Goal: Task Accomplishment & Management: Use online tool/utility

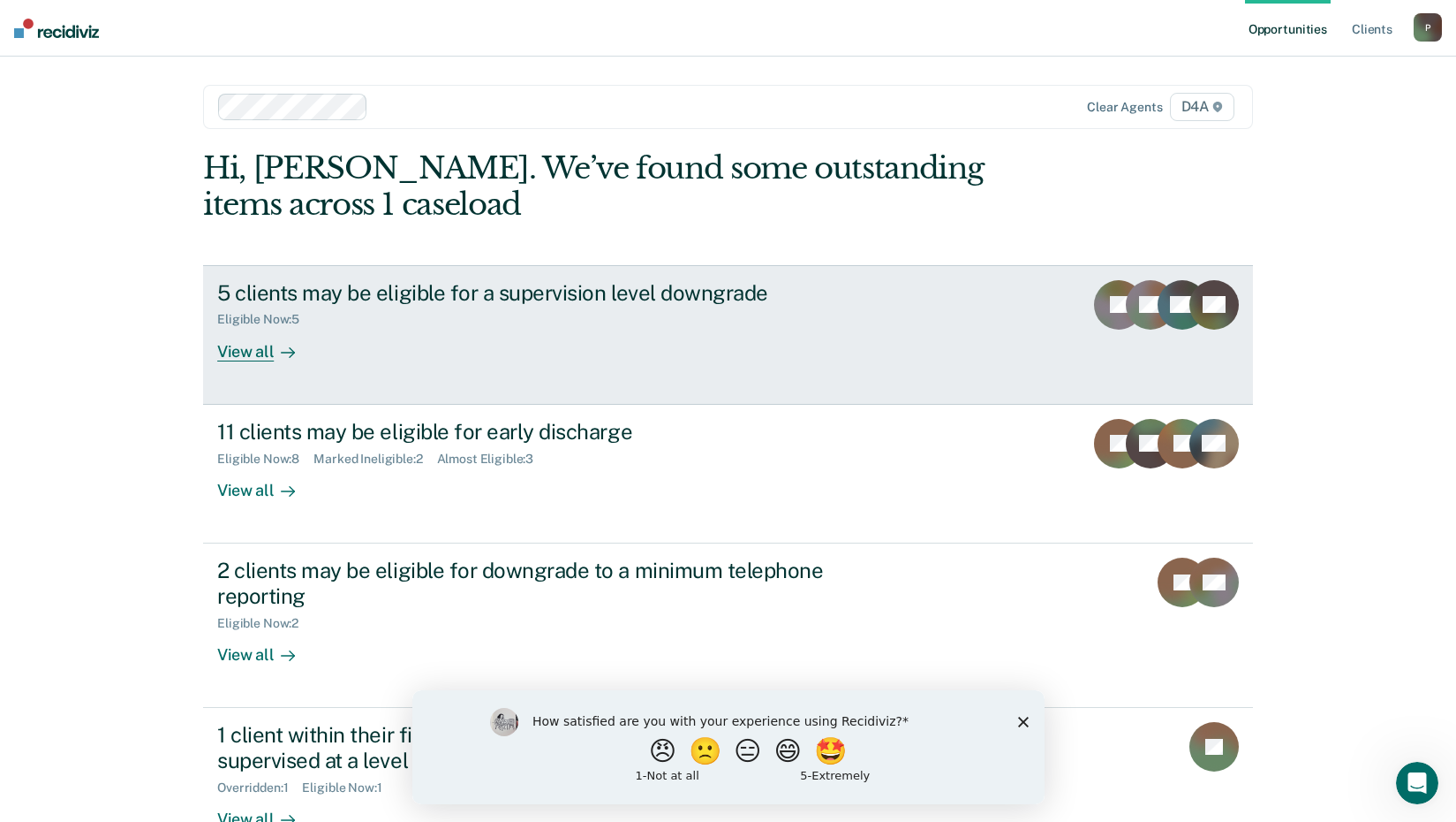
click at [243, 352] on div "View all" at bounding box center [266, 344] width 99 height 34
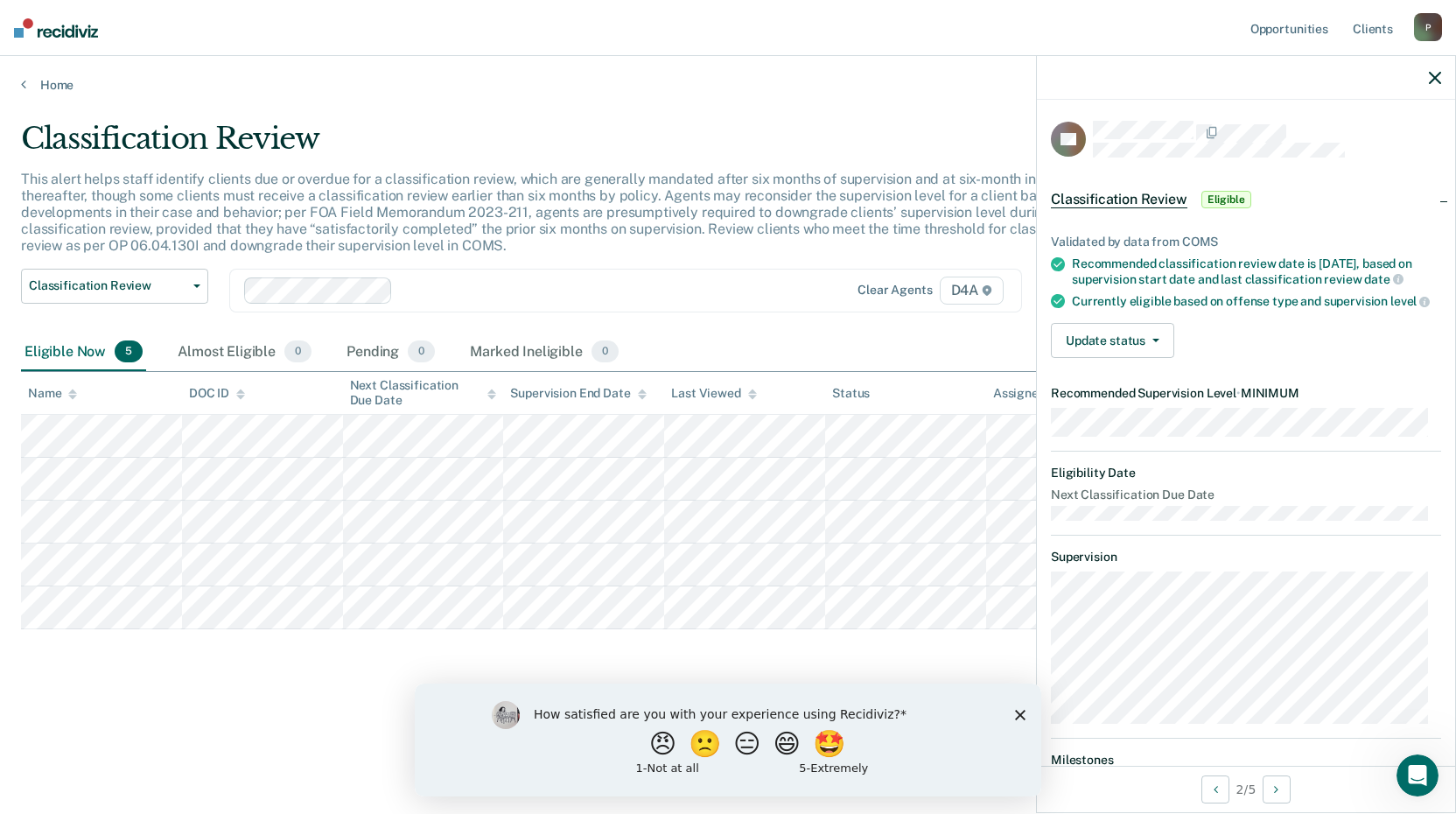
click at [1440, 72] on icon "button" at bounding box center [1435, 77] width 13 height 13
click at [1443, 74] on div at bounding box center [1245, 77] width 419 height 44
click at [1433, 73] on icon "button" at bounding box center [1435, 77] width 13 height 13
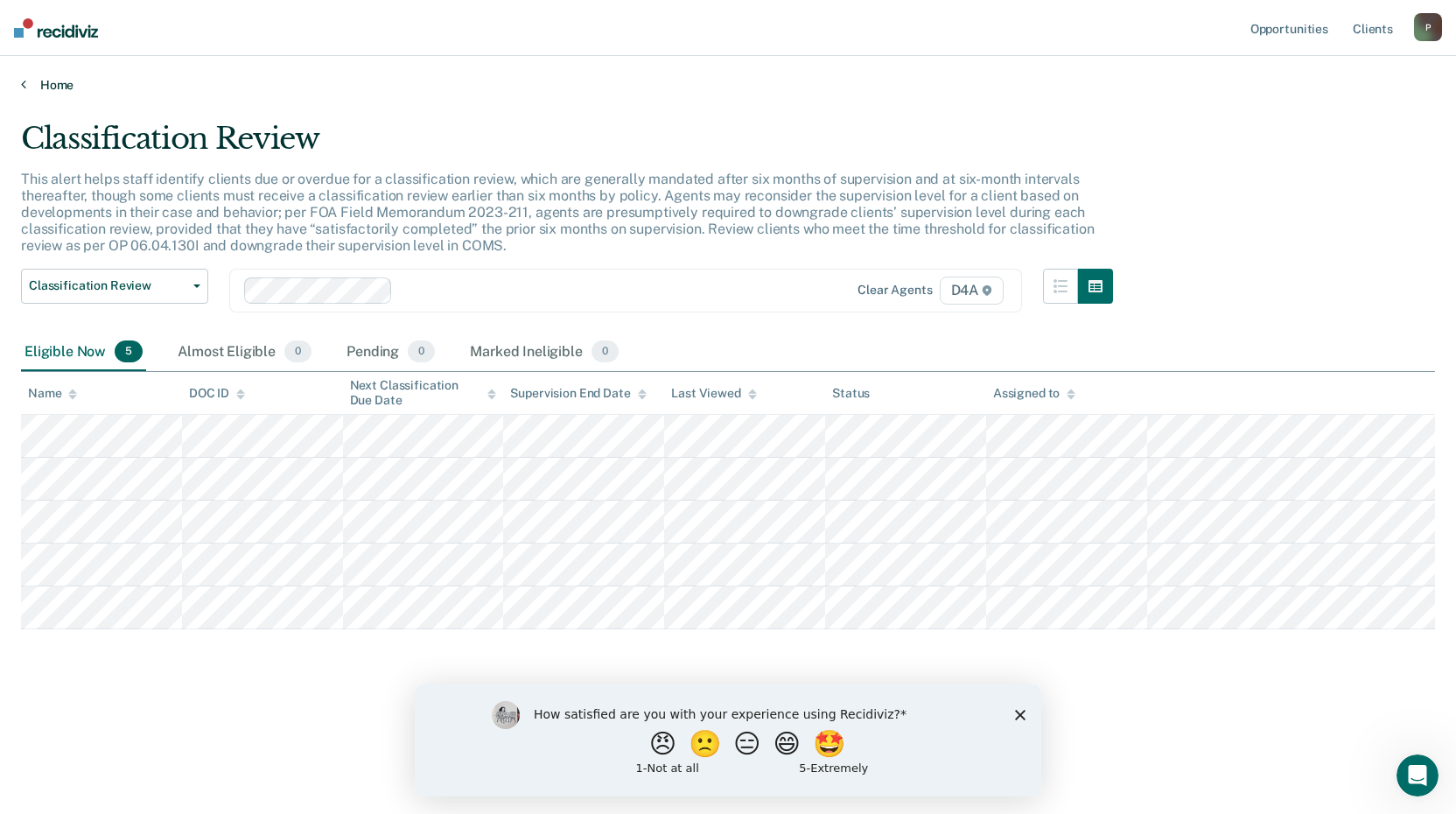
click at [27, 82] on link "Home" at bounding box center [728, 85] width 1414 height 15
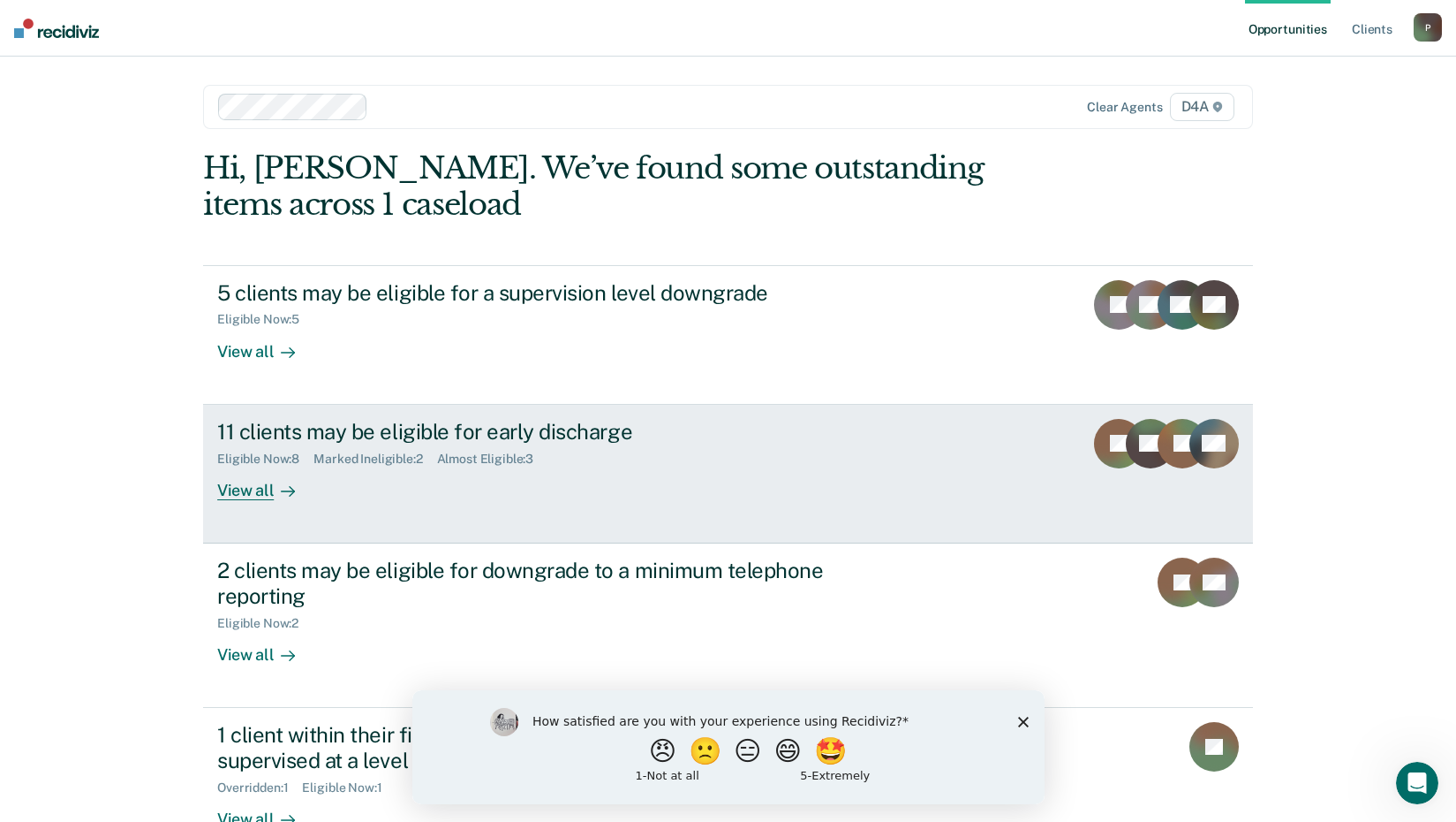
click at [250, 486] on div "View all" at bounding box center [266, 482] width 99 height 34
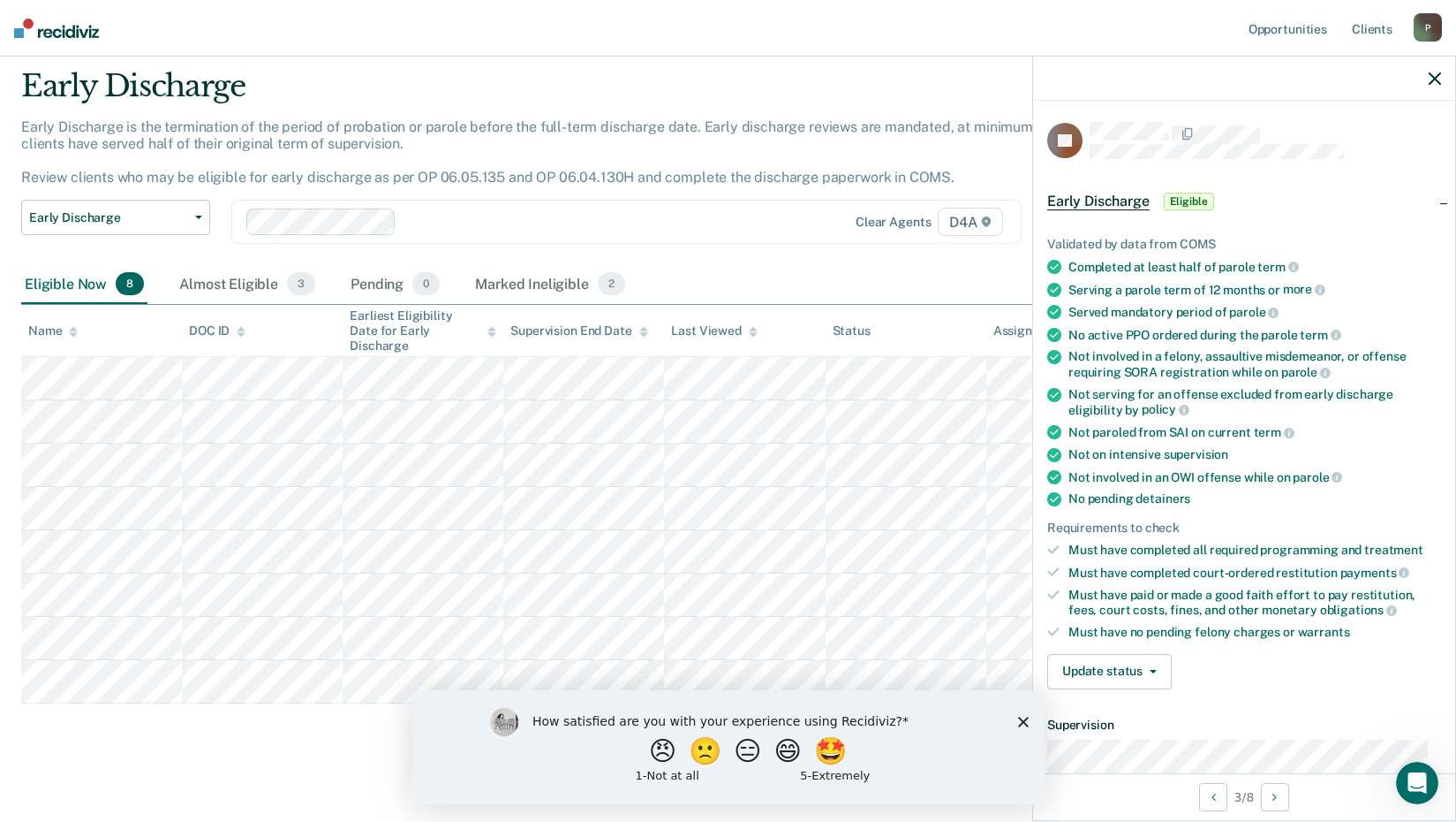
scroll to position [89, 0]
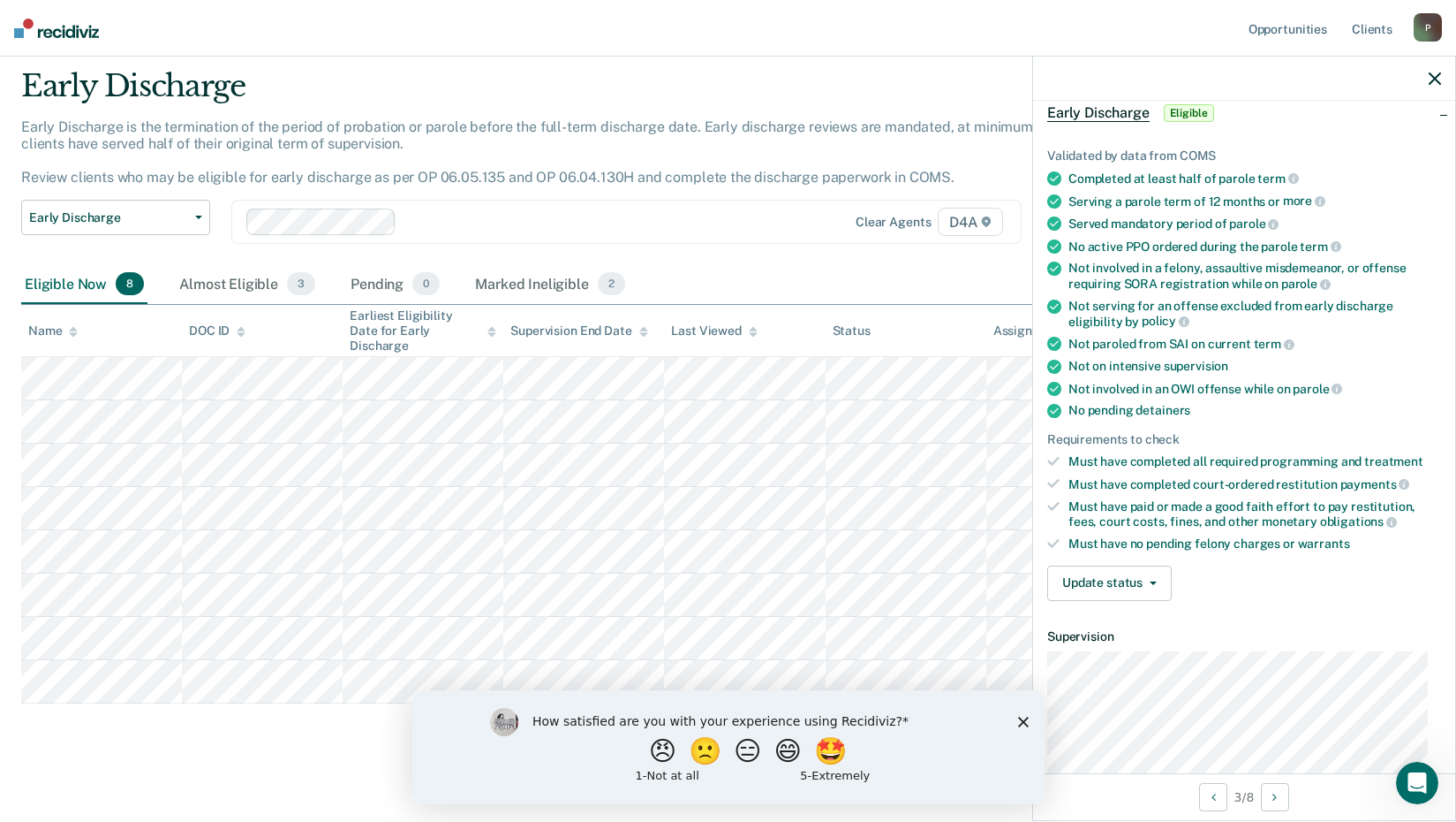
click at [1121, 484] on div "Must have completed court-ordered restitution payments" at bounding box center [1255, 484] width 373 height 16
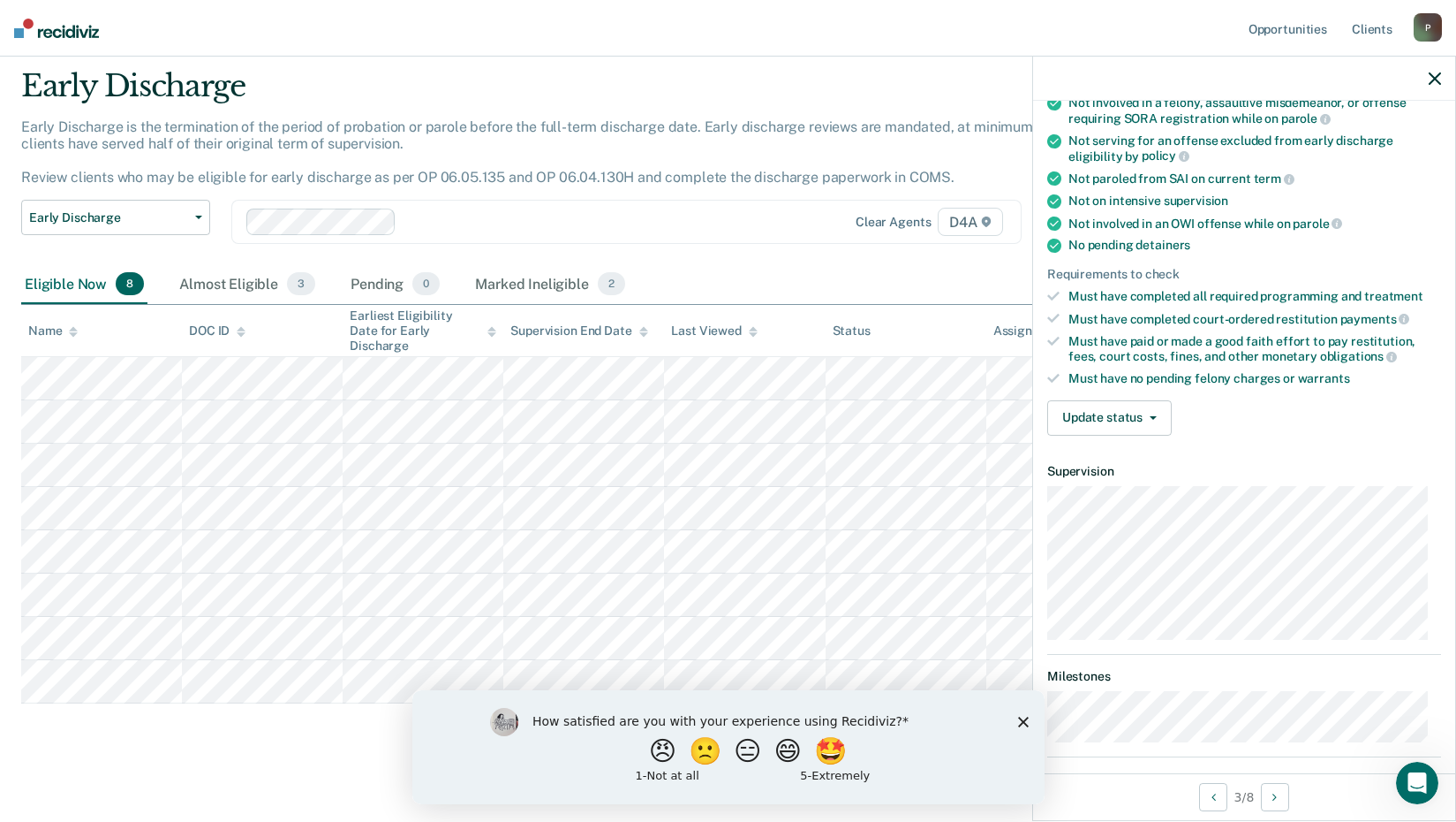
scroll to position [266, 0]
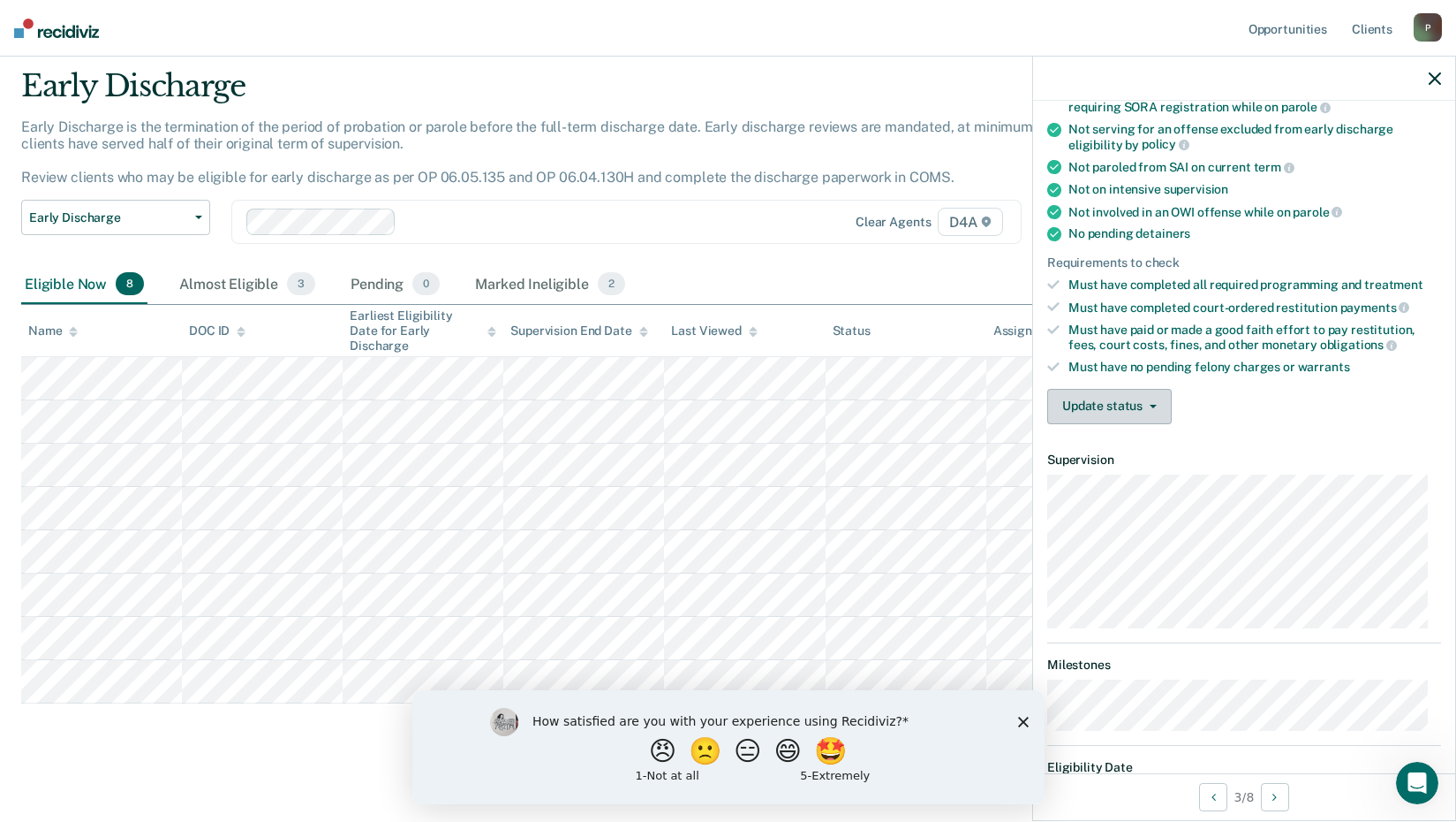
click at [1116, 405] on button "Update status" at bounding box center [1110, 406] width 125 height 35
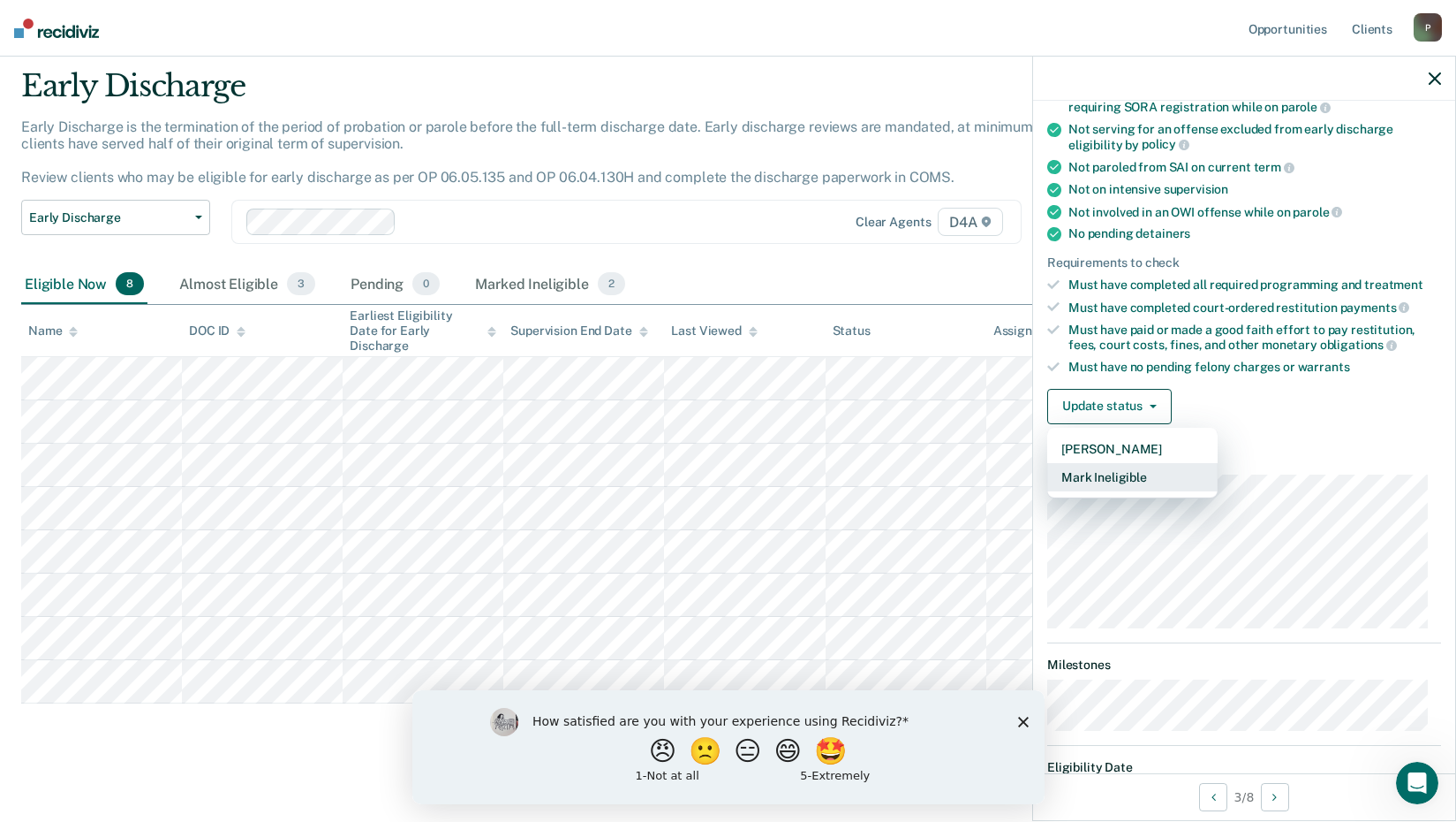
click at [1109, 471] on button "Mark Ineligible" at bounding box center [1132, 476] width 171 height 28
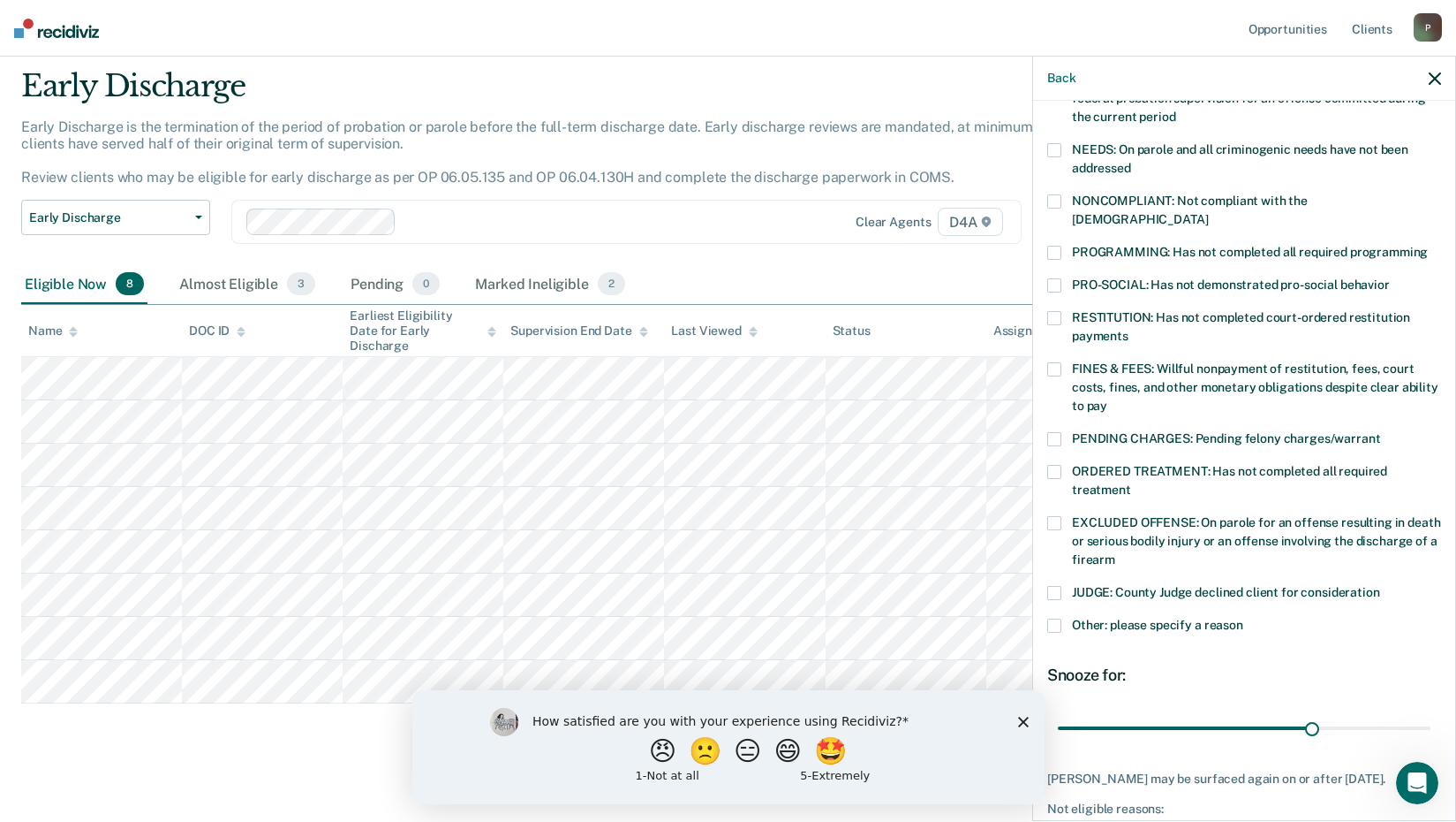
click at [1053, 311] on span at bounding box center [1054, 318] width 14 height 14
drag, startPoint x: 1301, startPoint y: 711, endPoint x: 1436, endPoint y: 703, distance: 135.2
type input "43"
click at [1431, 712] on input "range" at bounding box center [1244, 727] width 373 height 31
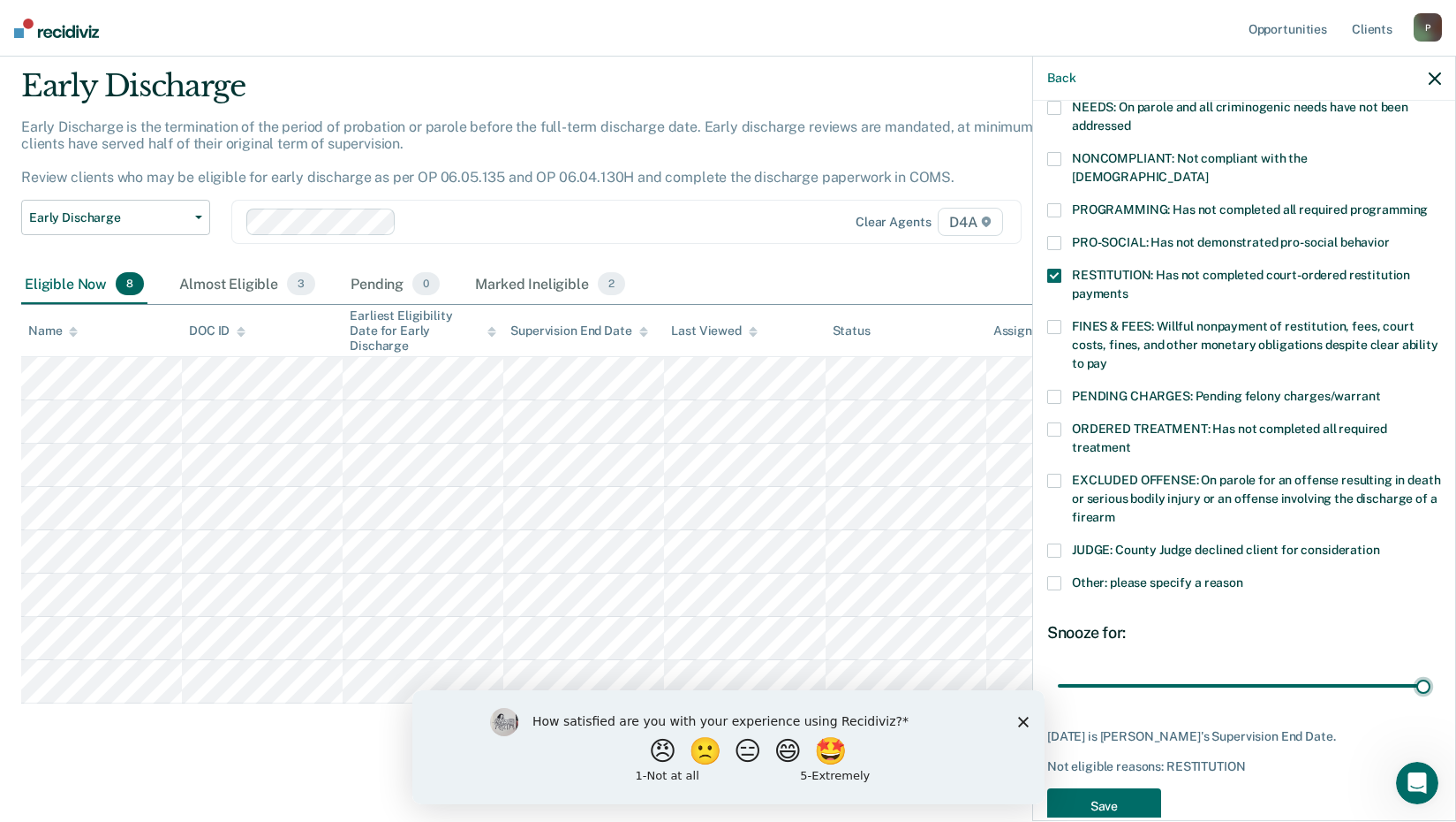
scroll to position [325, 0]
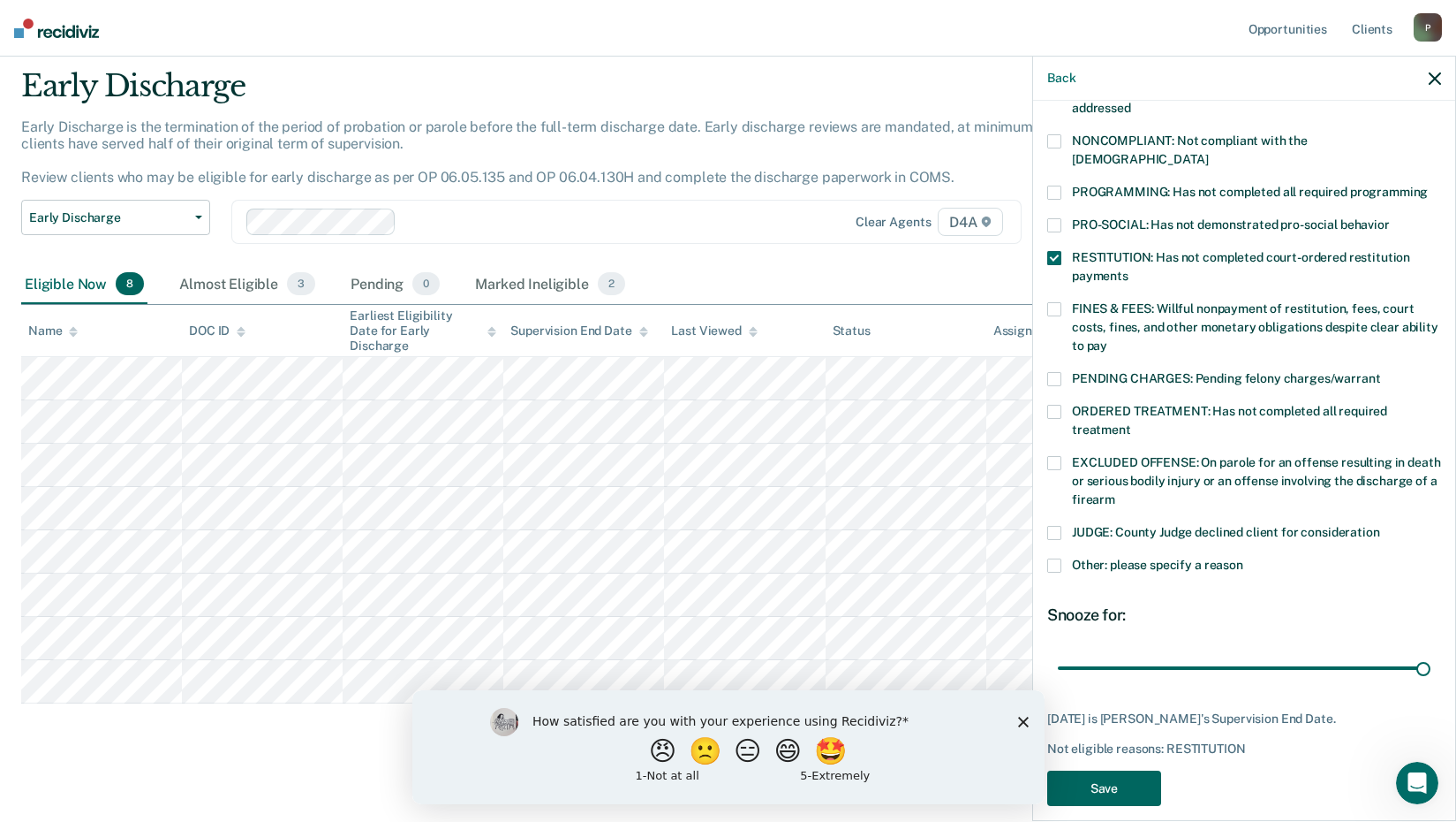
click at [1103, 770] on button "Save" at bounding box center [1104, 788] width 114 height 36
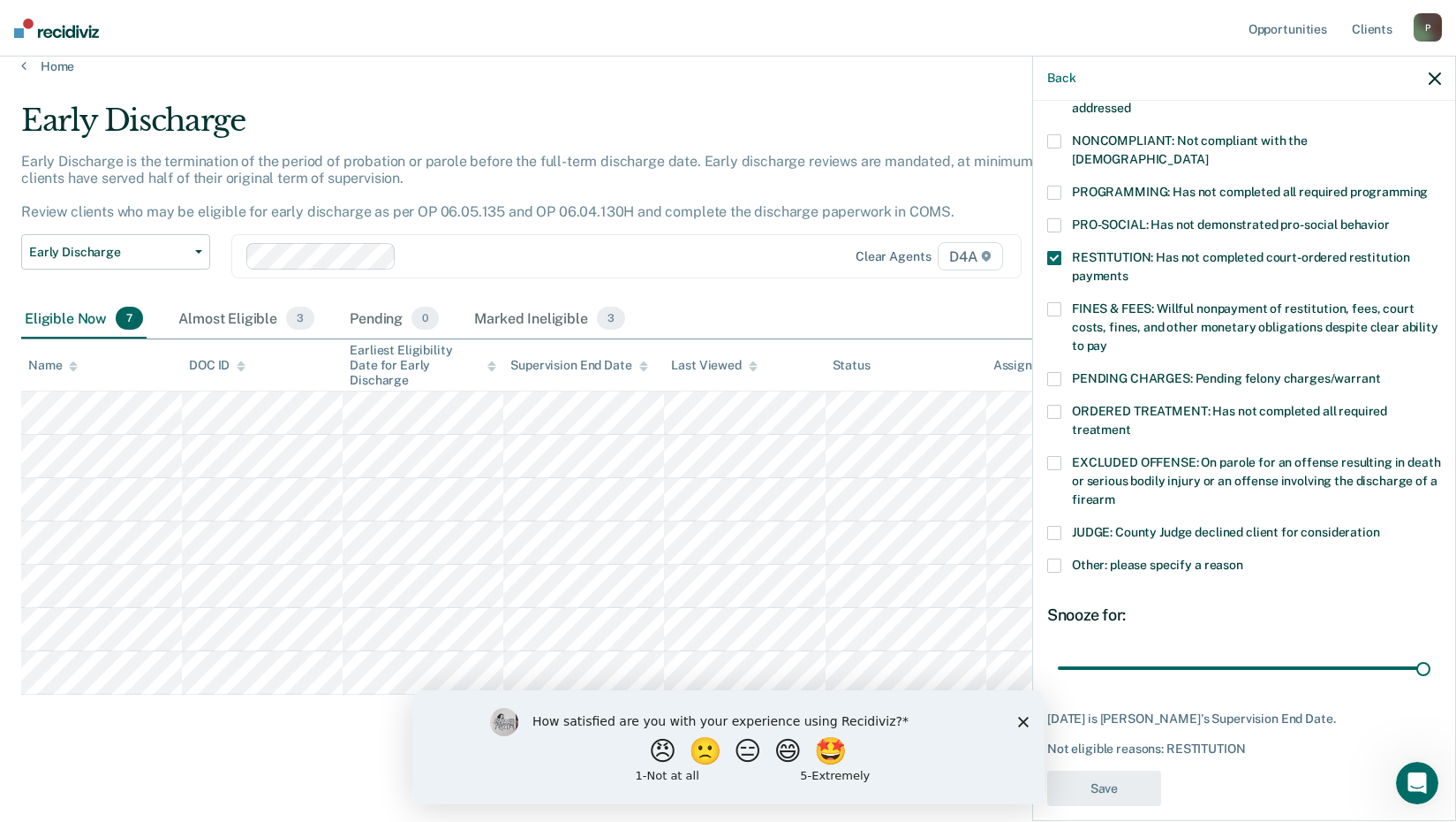
scroll to position [11, 0]
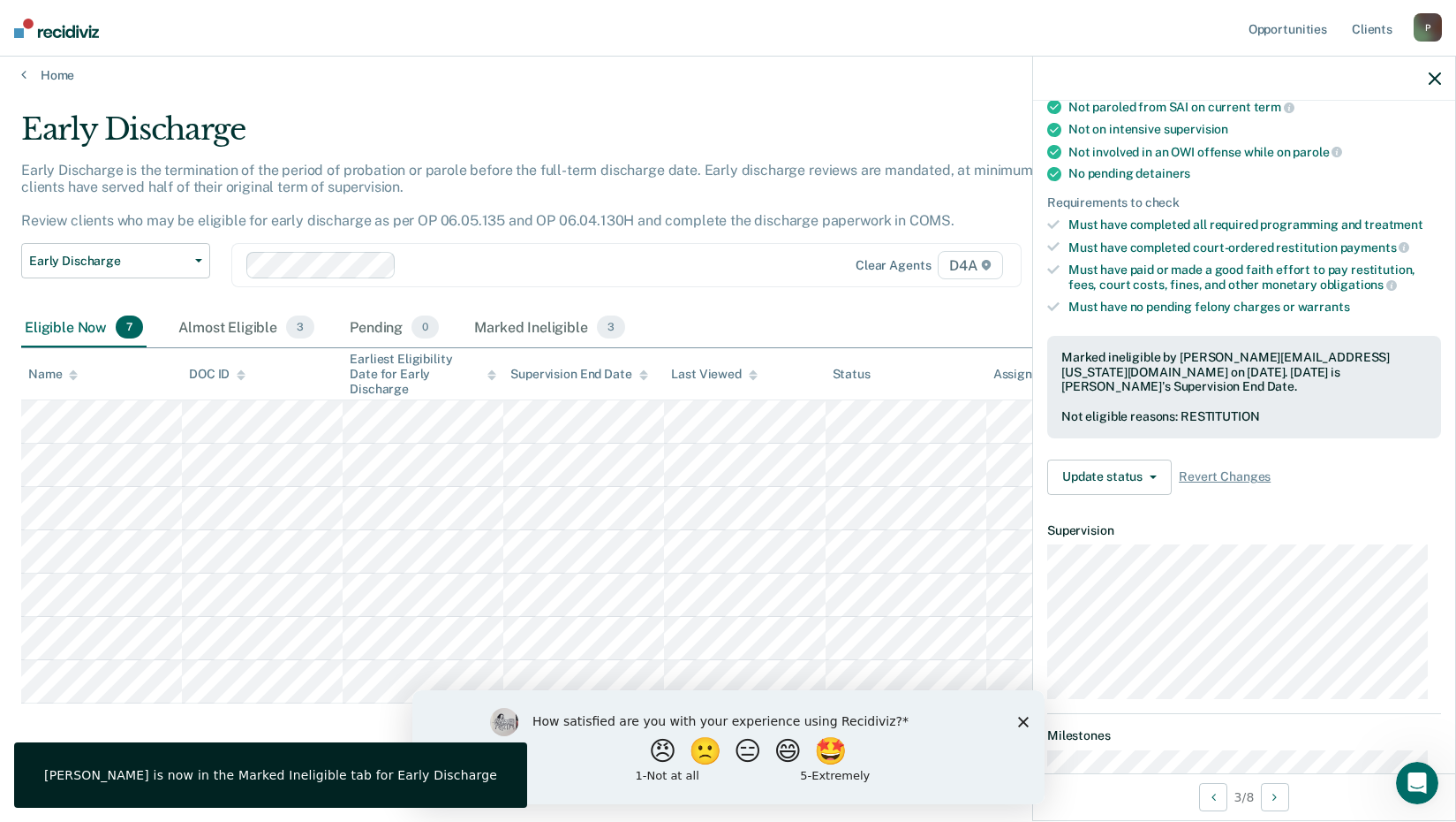
click at [1432, 78] on icon "button" at bounding box center [1435, 78] width 13 height 13
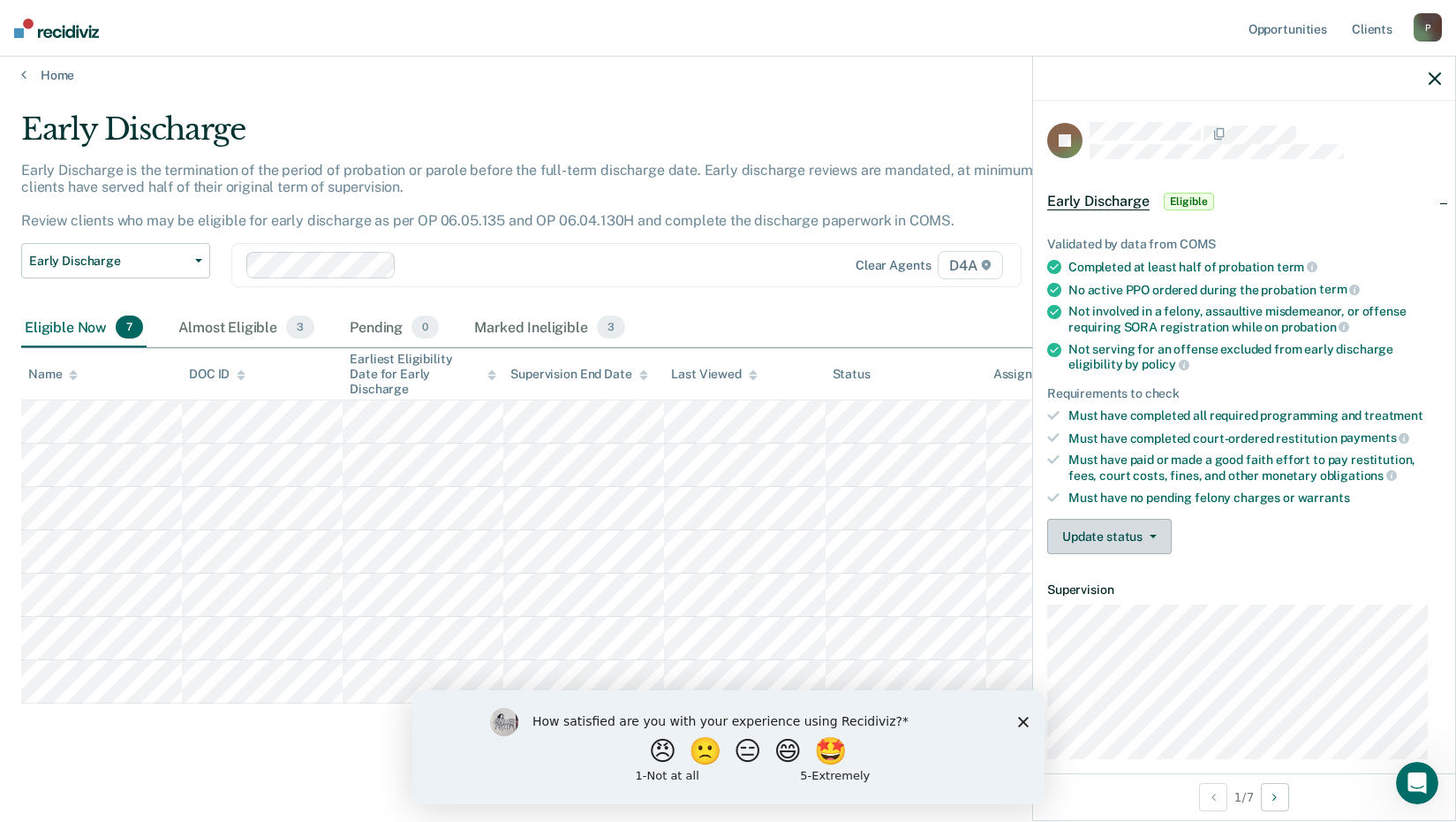
click at [1129, 530] on button "Update status" at bounding box center [1110, 536] width 125 height 35
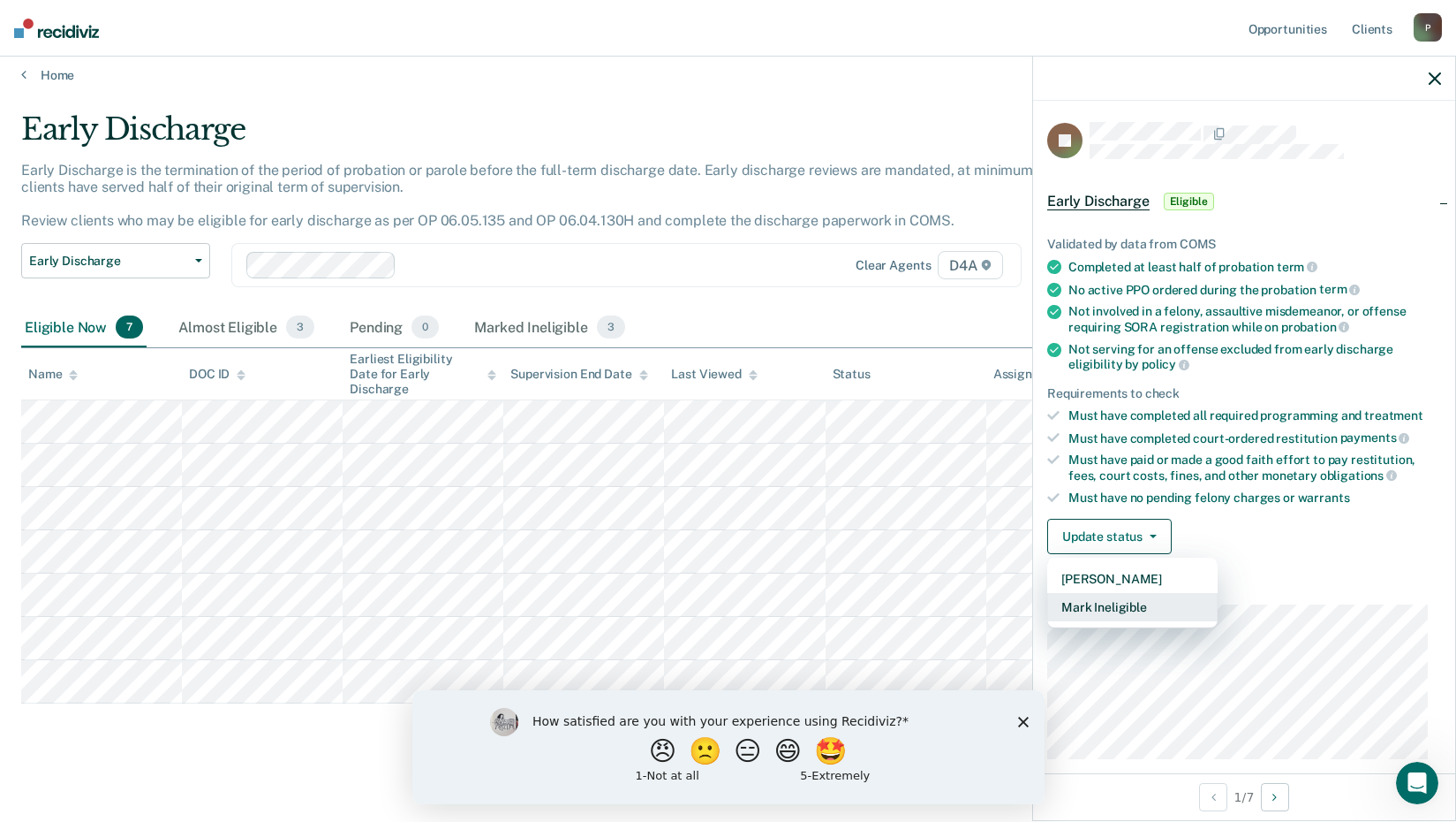
click at [1123, 604] on button "Mark Ineligible" at bounding box center [1132, 606] width 171 height 28
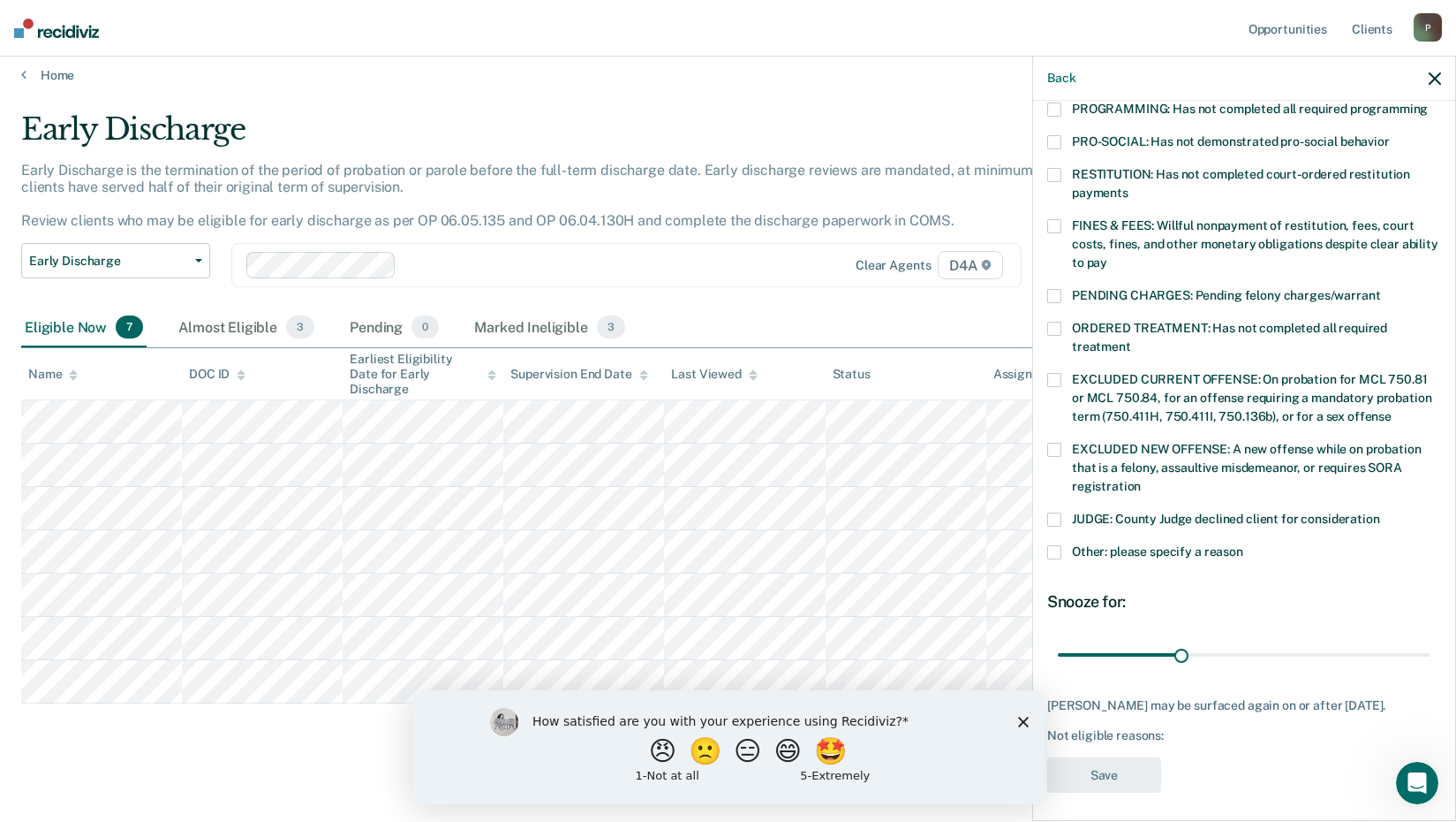
scroll to position [410, 0]
click at [1061, 544] on span at bounding box center [1054, 551] width 14 height 14
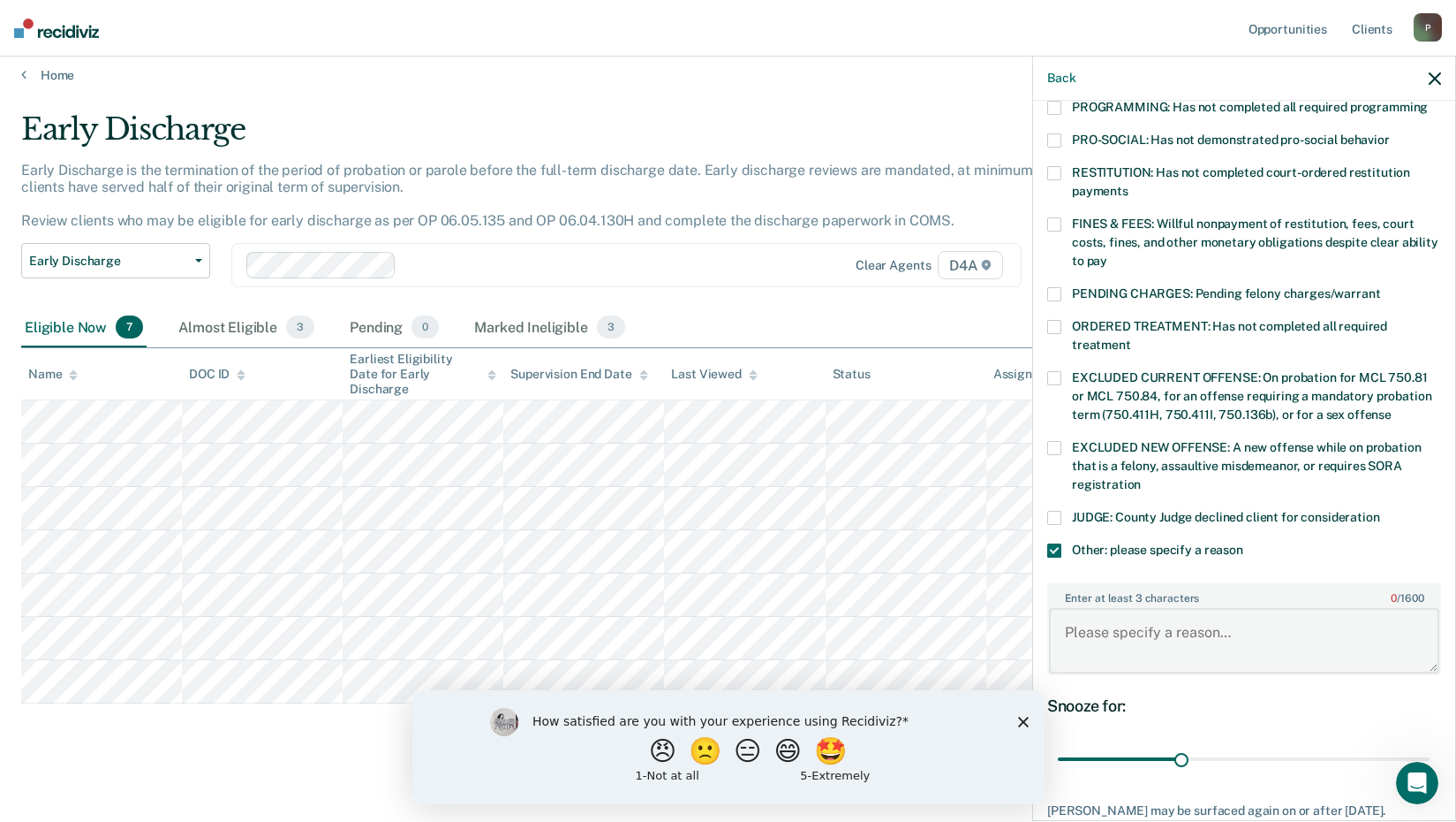
click at [1114, 611] on textarea "Enter at least 3 characters 0 / 1600" at bounding box center [1244, 640] width 390 height 65
click at [1077, 612] on textarea "HAs to turn in community service hours." at bounding box center [1244, 640] width 390 height 65
click at [1155, 608] on textarea "Has to turn in community service hours." at bounding box center [1244, 640] width 390 height 65
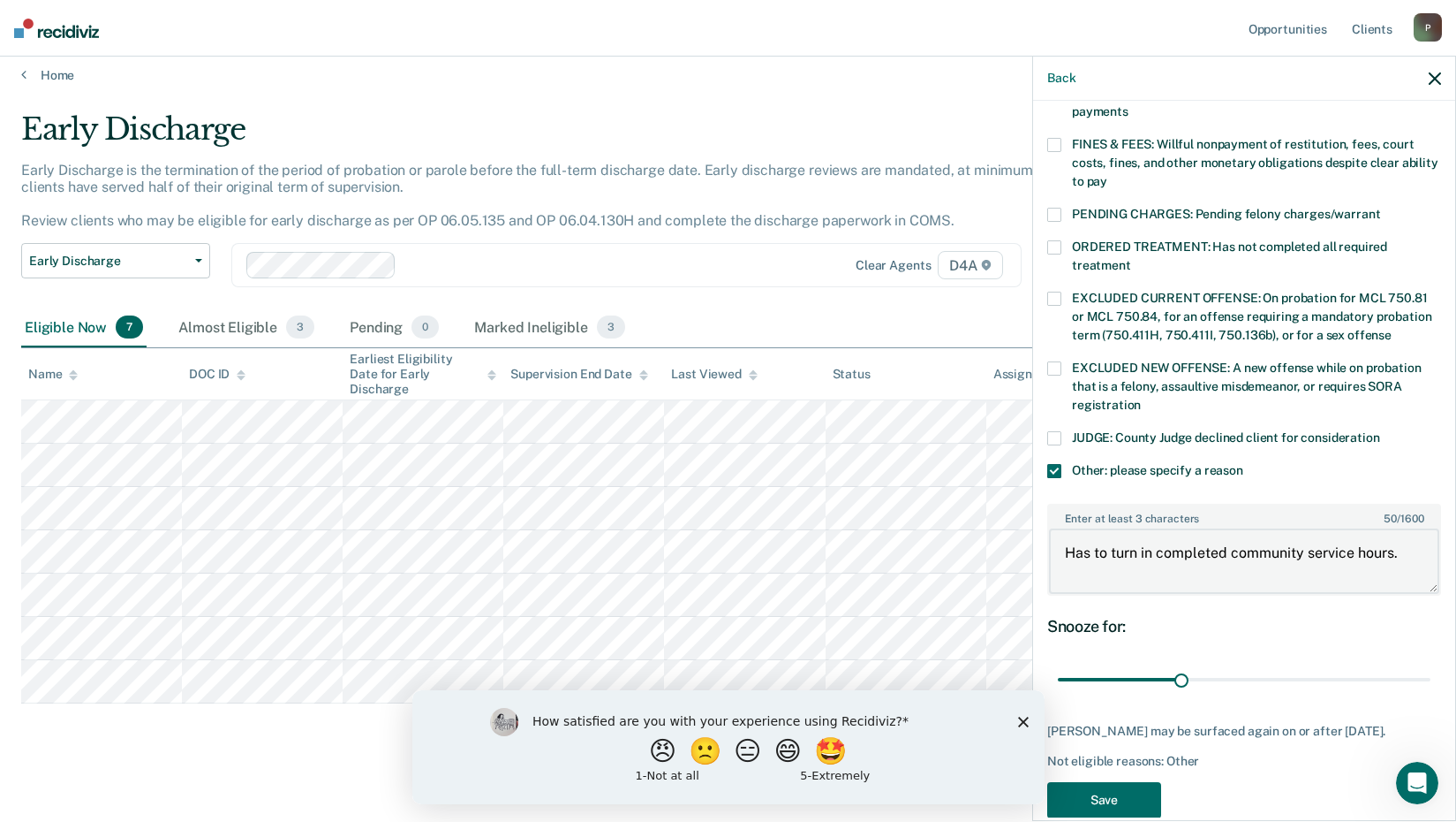
scroll to position [516, 0]
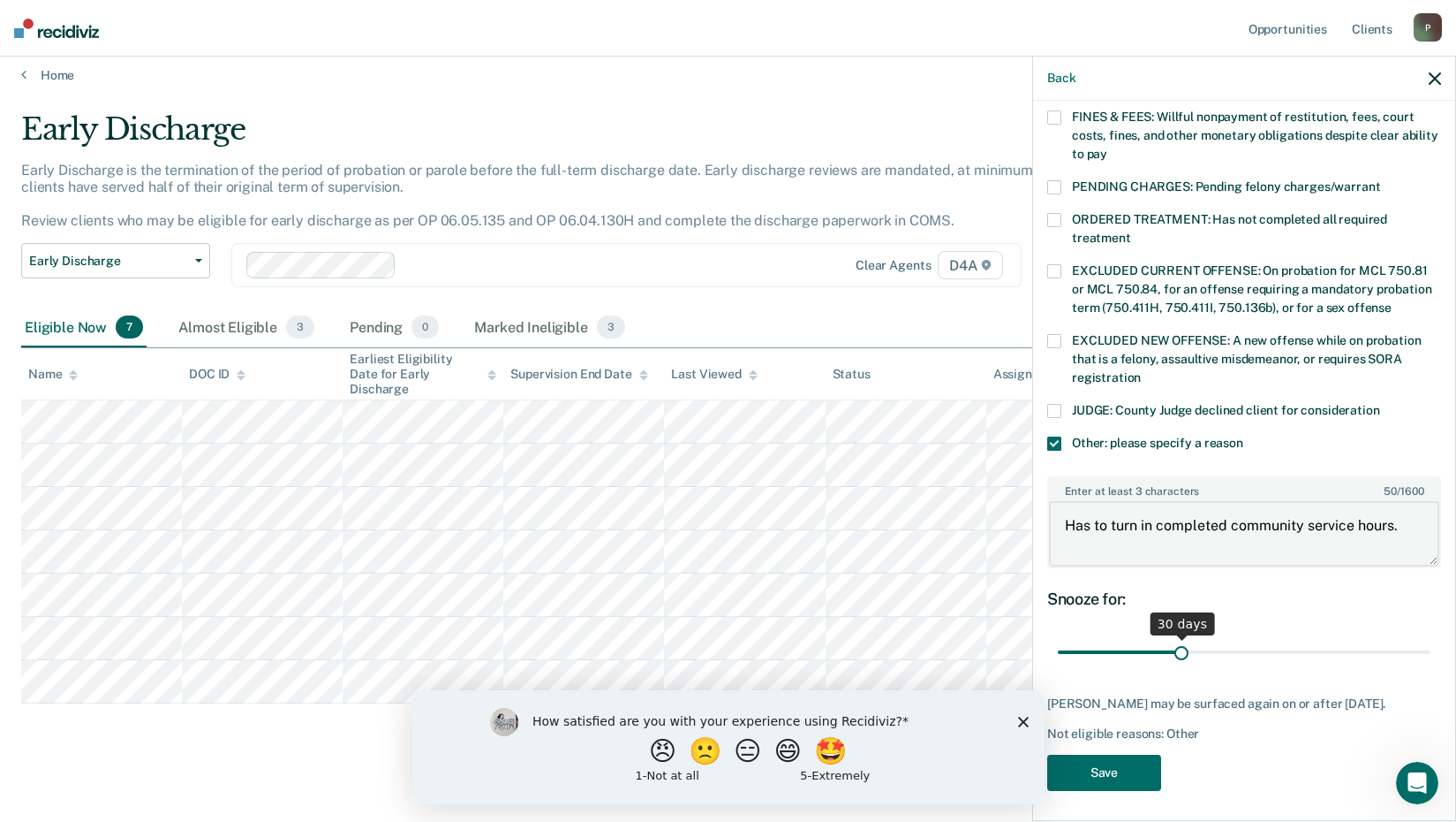
type textarea "Has to turn in completed community service hours."
drag, startPoint x: 1177, startPoint y: 637, endPoint x: 1293, endPoint y: 627, distance: 116.4
type input "60"
click at [1293, 637] on input "range" at bounding box center [1244, 653] width 373 height 31
click at [1084, 766] on button "Save" at bounding box center [1104, 772] width 114 height 36
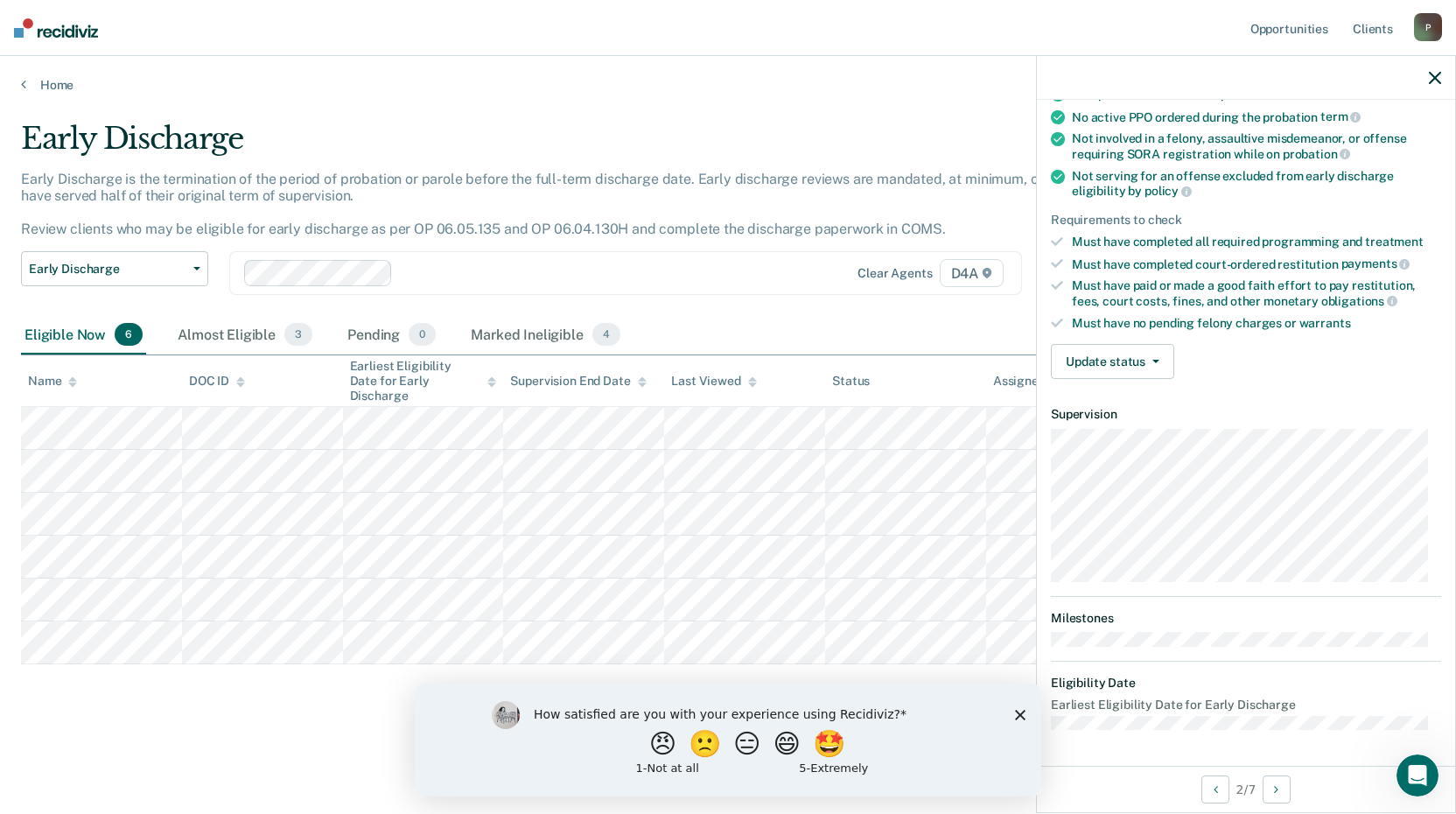
scroll to position [167, 0]
click at [1107, 362] on button "Update status" at bounding box center [1113, 363] width 124 height 35
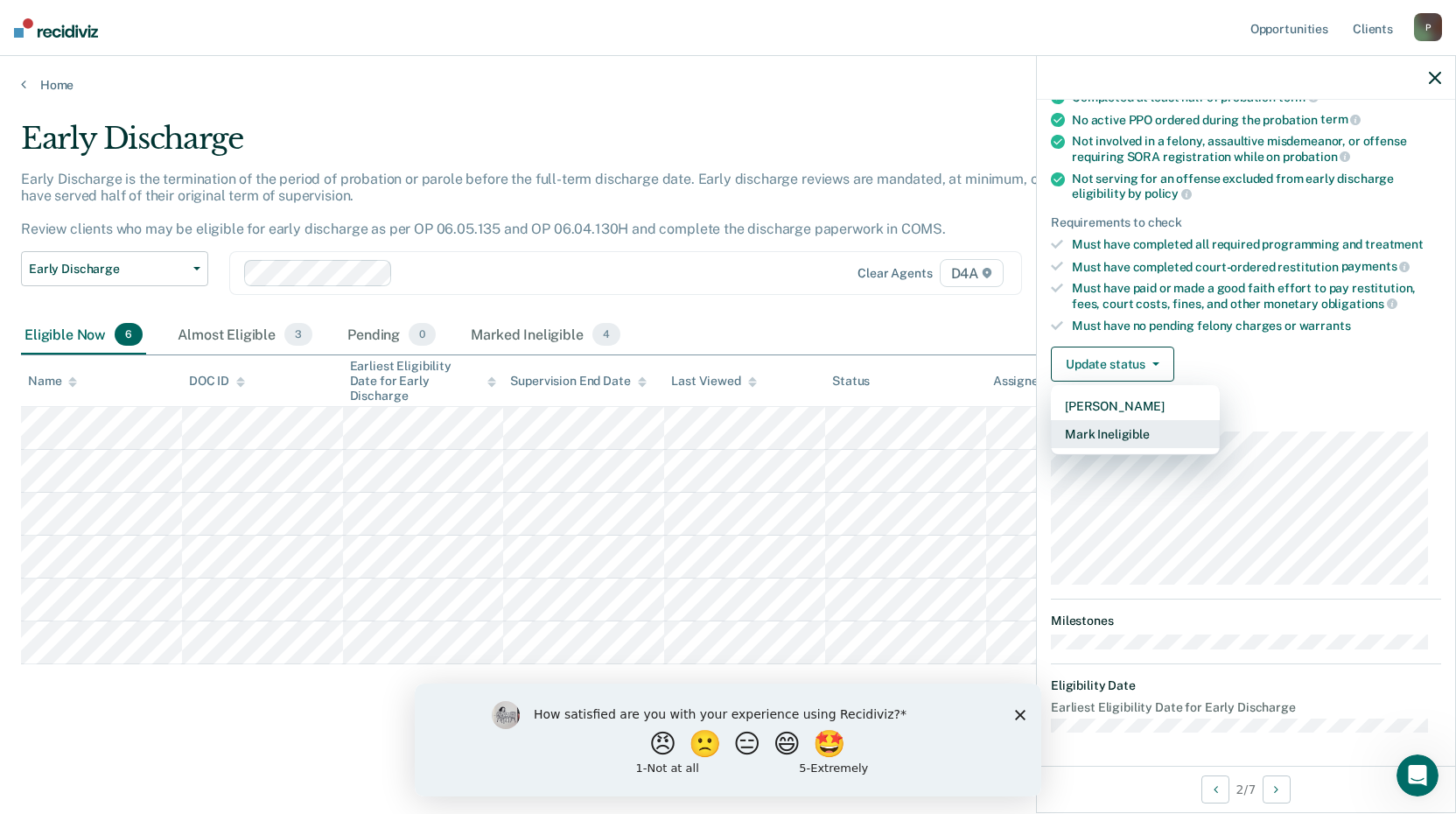
click at [1113, 438] on button "Mark Ineligible" at bounding box center [1135, 433] width 169 height 28
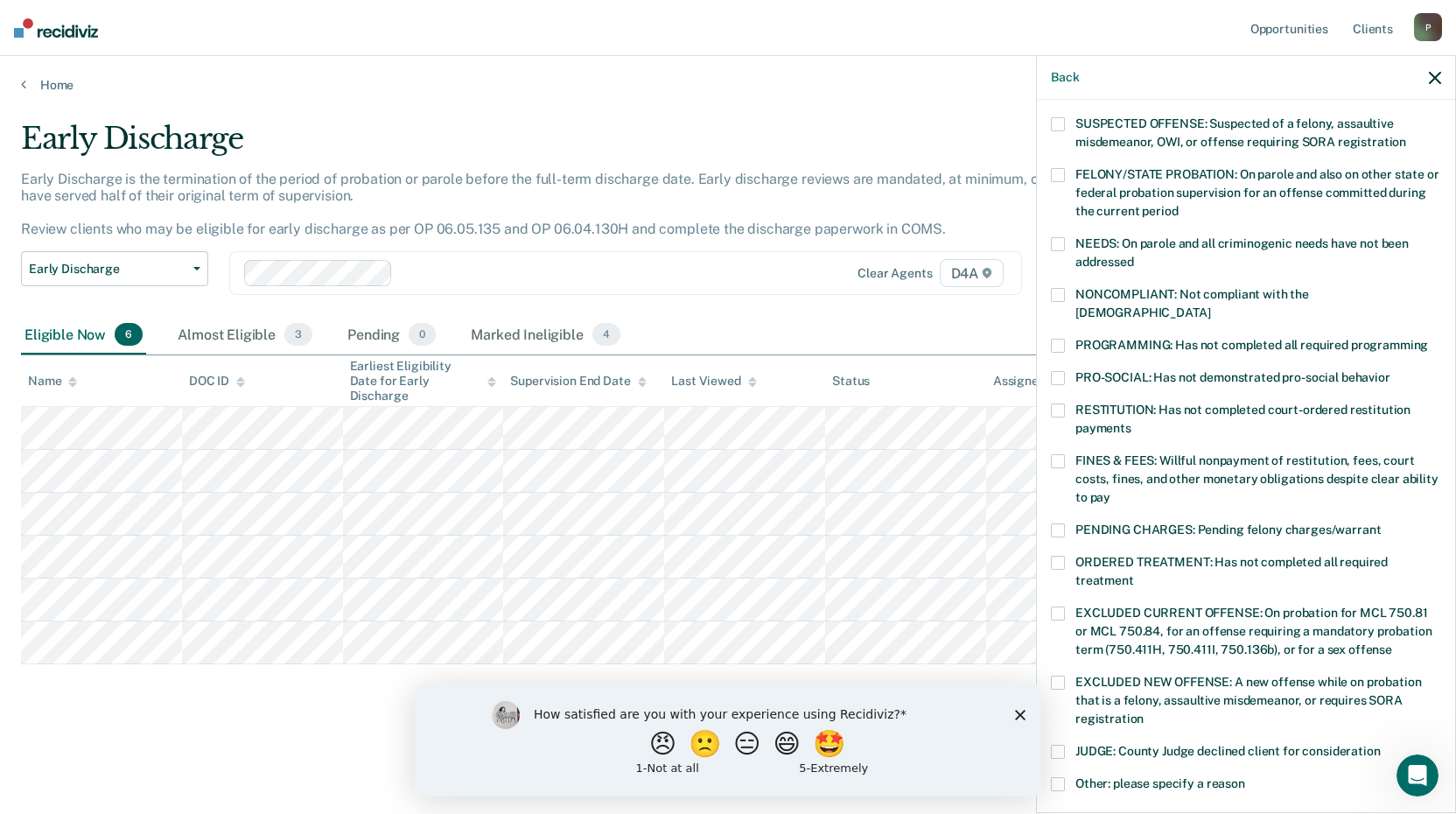
scroll to position [406, 0]
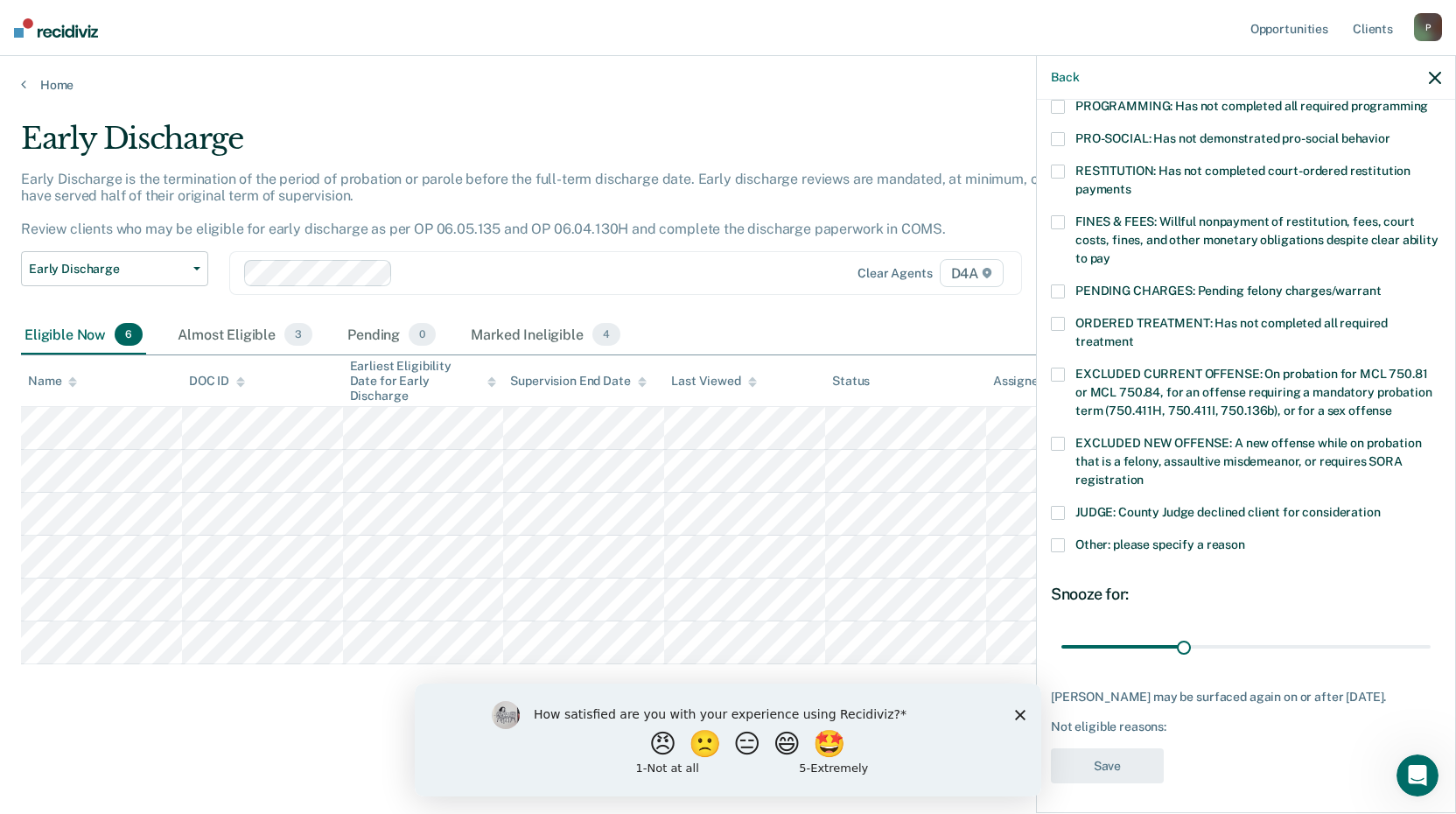
click at [1062, 538] on span at bounding box center [1058, 545] width 14 height 14
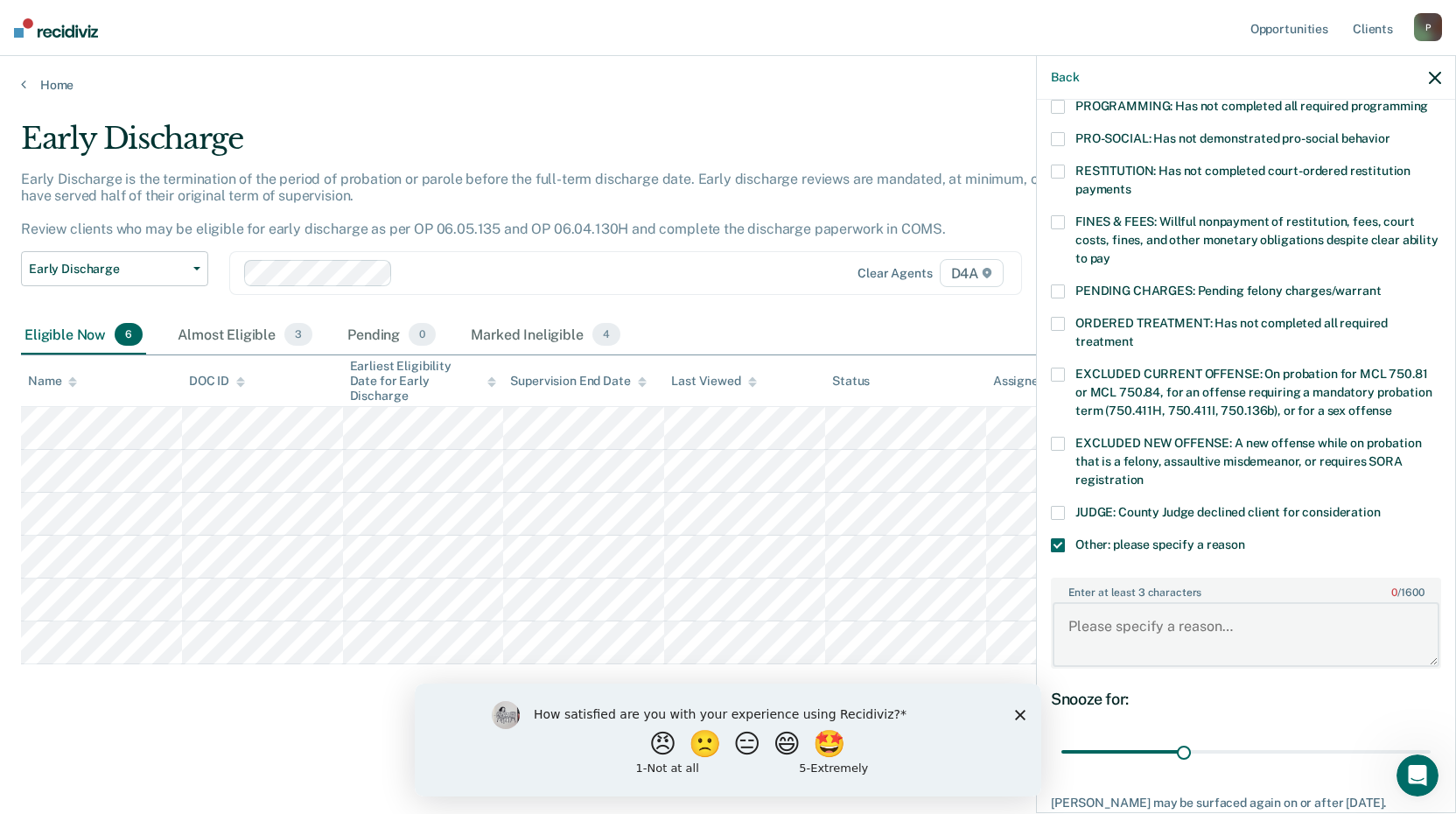
click at [1079, 613] on textarea "Enter at least 3 characters 0 / 1600" at bounding box center [1246, 634] width 387 height 65
type textarea "Has to complete required community service."
drag, startPoint x: 1179, startPoint y: 740, endPoint x: 1463, endPoint y: 722, distance: 284.6
type input "90"
click at [1431, 737] on input "range" at bounding box center [1246, 752] width 369 height 31
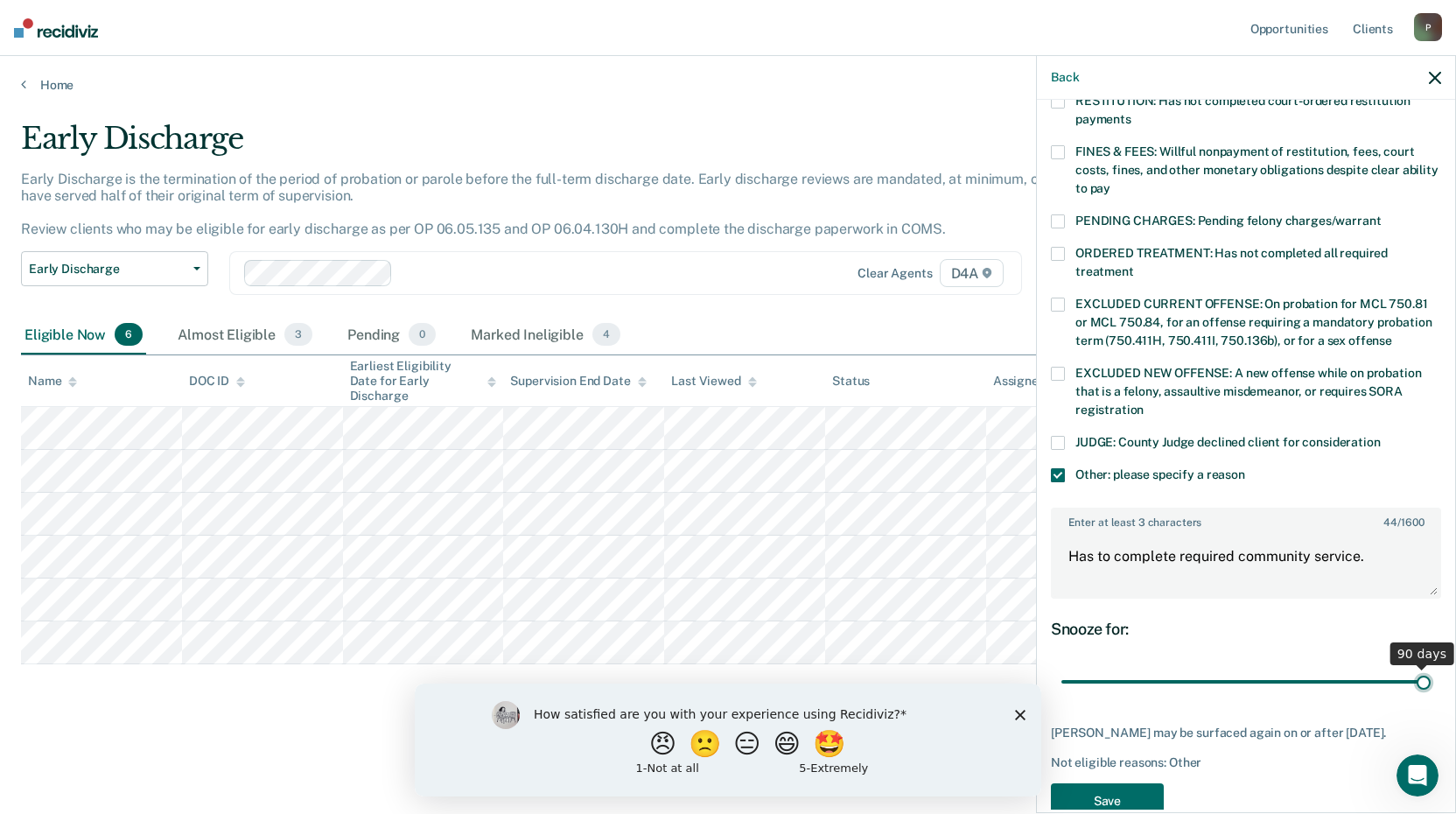
scroll to position [511, 0]
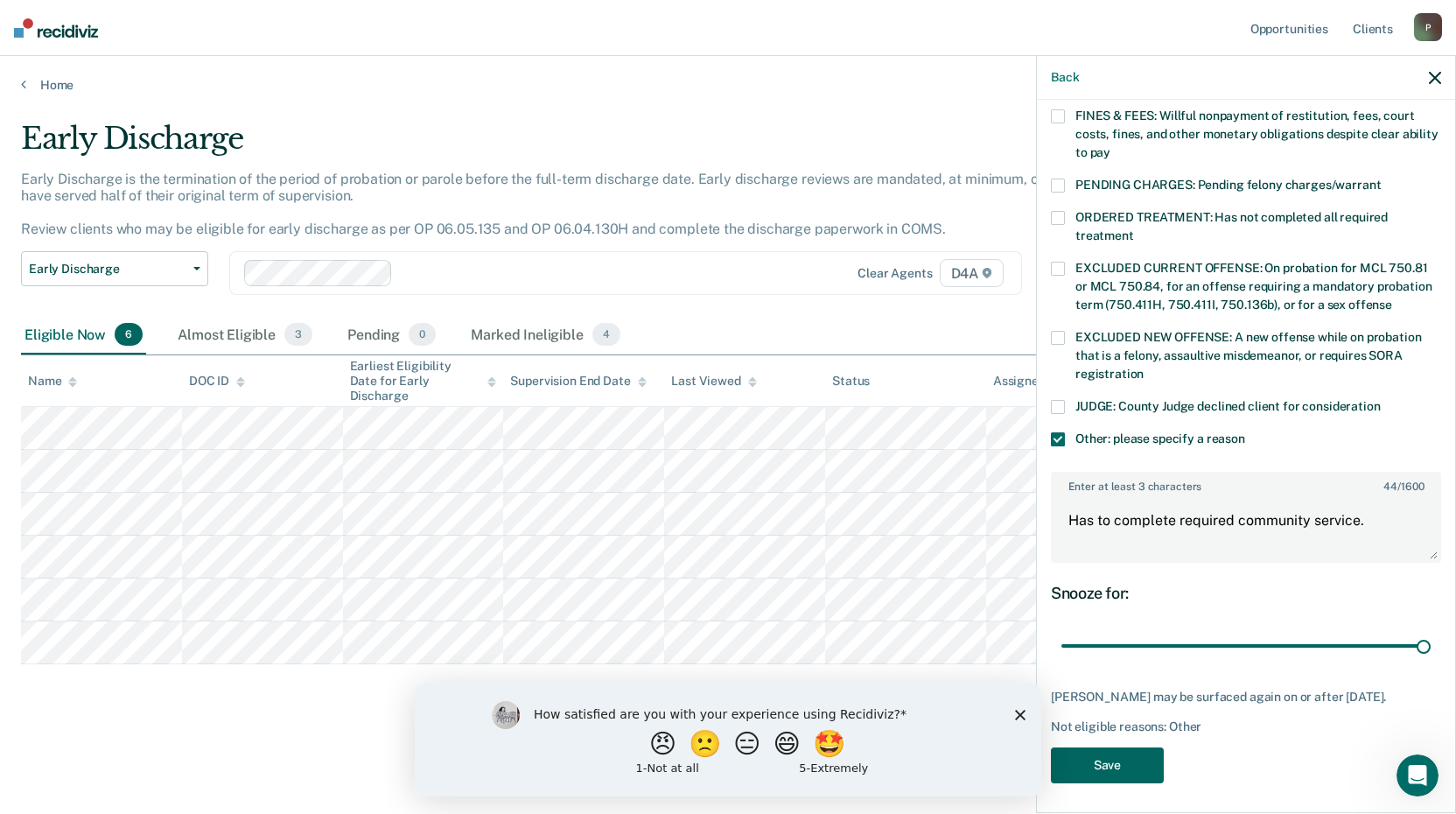
click at [1068, 753] on button "Save" at bounding box center [1107, 765] width 113 height 36
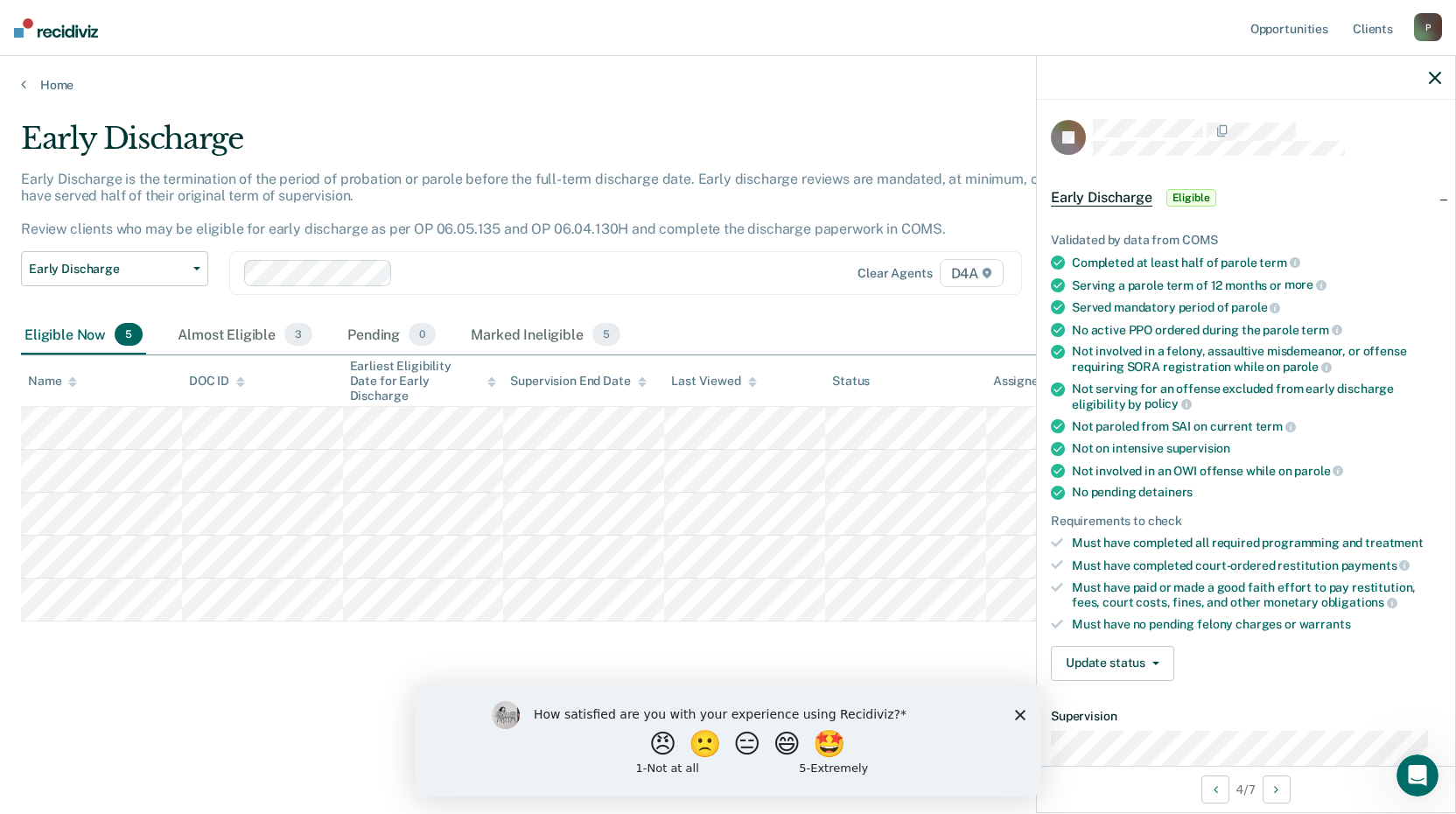
scroll to position [0, 0]
click at [1060, 422] on icon at bounding box center [1058, 427] width 14 height 14
click at [1121, 658] on button "Update status" at bounding box center [1113, 665] width 124 height 35
click at [1110, 728] on button "Mark Ineligible" at bounding box center [1135, 735] width 169 height 28
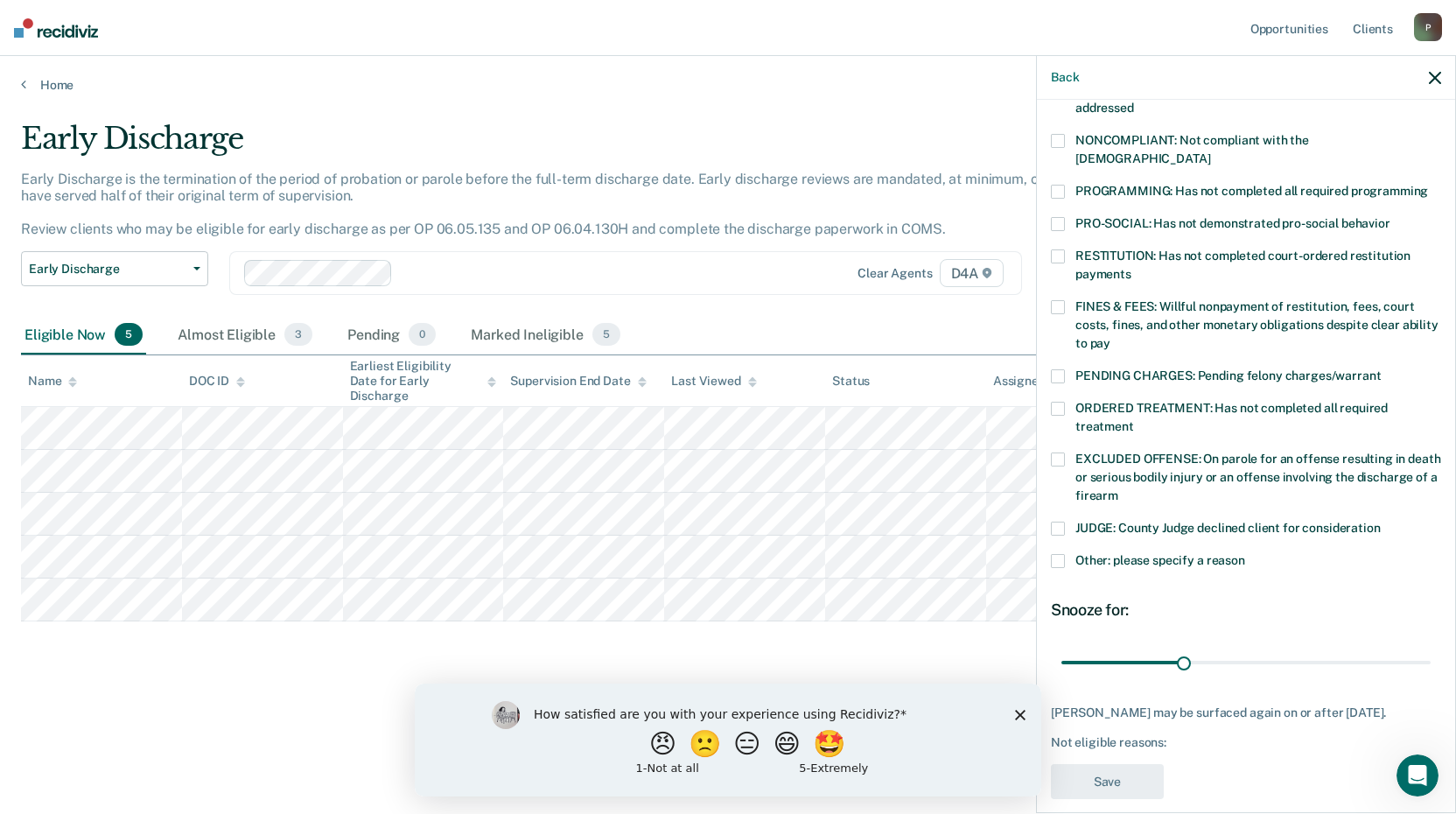
scroll to position [336, 0]
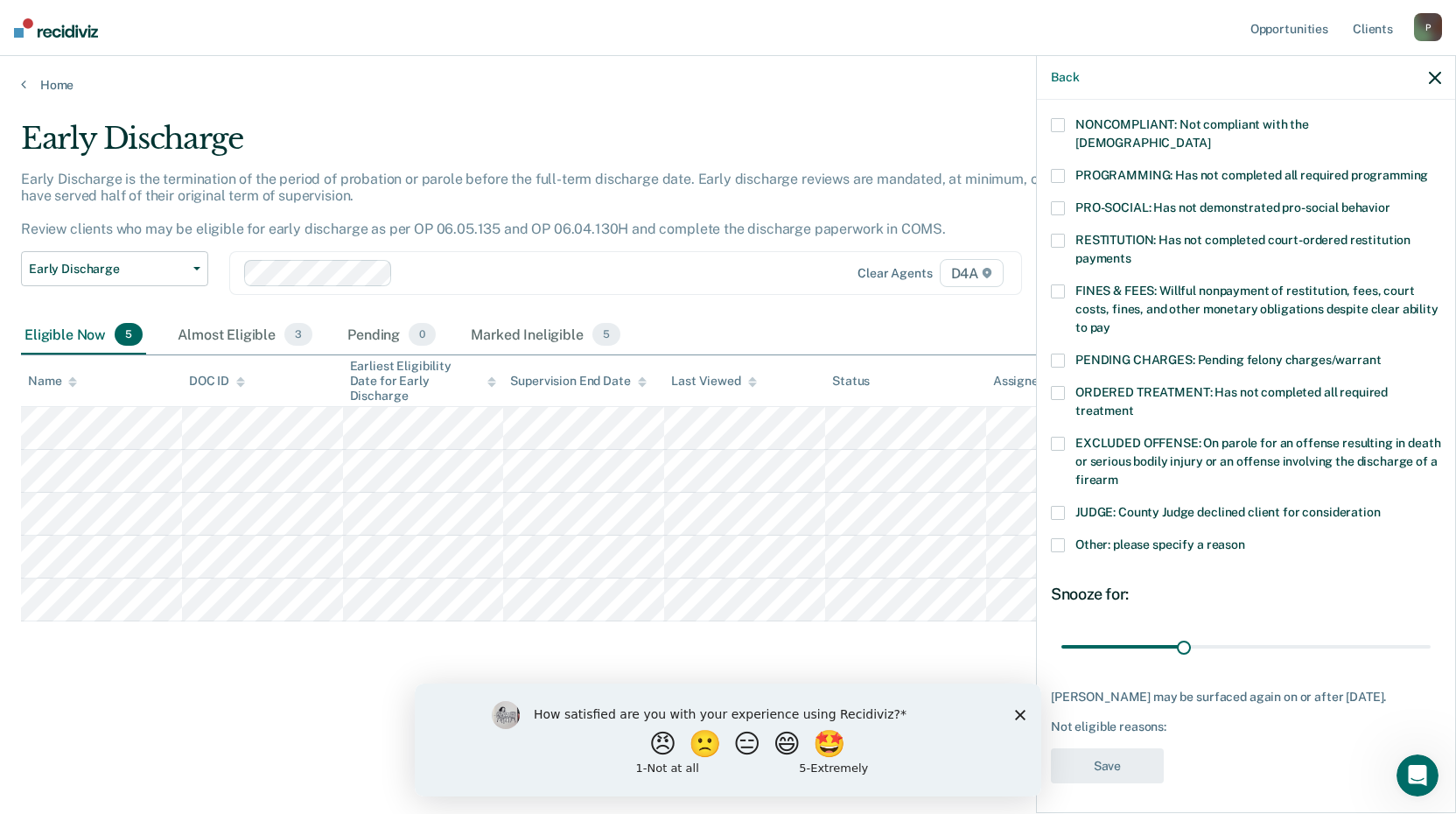
click at [1060, 538] on span at bounding box center [1058, 545] width 14 height 14
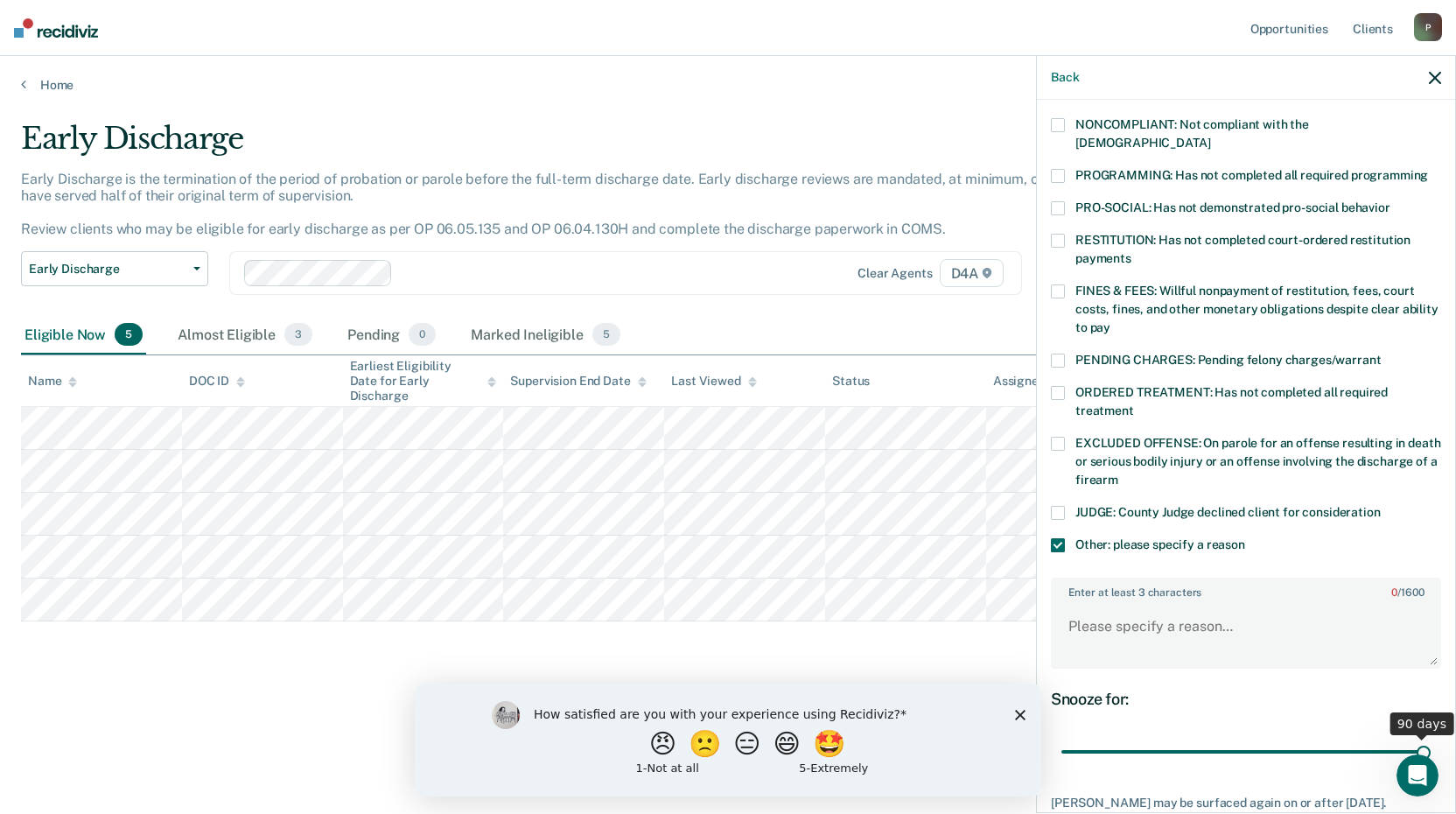
drag, startPoint x: 1181, startPoint y: 733, endPoint x: 1449, endPoint y: 713, distance: 268.7
type input "90"
click at [1431, 737] on input "range" at bounding box center [1246, 752] width 369 height 31
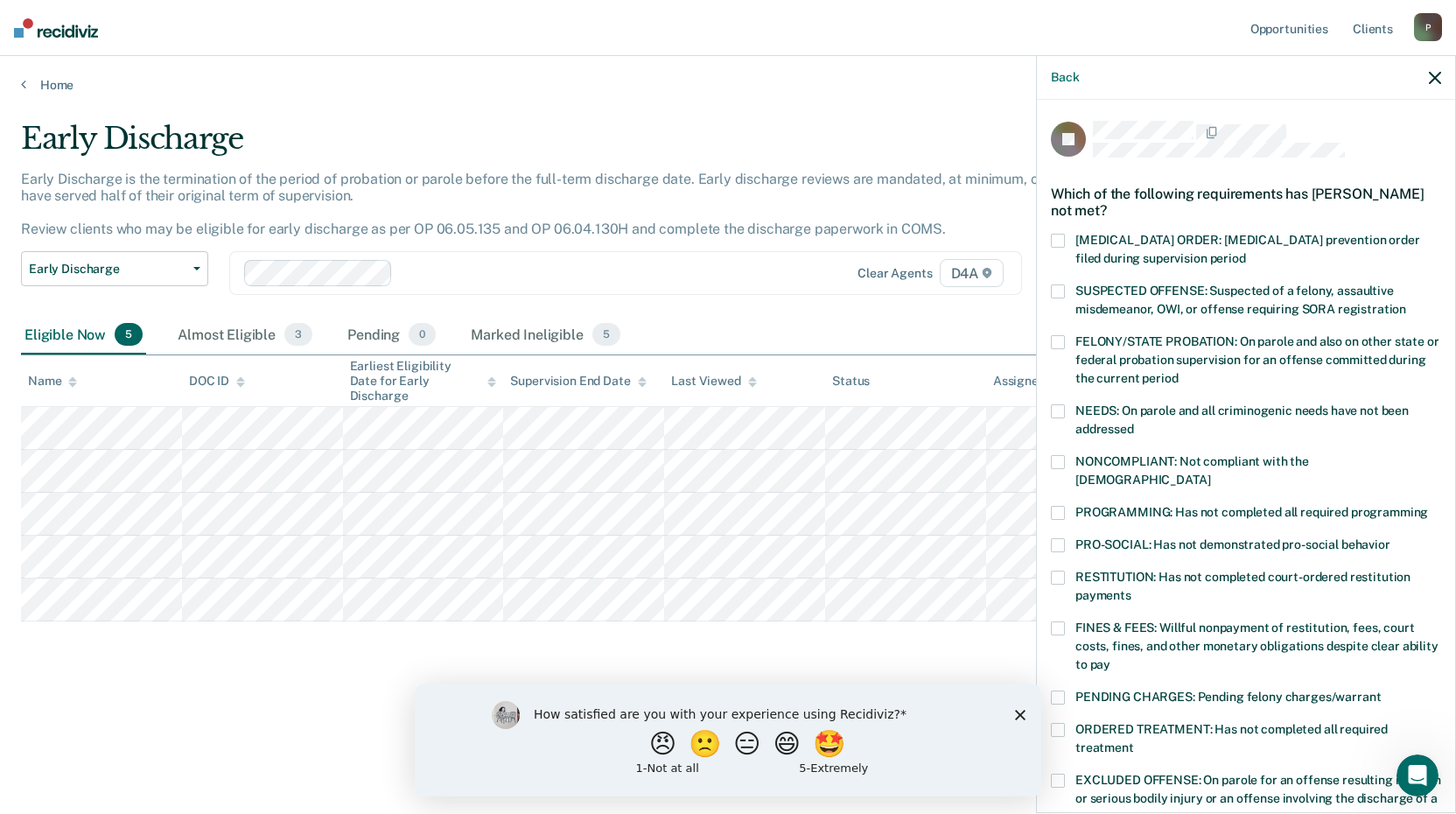
scroll to position [443, 0]
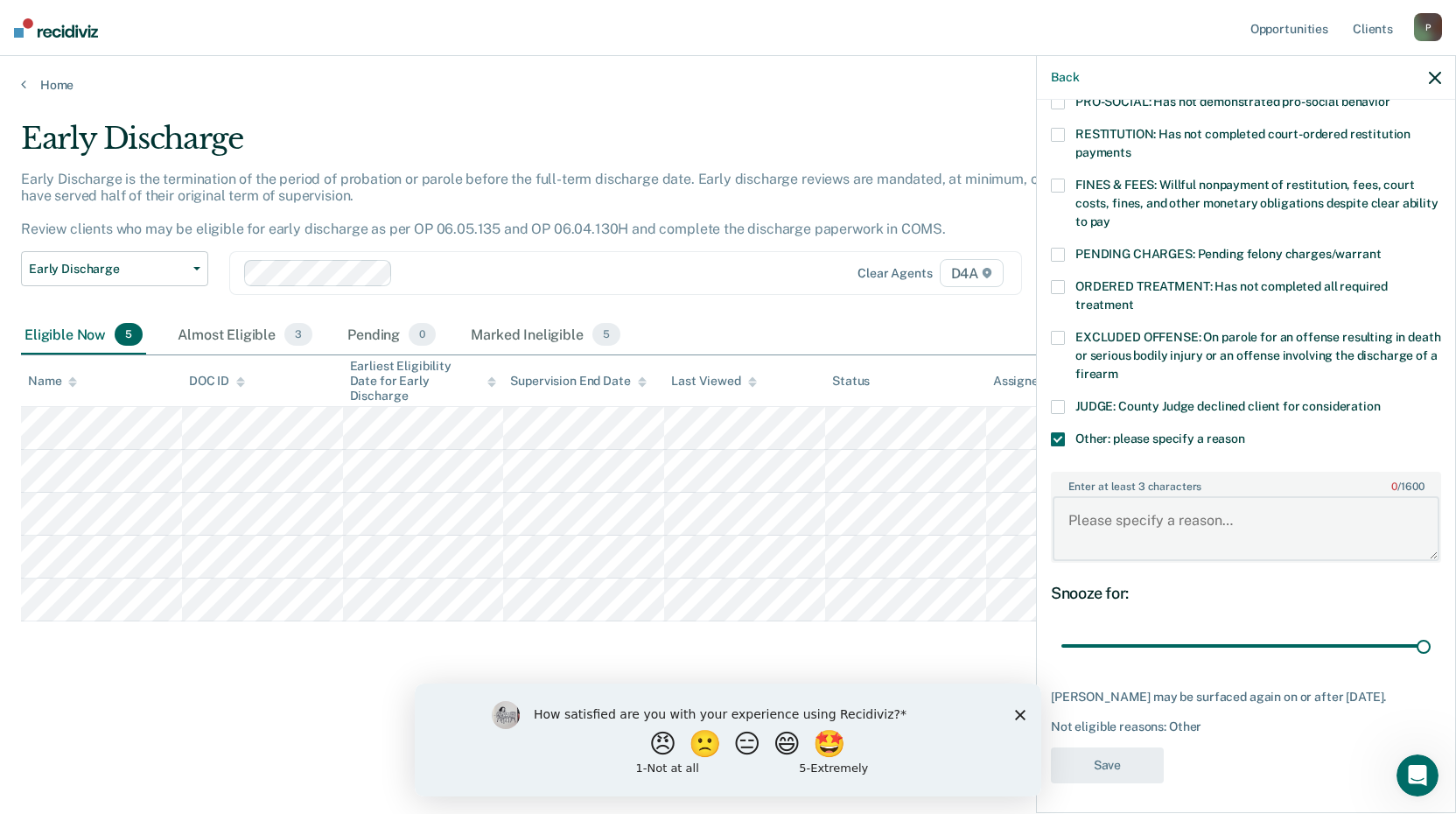
click at [1103, 496] on textarea "Enter at least 3 characters 0 / 1600" at bounding box center [1246, 528] width 387 height 65
type textarea "Paroled from SAI. [PERSON_NAME] states he did not."
click at [1107, 756] on button "Save" at bounding box center [1107, 765] width 113 height 36
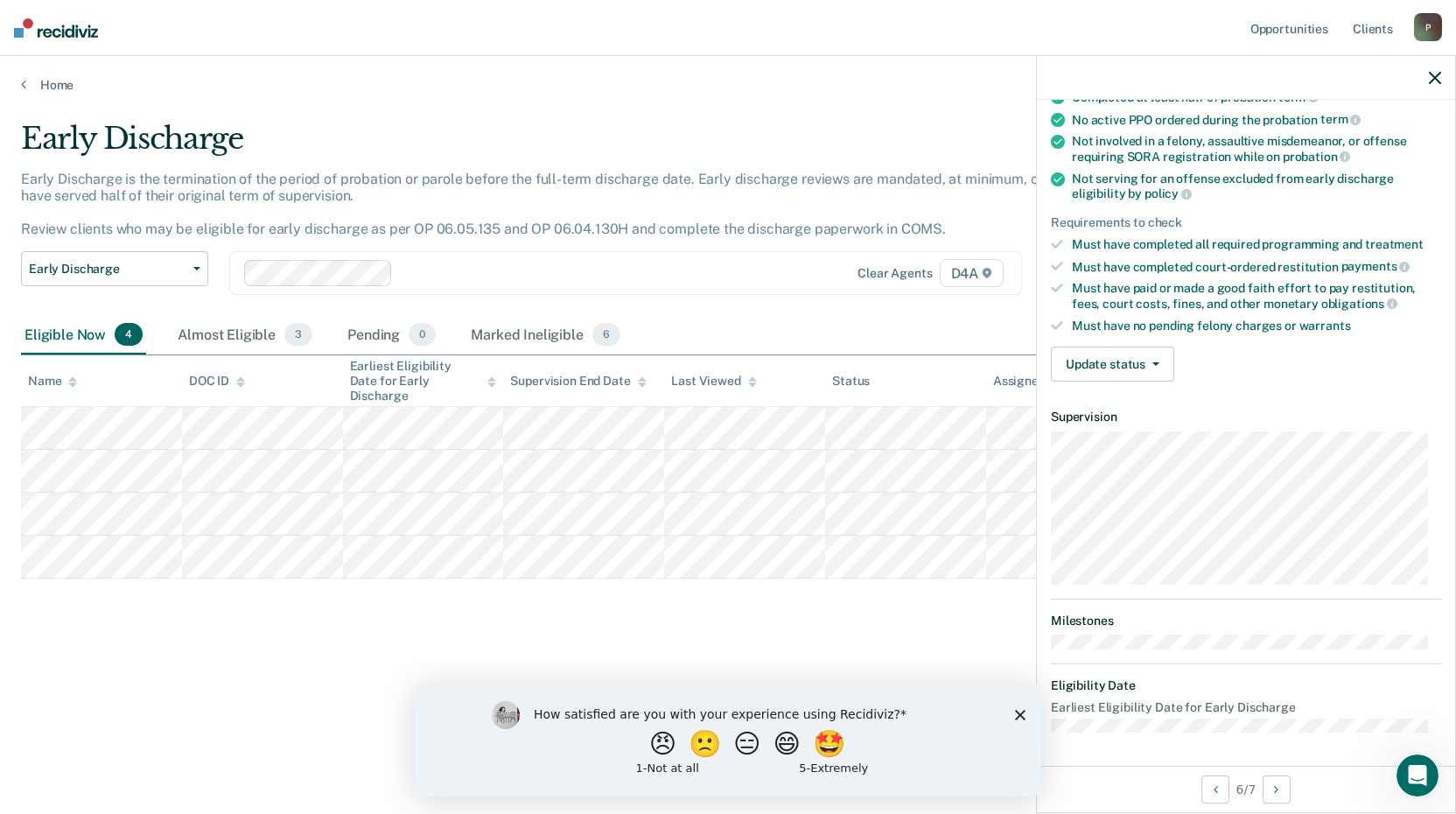
scroll to position [0, 0]
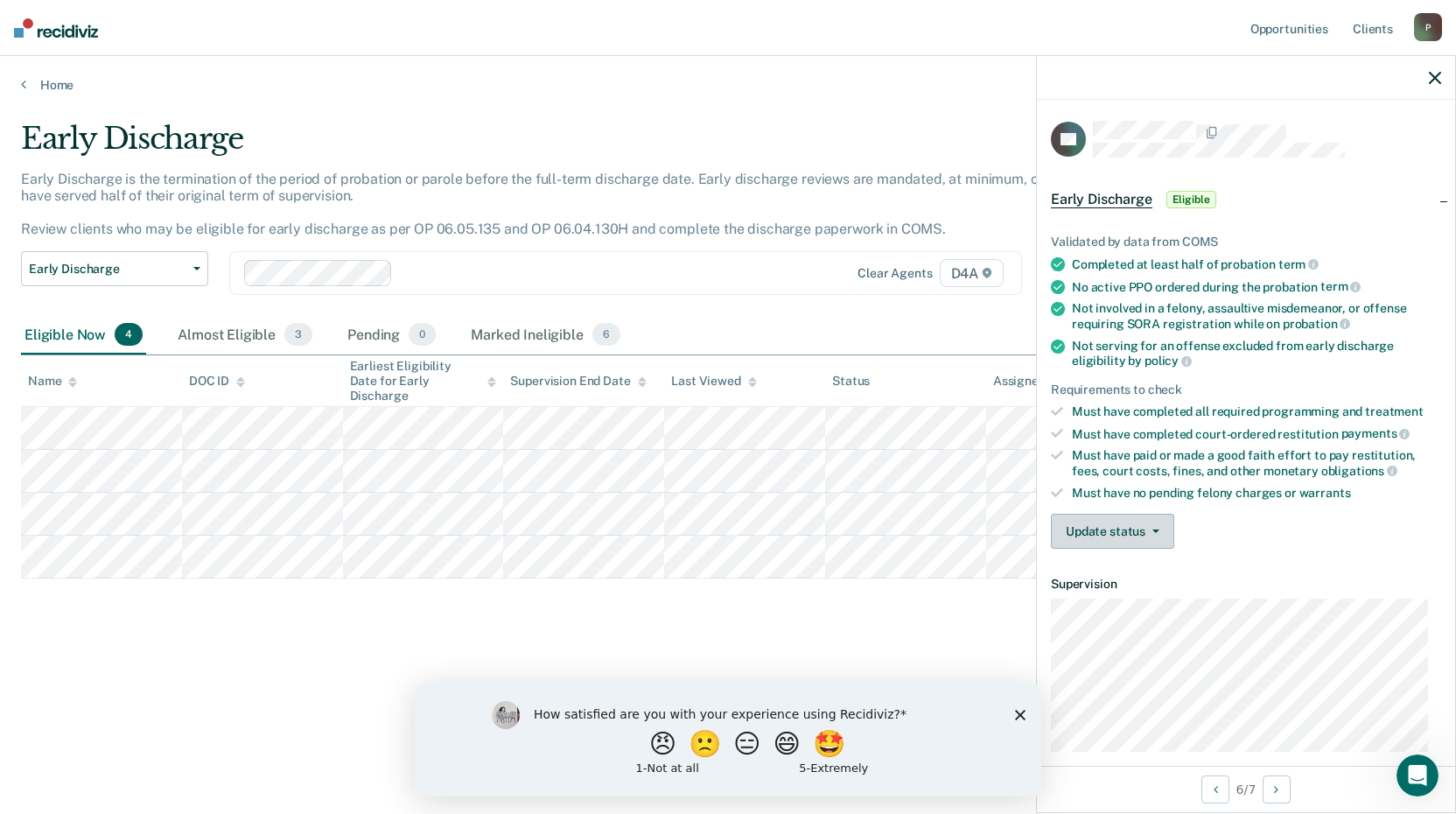
click at [1113, 525] on button "Update status" at bounding box center [1113, 531] width 124 height 35
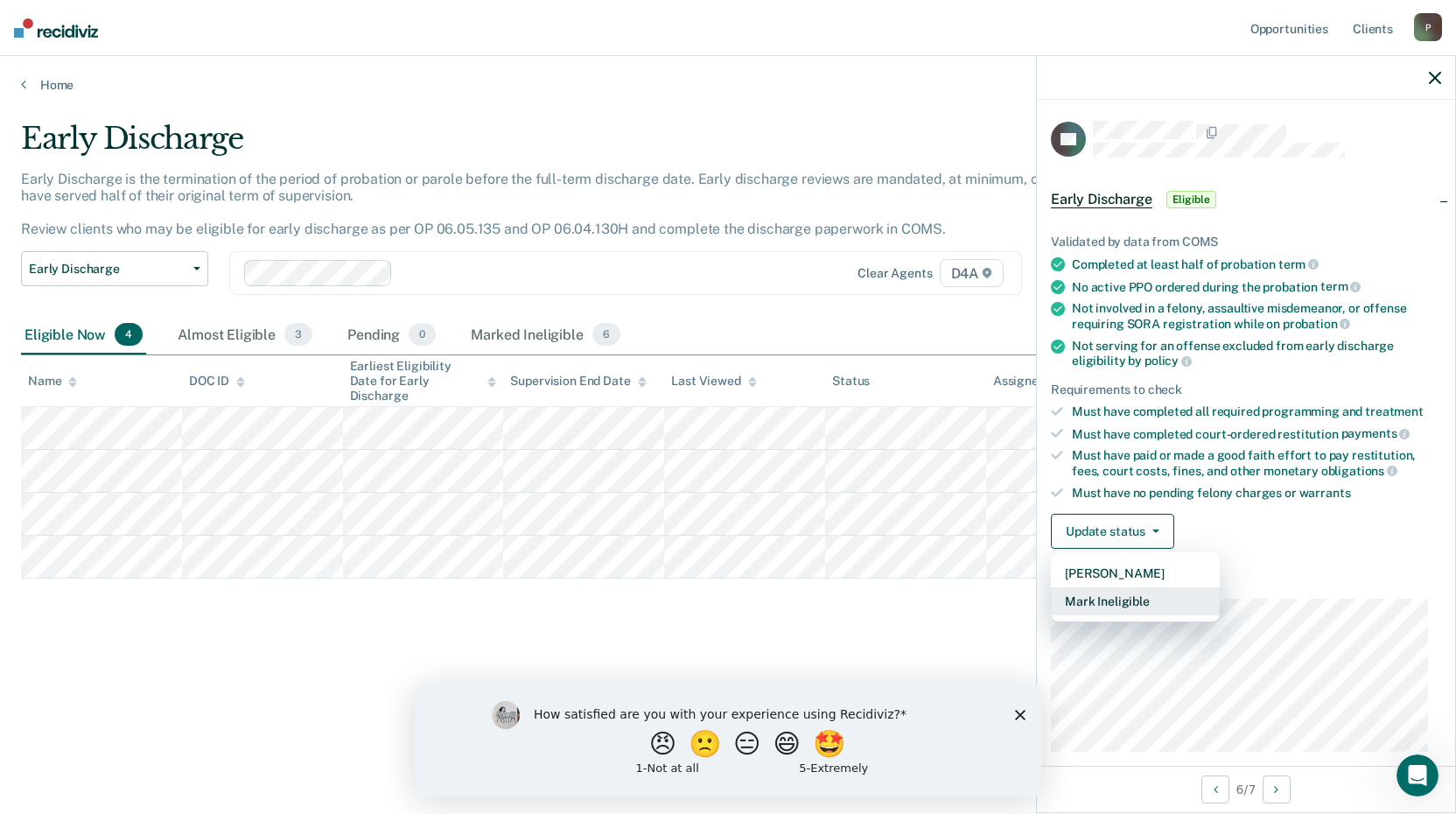
click at [1103, 599] on button "Mark Ineligible" at bounding box center [1135, 600] width 169 height 28
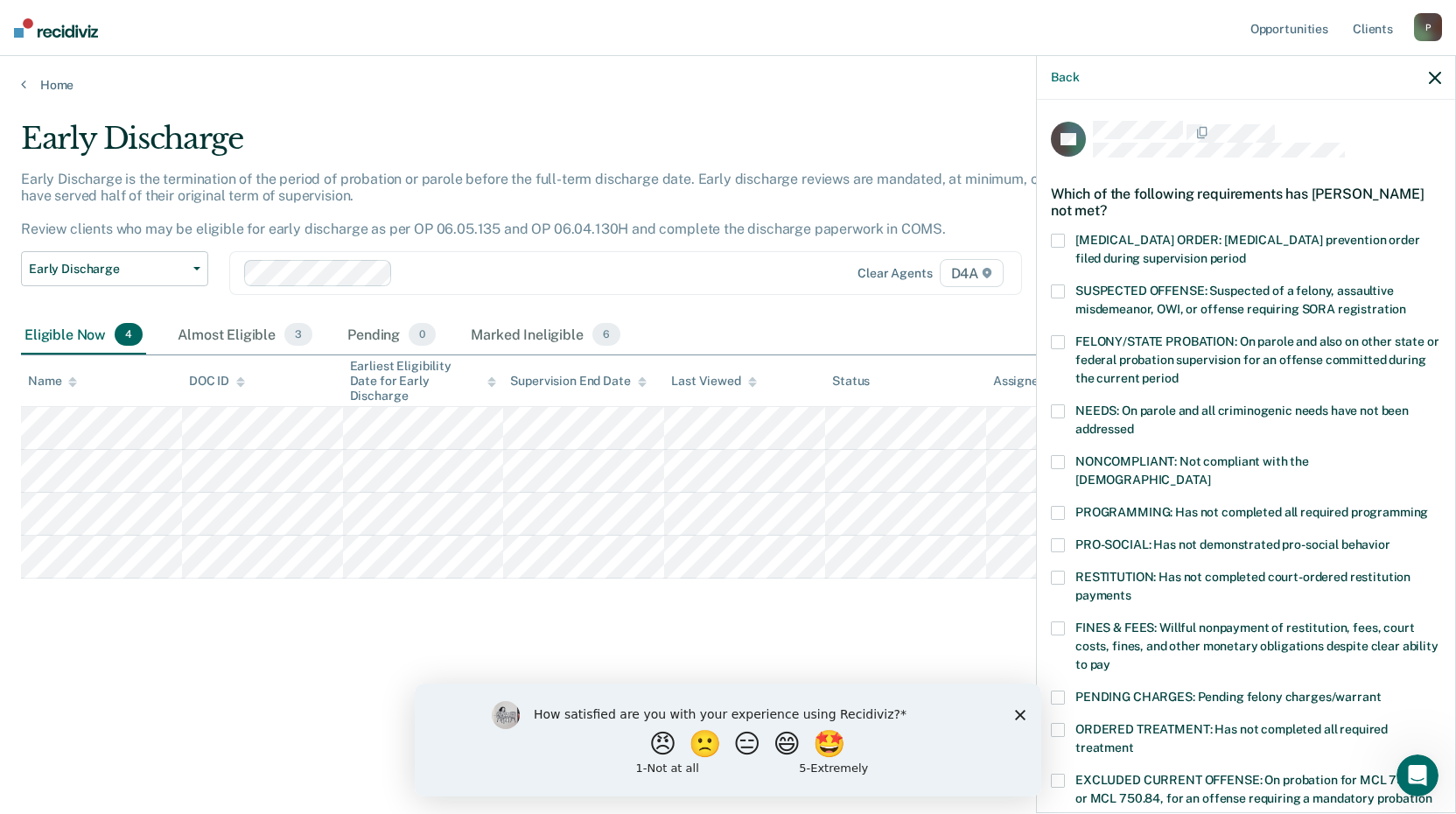
click at [1061, 690] on span at bounding box center [1058, 697] width 14 height 14
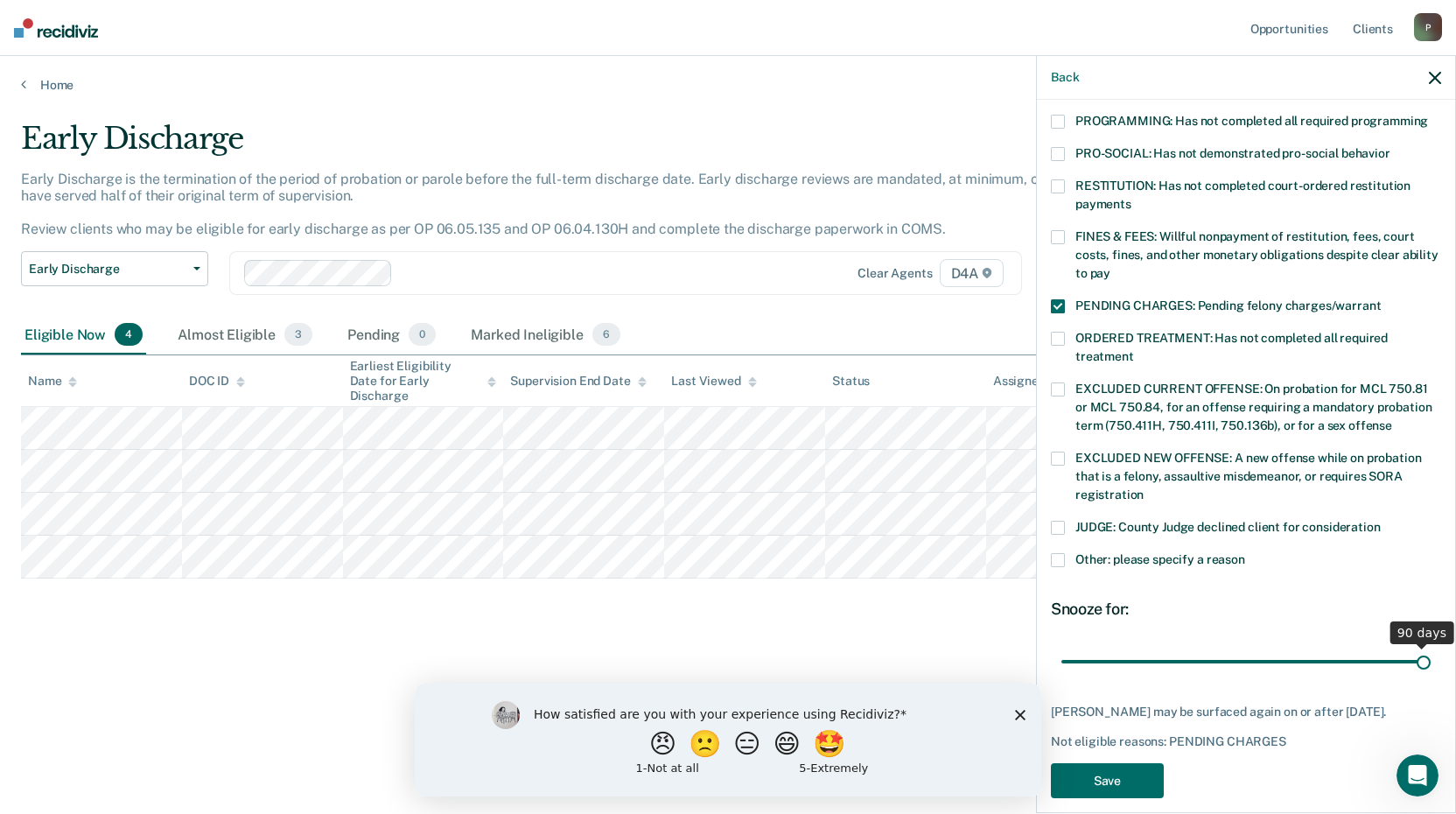
scroll to position [406, 0]
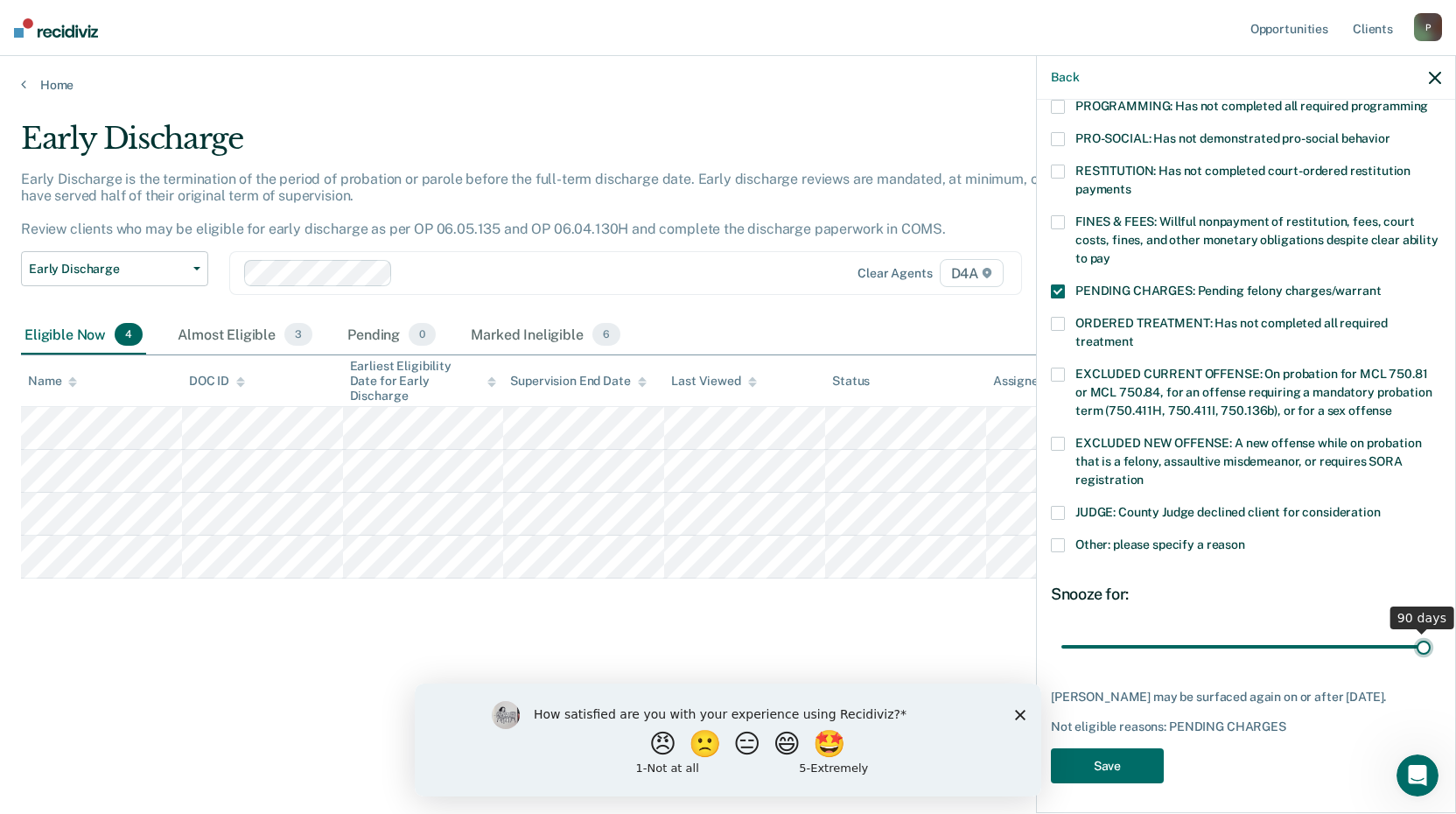
drag, startPoint x: 1183, startPoint y: 625, endPoint x: 1463, endPoint y: 610, distance: 280.4
type input "90"
click at [1431, 631] on input "range" at bounding box center [1246, 647] width 369 height 31
click at [1100, 758] on button "Save" at bounding box center [1107, 766] width 113 height 36
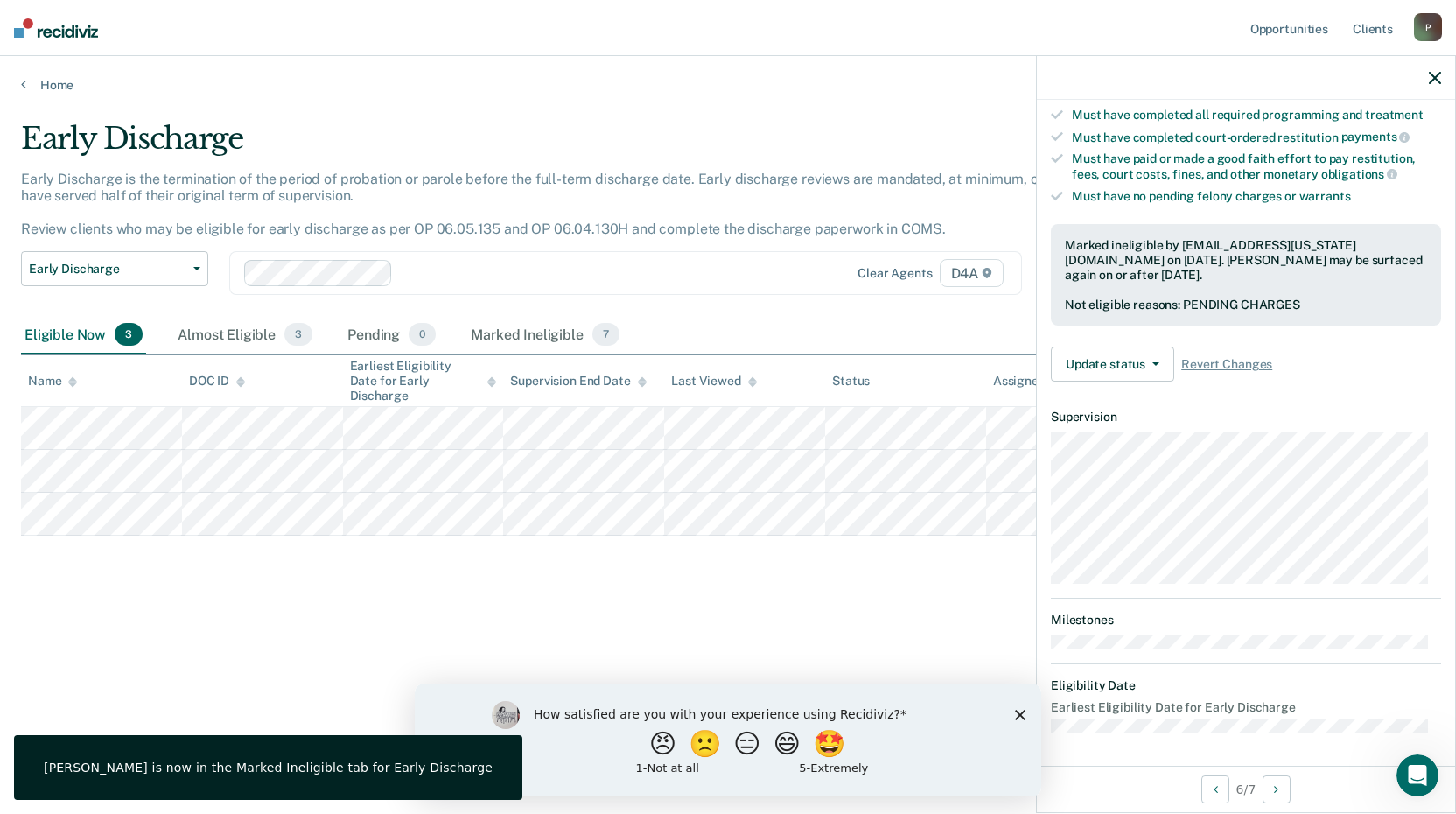
scroll to position [186, 0]
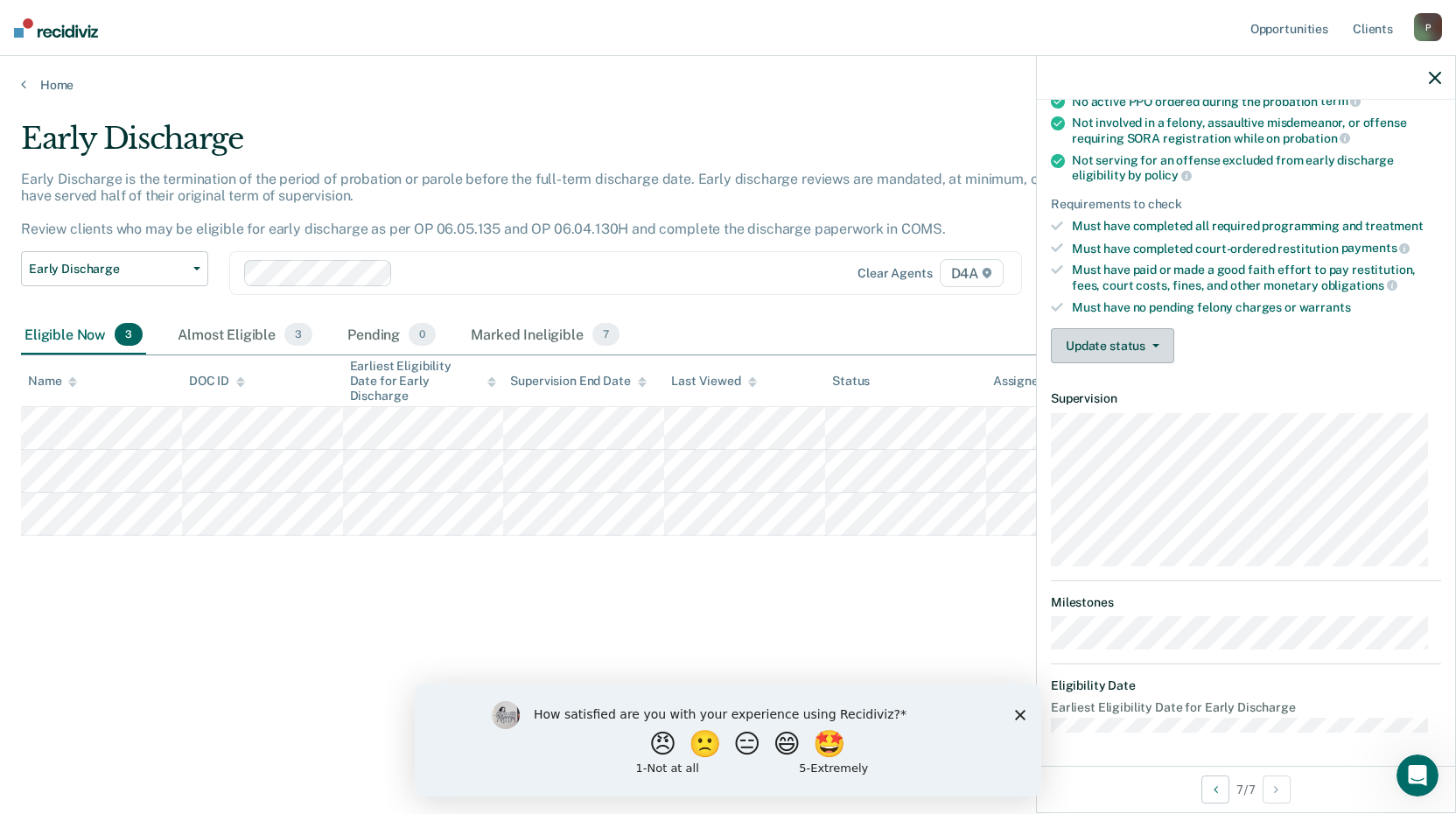
click at [1083, 337] on button "Update status" at bounding box center [1113, 345] width 124 height 35
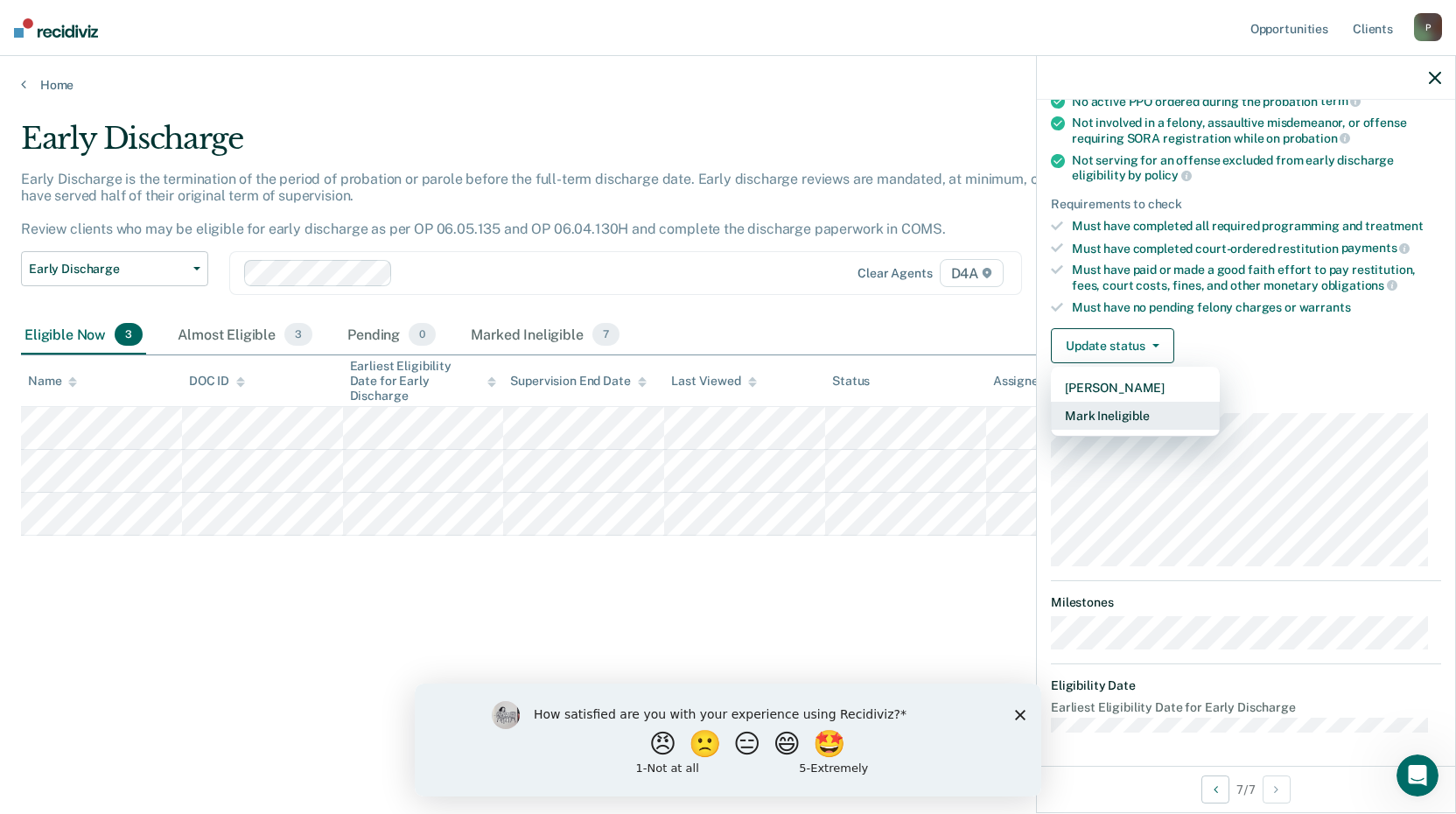
click at [1120, 409] on button "Mark Ineligible" at bounding box center [1135, 415] width 169 height 28
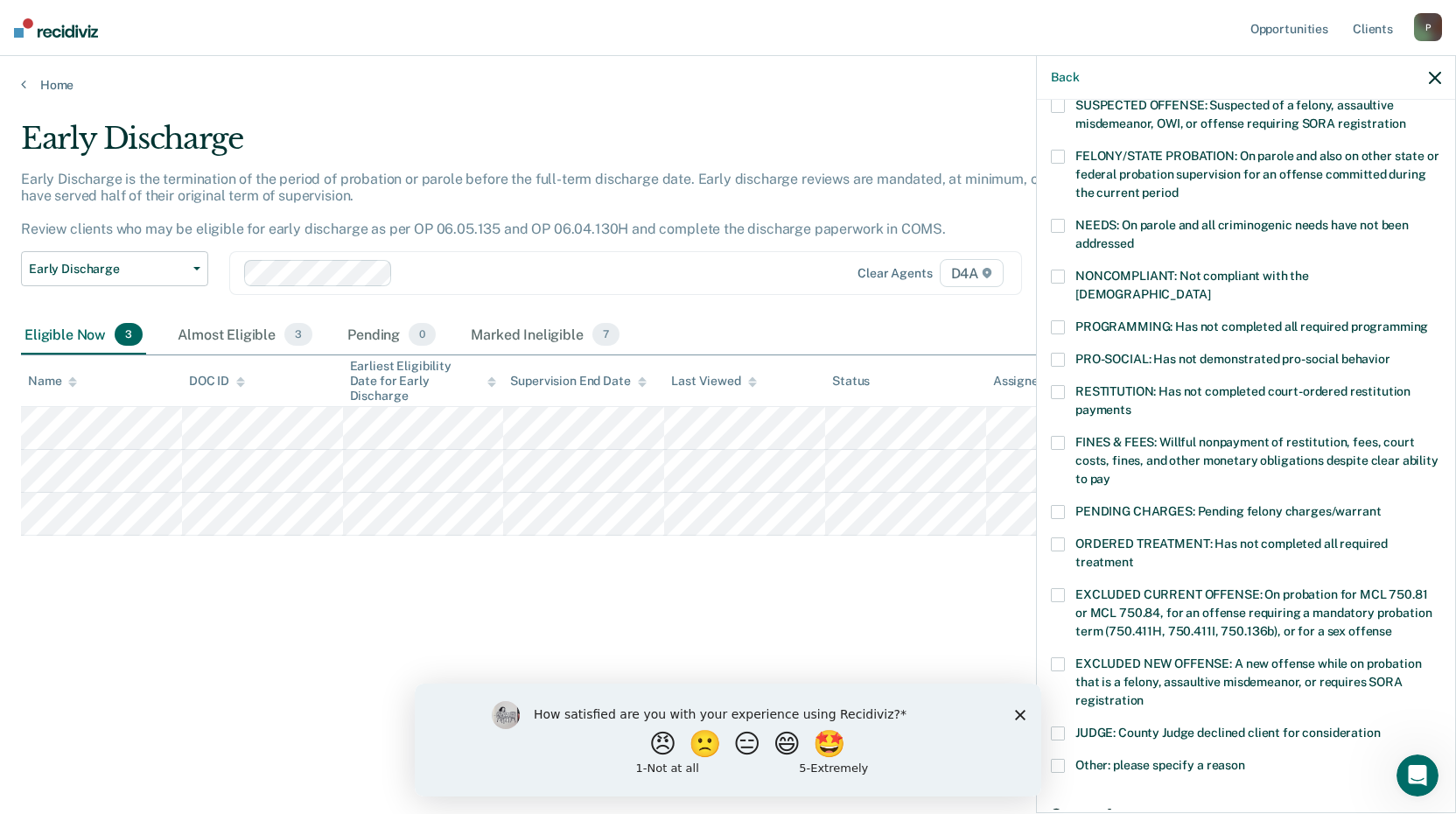
click at [1063, 320] on span at bounding box center [1058, 327] width 14 height 14
click at [1064, 320] on label "PROGRAMMING: Has not completed all required programming" at bounding box center [1246, 329] width 391 height 18
click at [1055, 538] on span at bounding box center [1058, 544] width 14 height 14
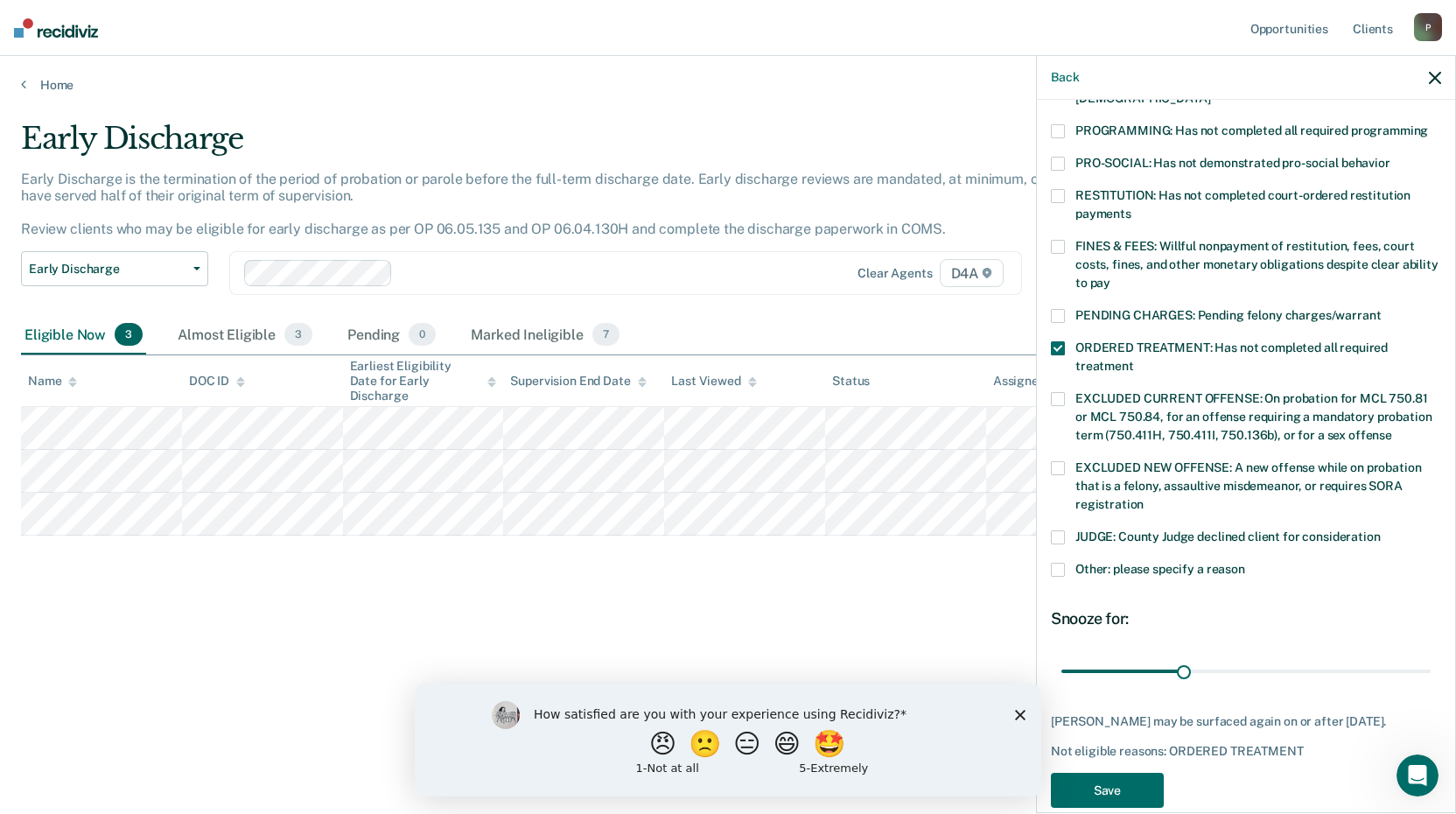
scroll to position [406, 0]
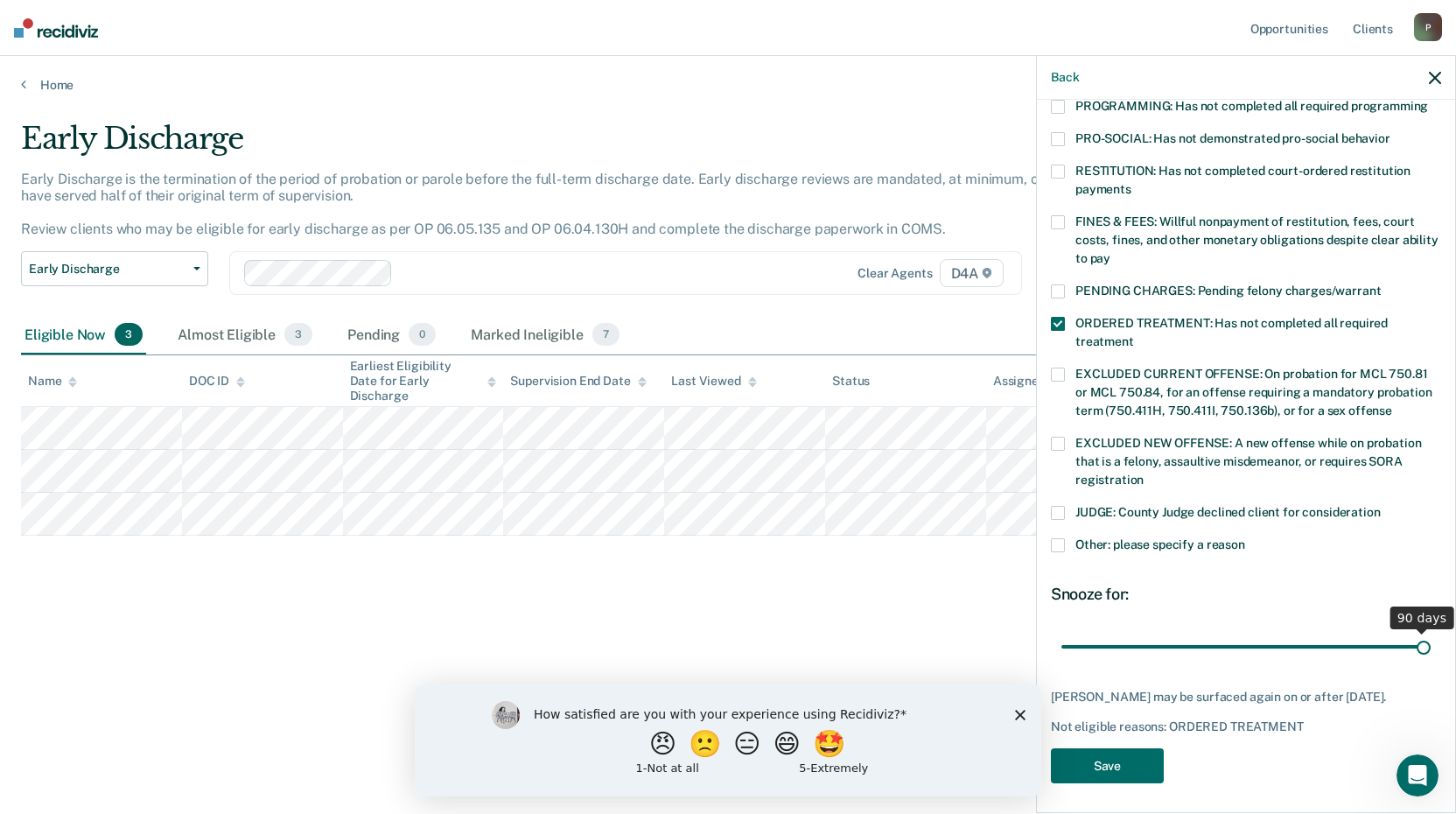
drag, startPoint x: 1179, startPoint y: 622, endPoint x: 1439, endPoint y: 614, distance: 260.1
type input "90"
click at [1431, 631] on input "range" at bounding box center [1246, 647] width 369 height 31
click at [1106, 753] on button "Save" at bounding box center [1107, 766] width 113 height 36
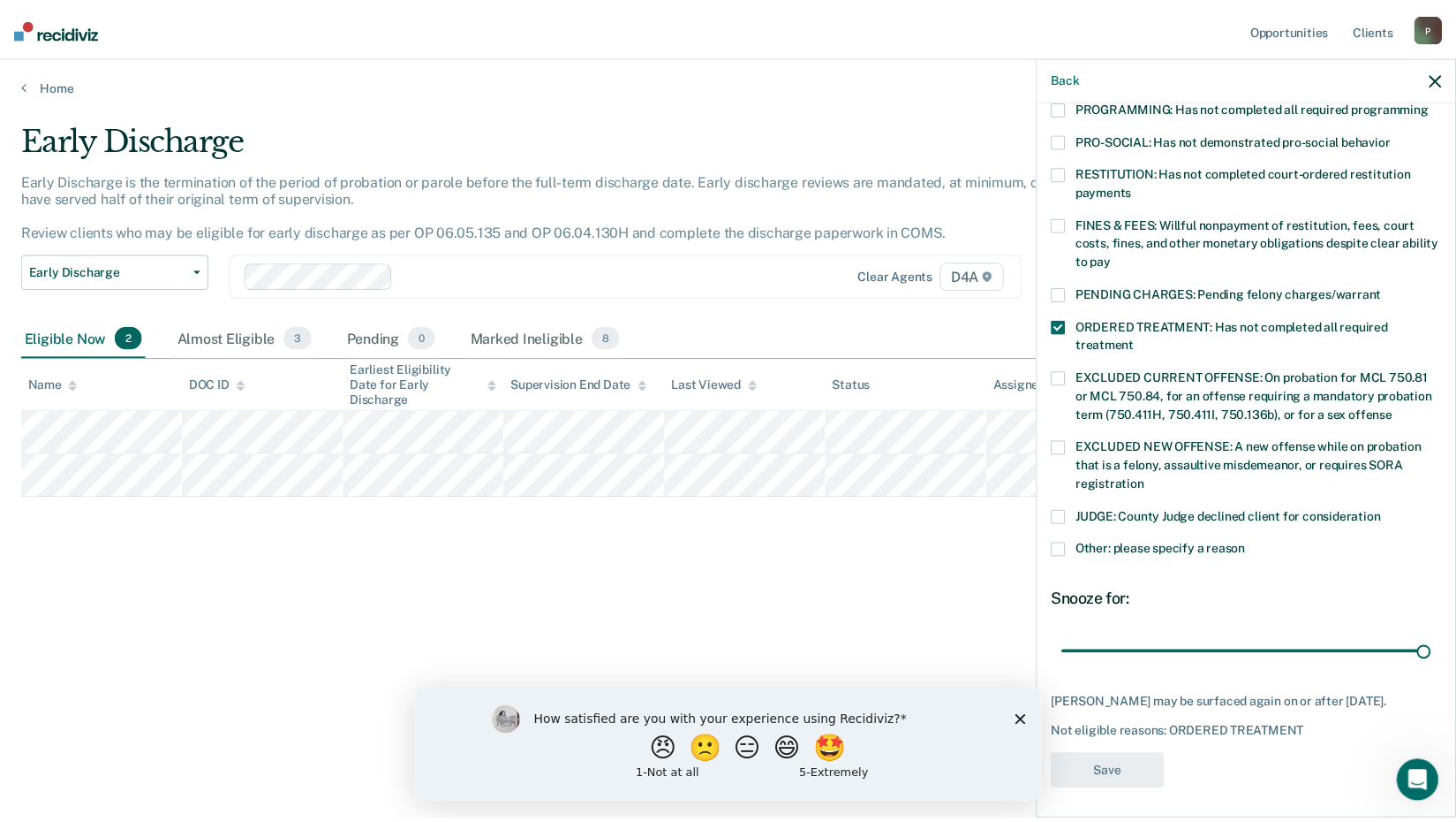
scroll to position [318, 0]
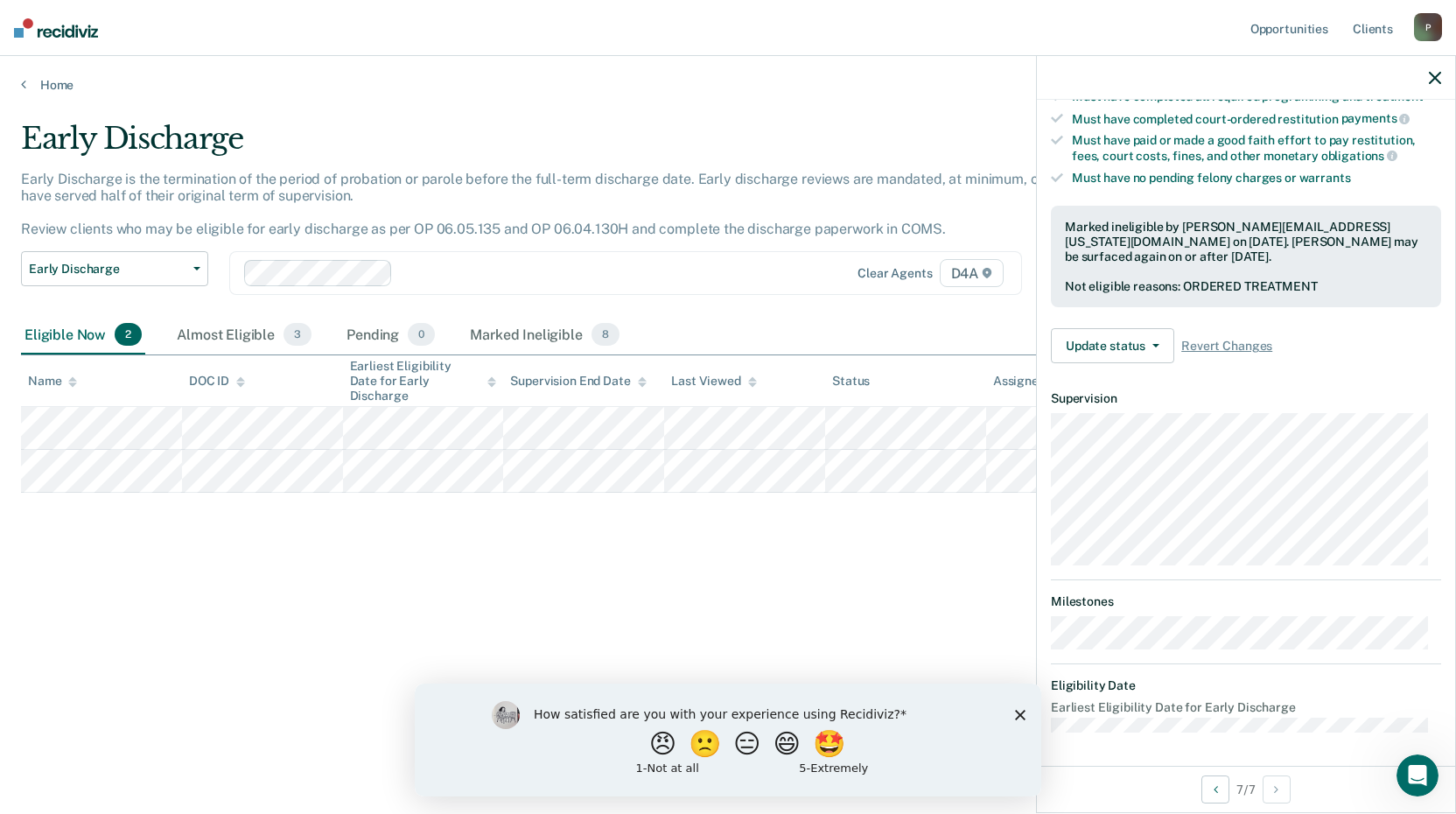
click at [1435, 77] on icon "button" at bounding box center [1435, 77] width 13 height 13
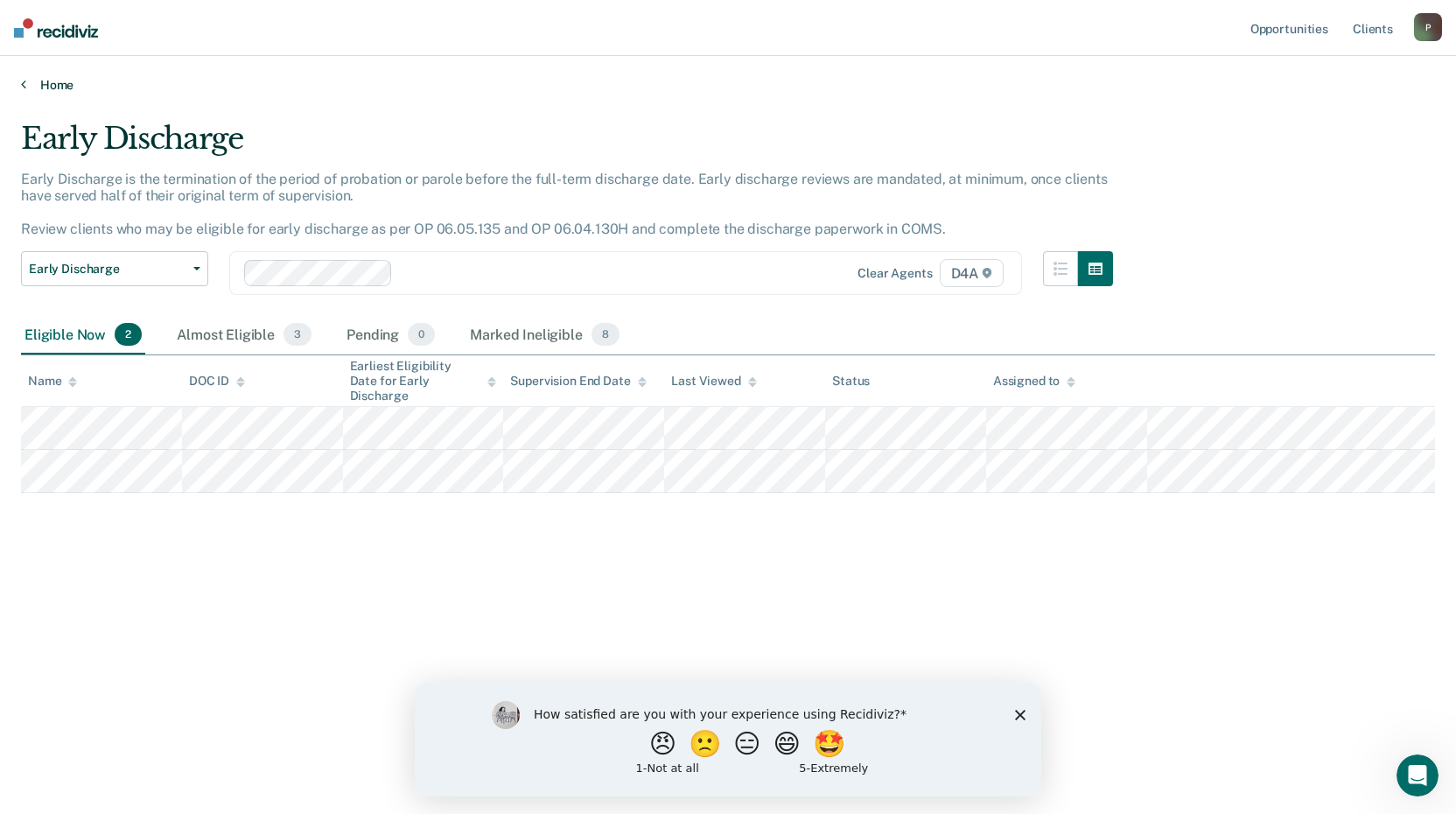
click at [25, 79] on icon at bounding box center [23, 84] width 5 height 14
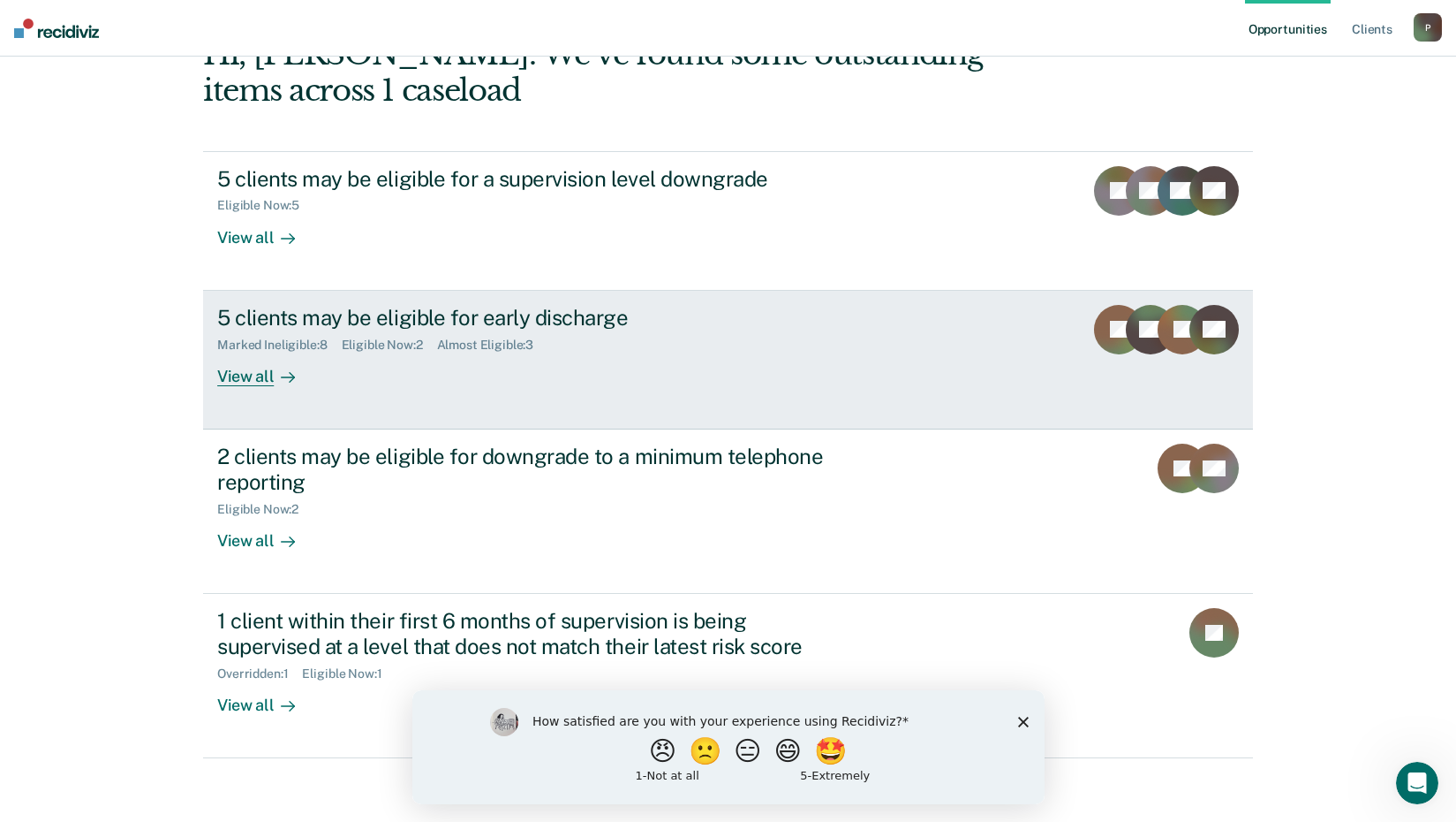
scroll to position [121, 0]
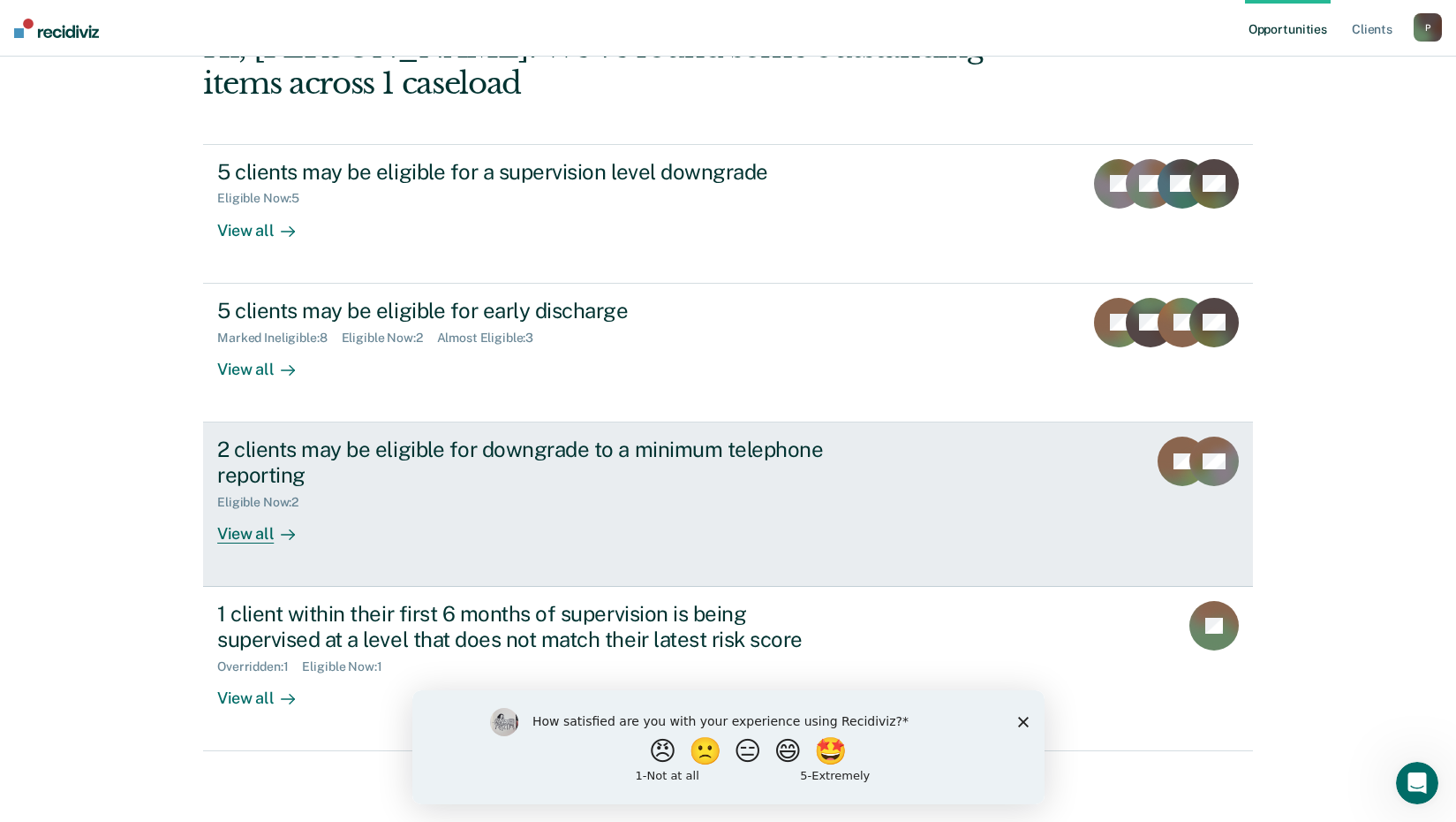
click at [249, 530] on div "View all" at bounding box center [266, 525] width 99 height 34
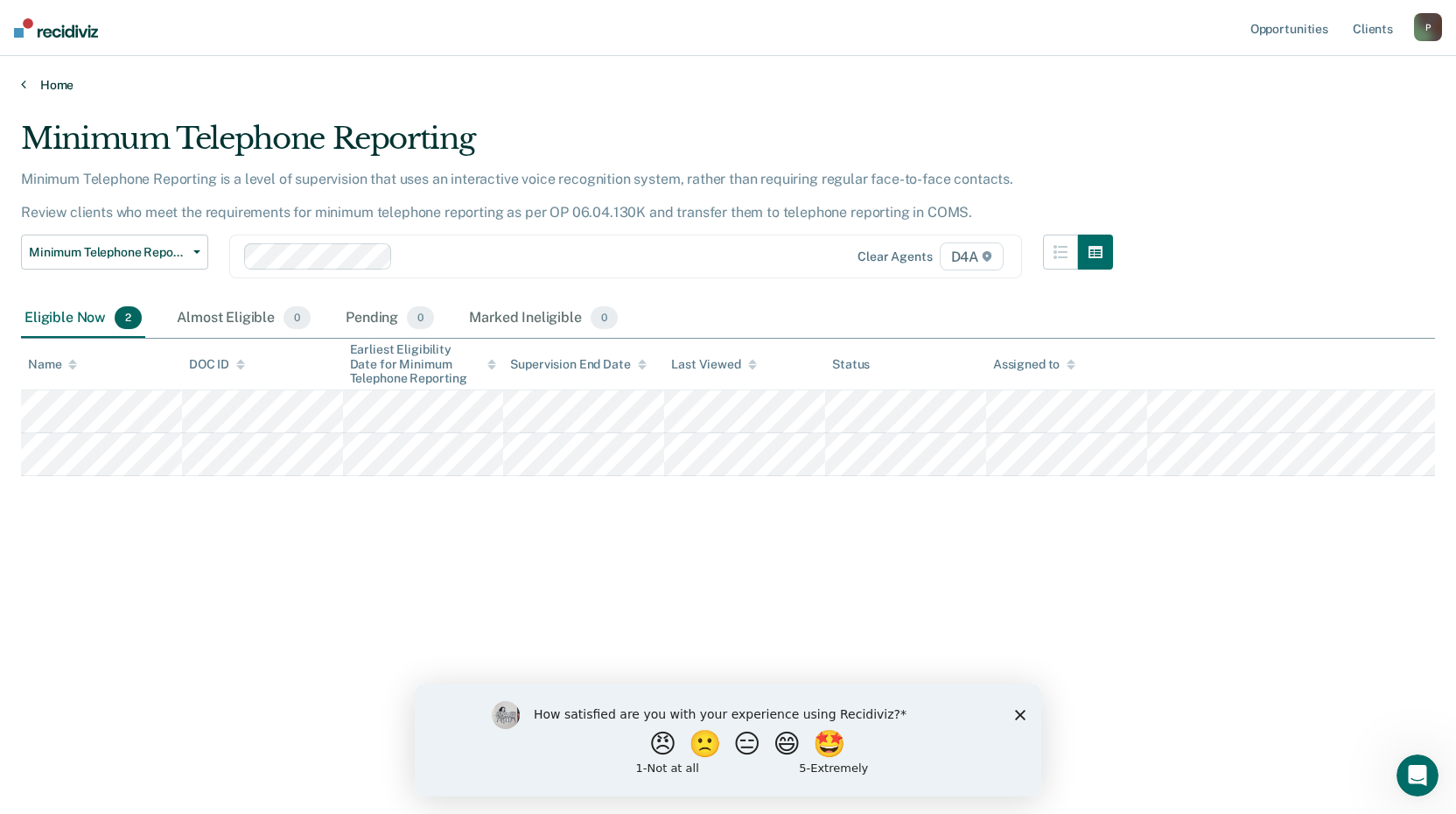
click at [24, 83] on icon at bounding box center [23, 84] width 5 height 14
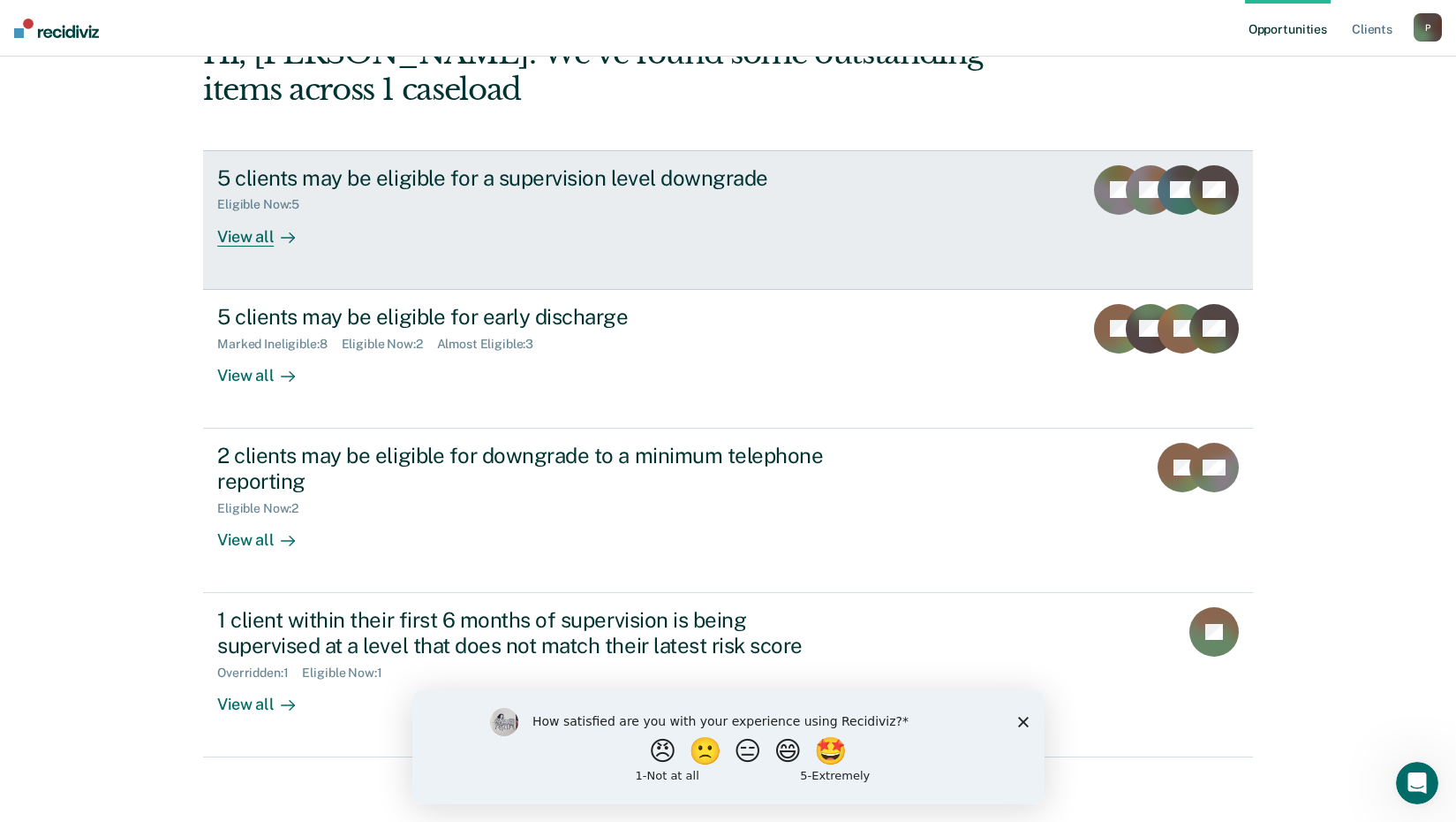
scroll to position [121, 0]
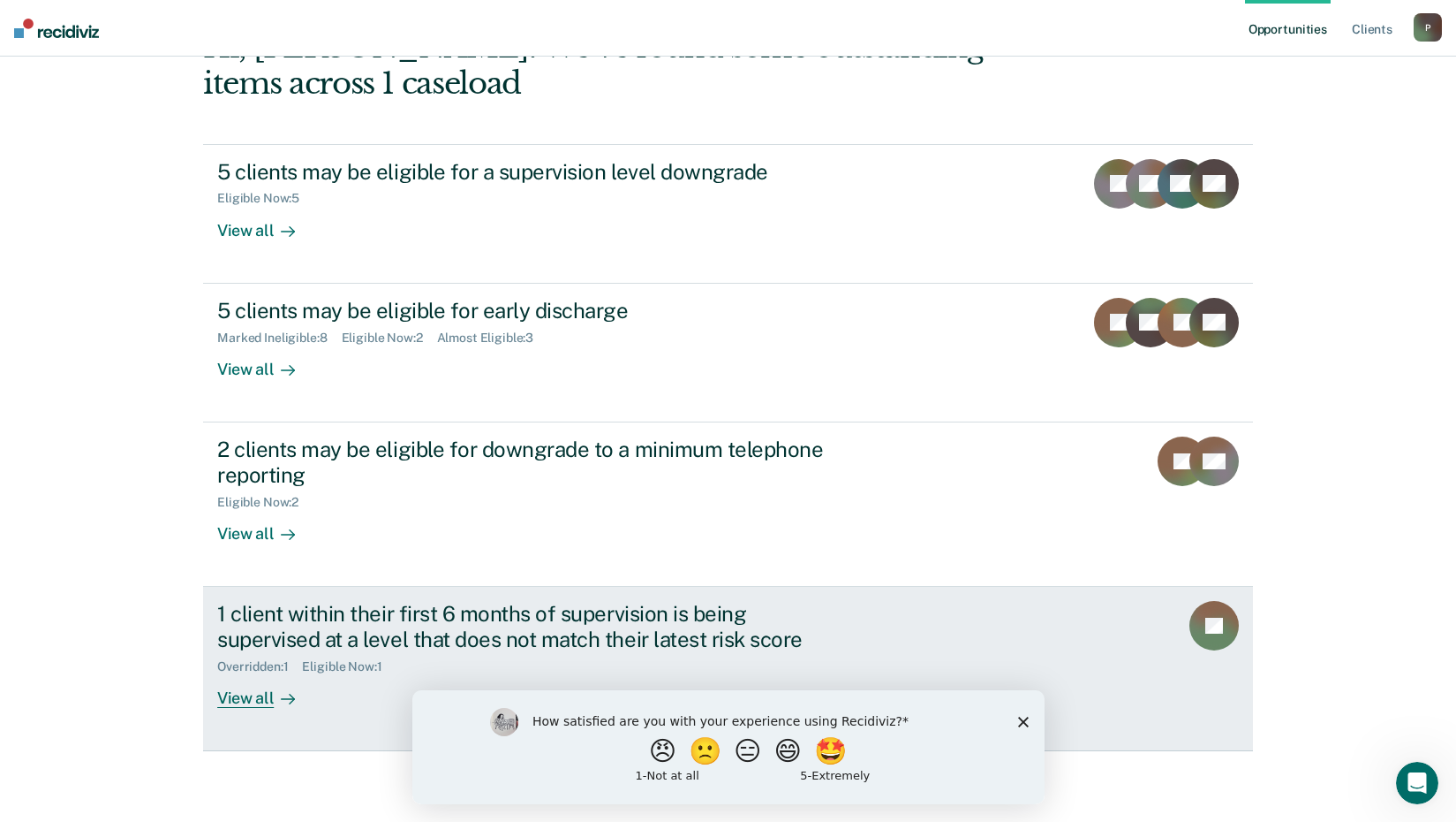
click at [243, 697] on div "View all" at bounding box center [266, 690] width 99 height 34
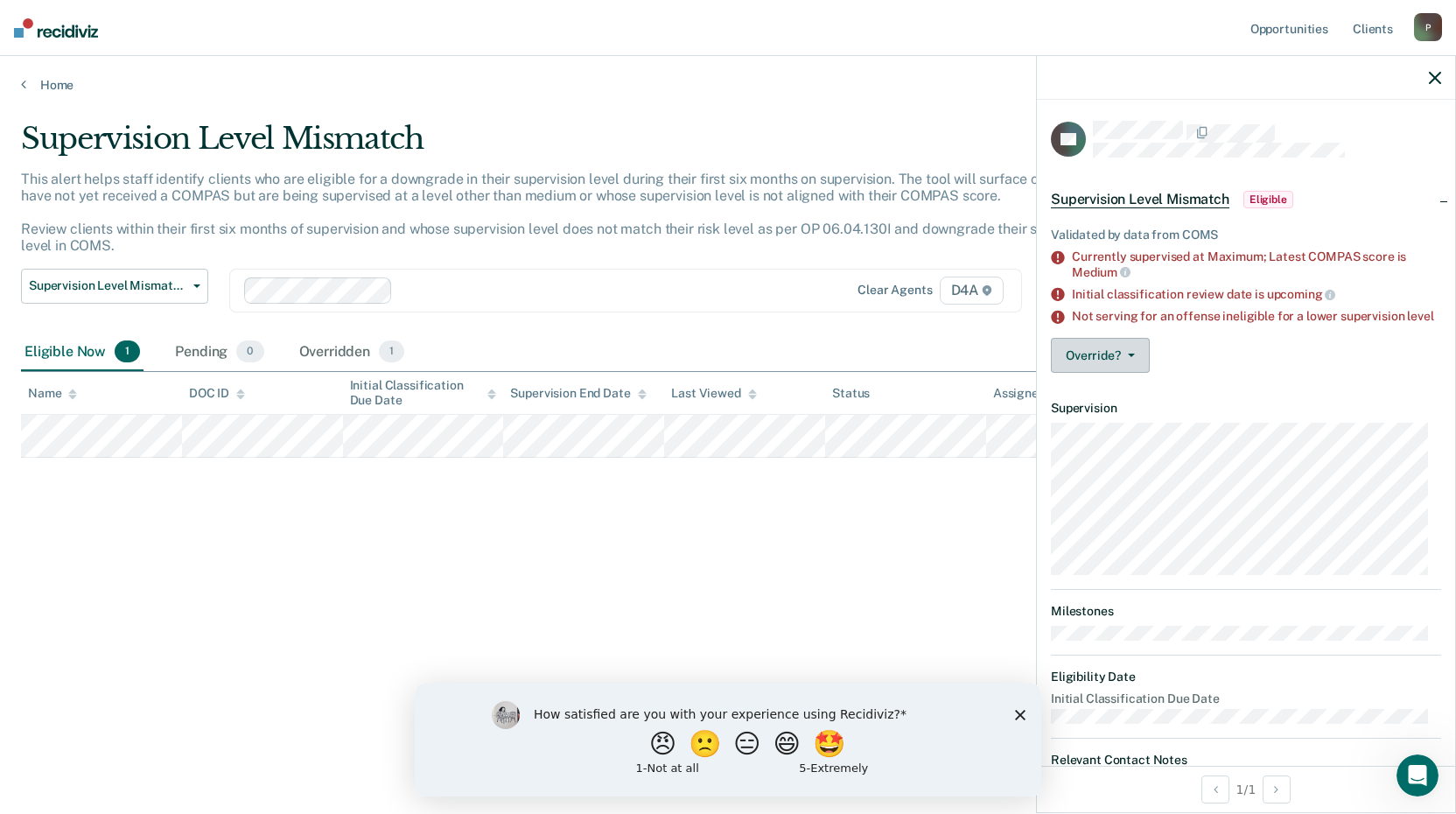
click at [1115, 363] on button "Override?" at bounding box center [1100, 355] width 99 height 35
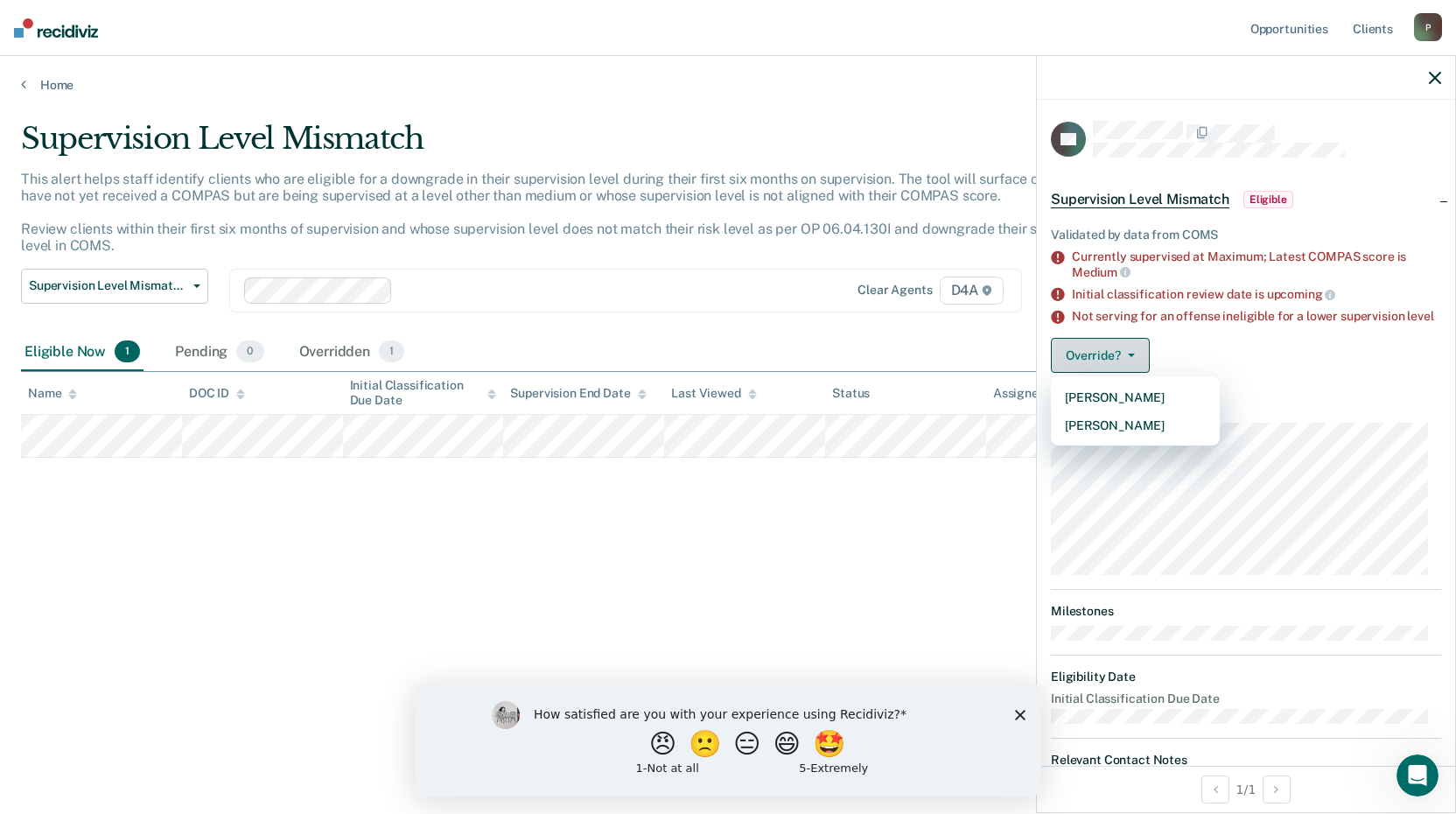
click at [1115, 363] on button "Override?" at bounding box center [1100, 355] width 99 height 35
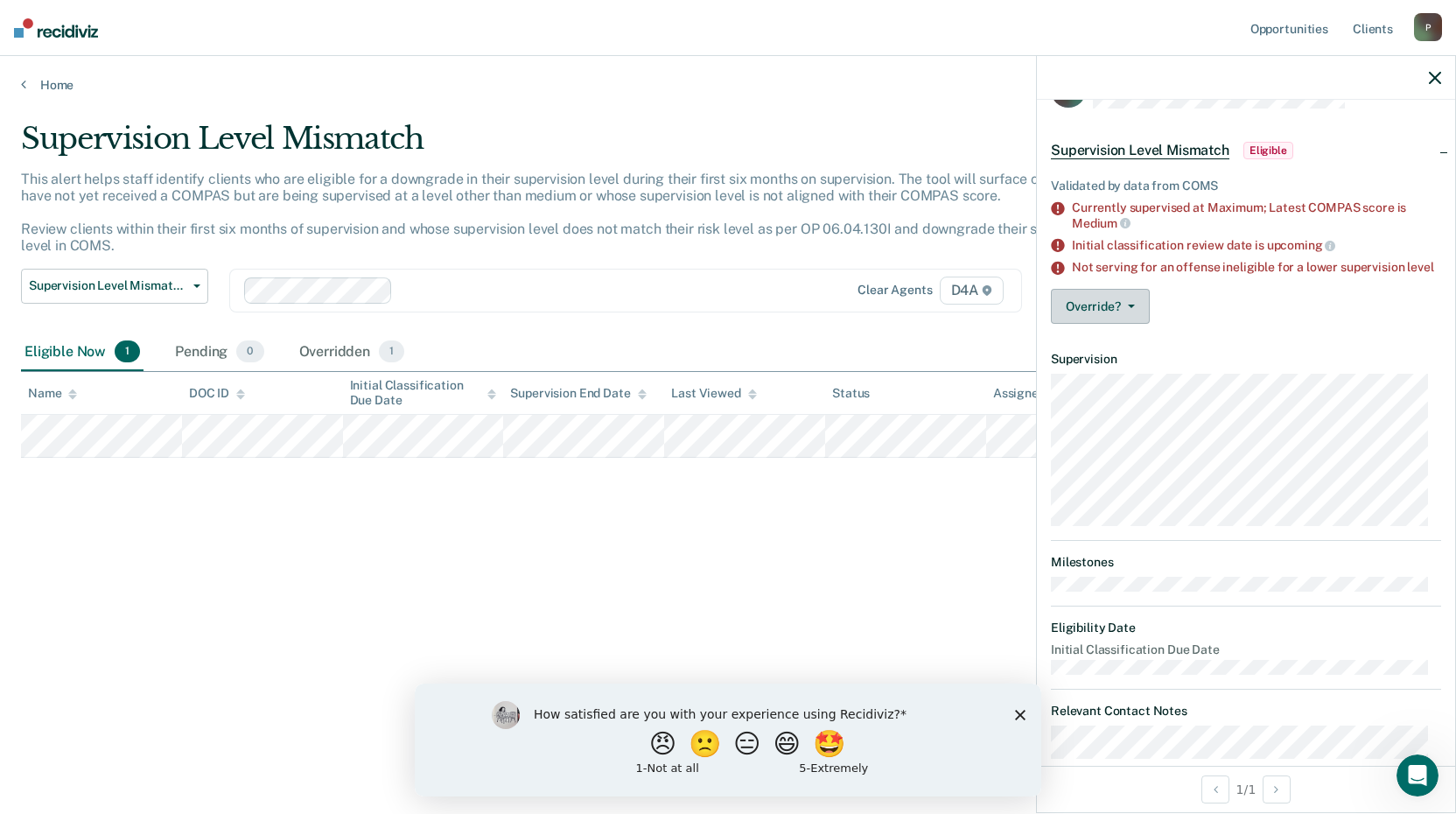
scroll to position [89, 0]
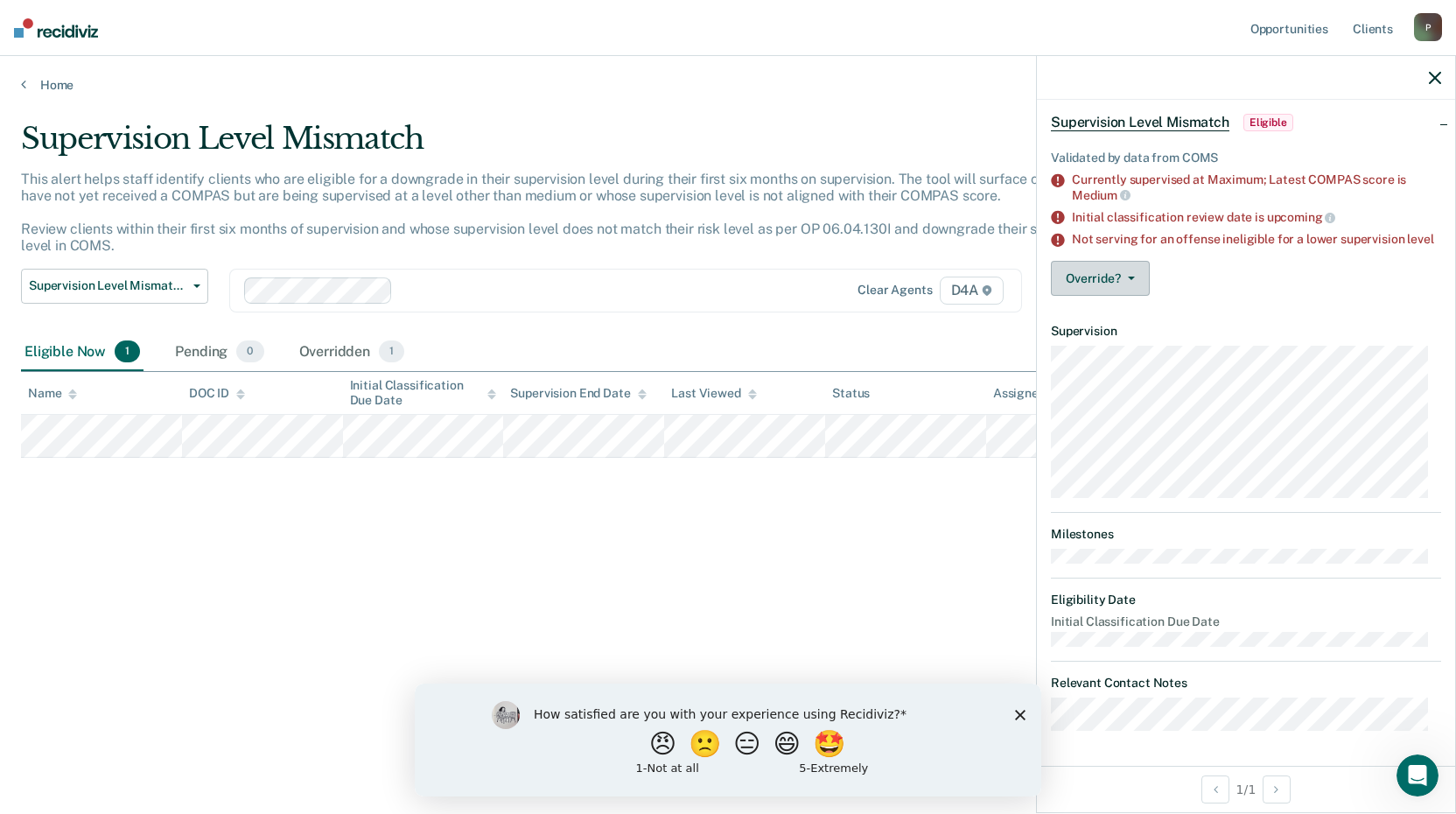
click at [1094, 275] on button "Override?" at bounding box center [1100, 278] width 99 height 35
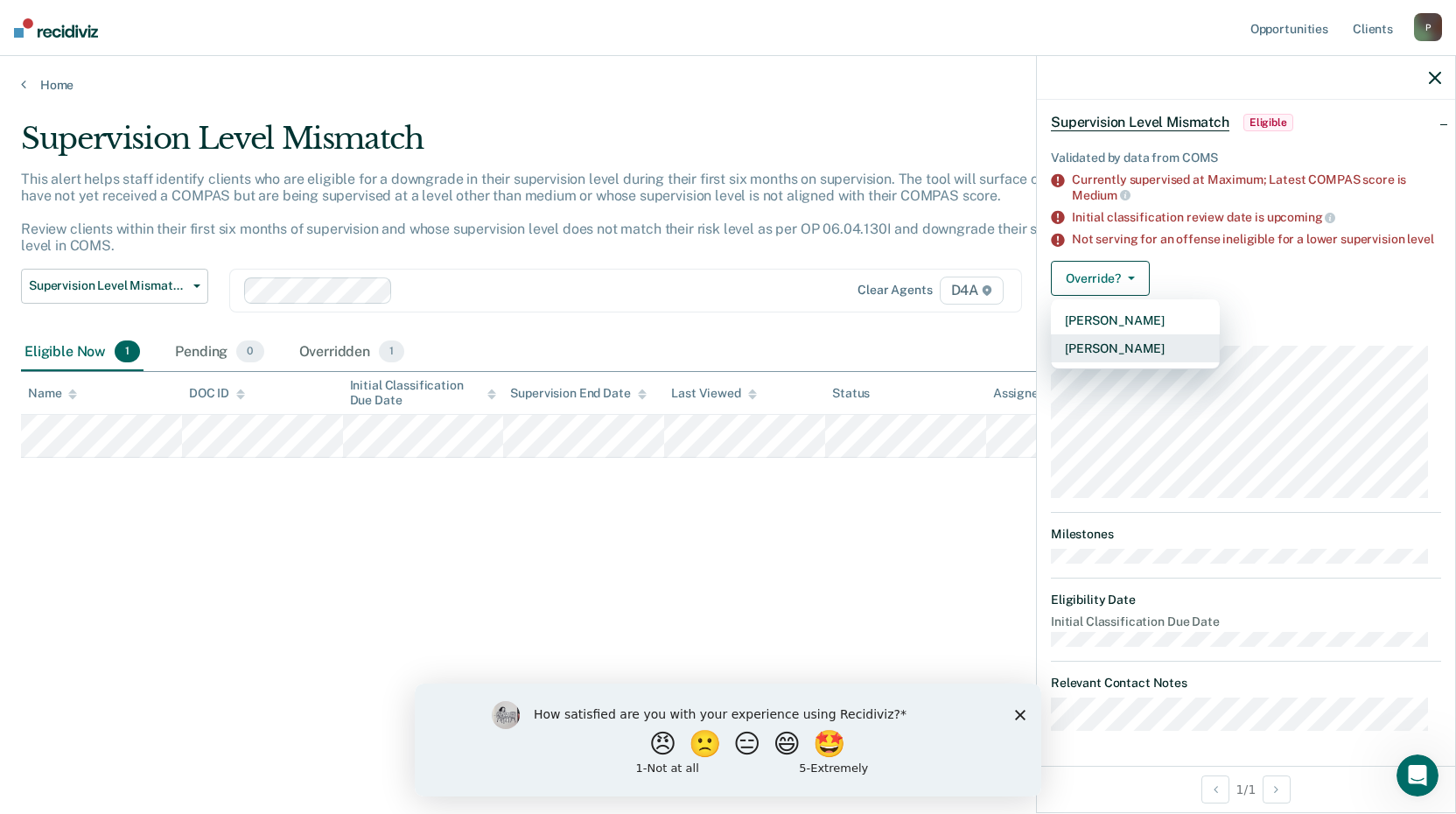
click at [1111, 349] on button "[PERSON_NAME]" at bounding box center [1135, 348] width 169 height 28
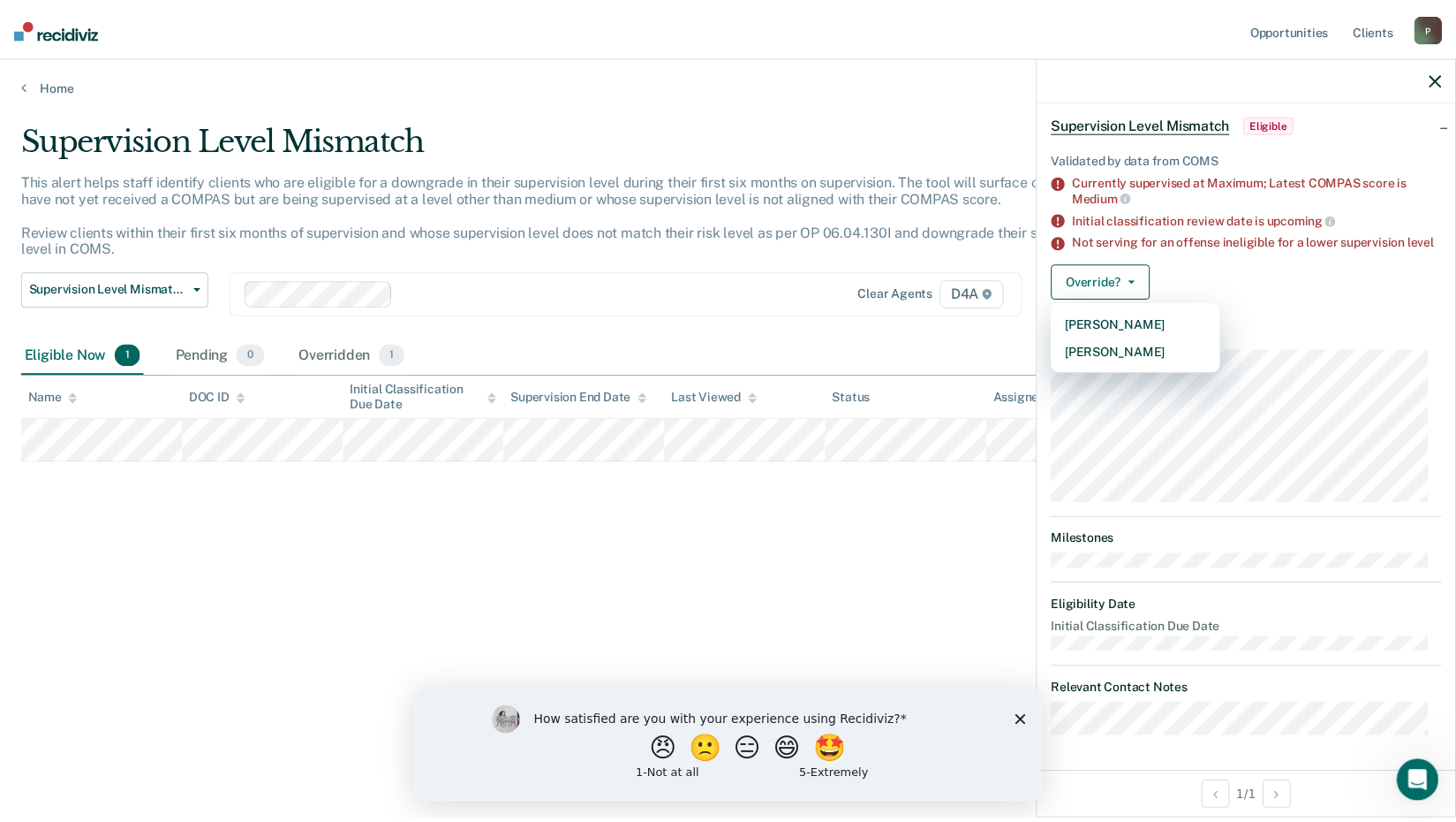
scroll to position [0, 0]
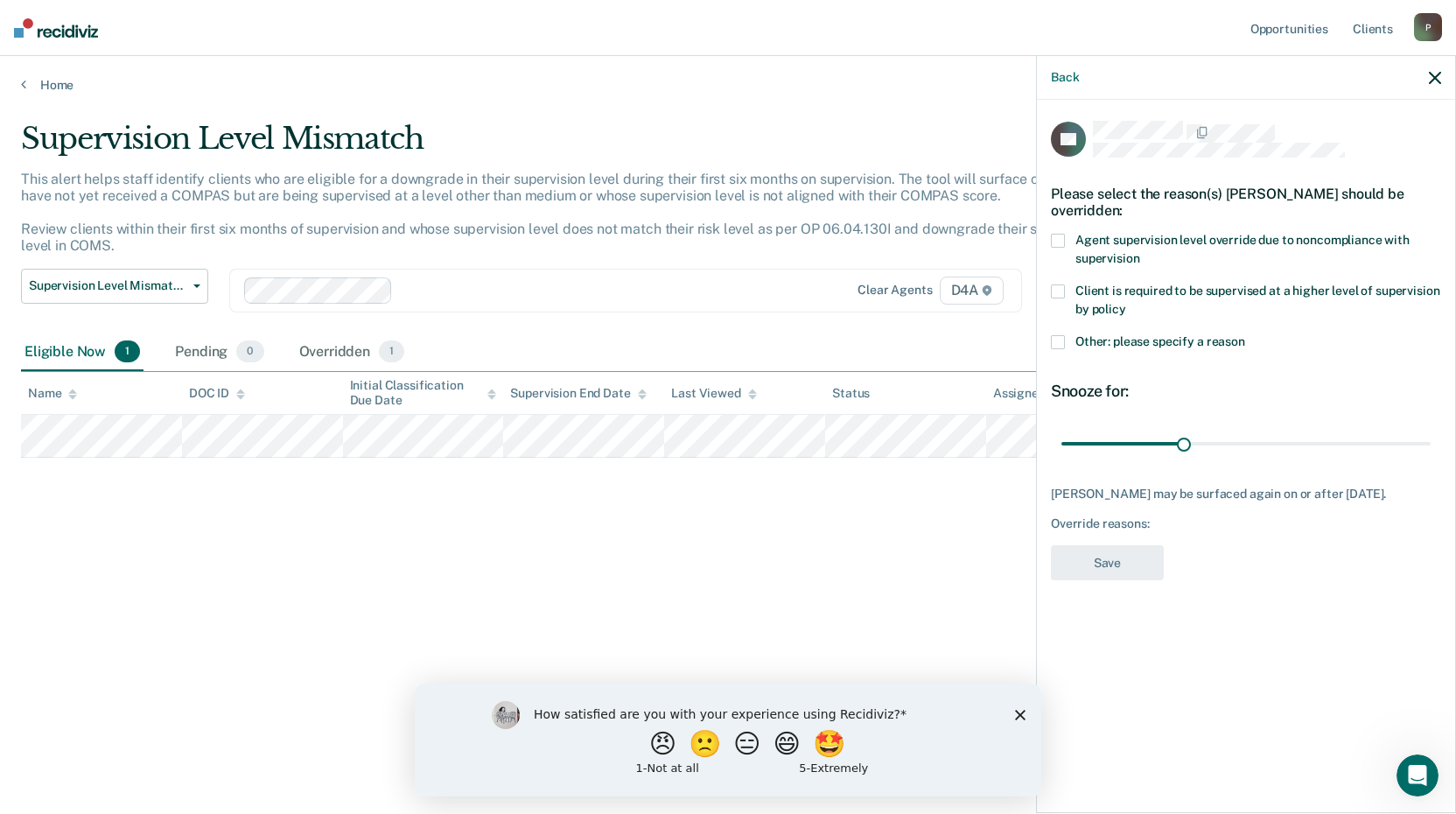
click at [1054, 235] on span at bounding box center [1058, 241] width 14 height 14
drag, startPoint x: 1198, startPoint y: 438, endPoint x: 1461, endPoint y: 461, distance: 264.0
type input "90"
click at [1431, 458] on input "range" at bounding box center [1246, 444] width 369 height 31
click at [1118, 558] on button "Save" at bounding box center [1107, 563] width 113 height 36
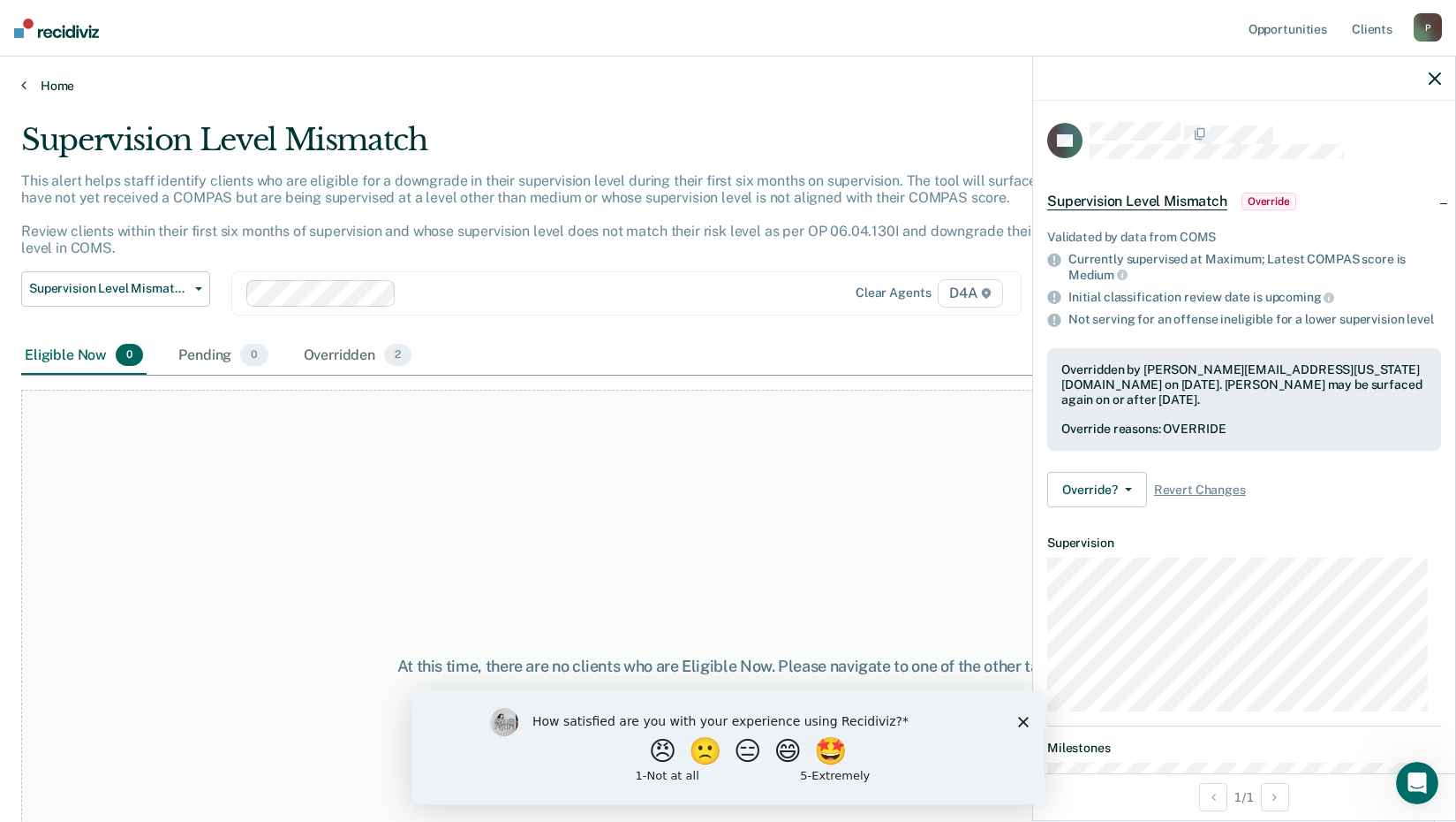
click at [22, 84] on icon at bounding box center [23, 85] width 5 height 14
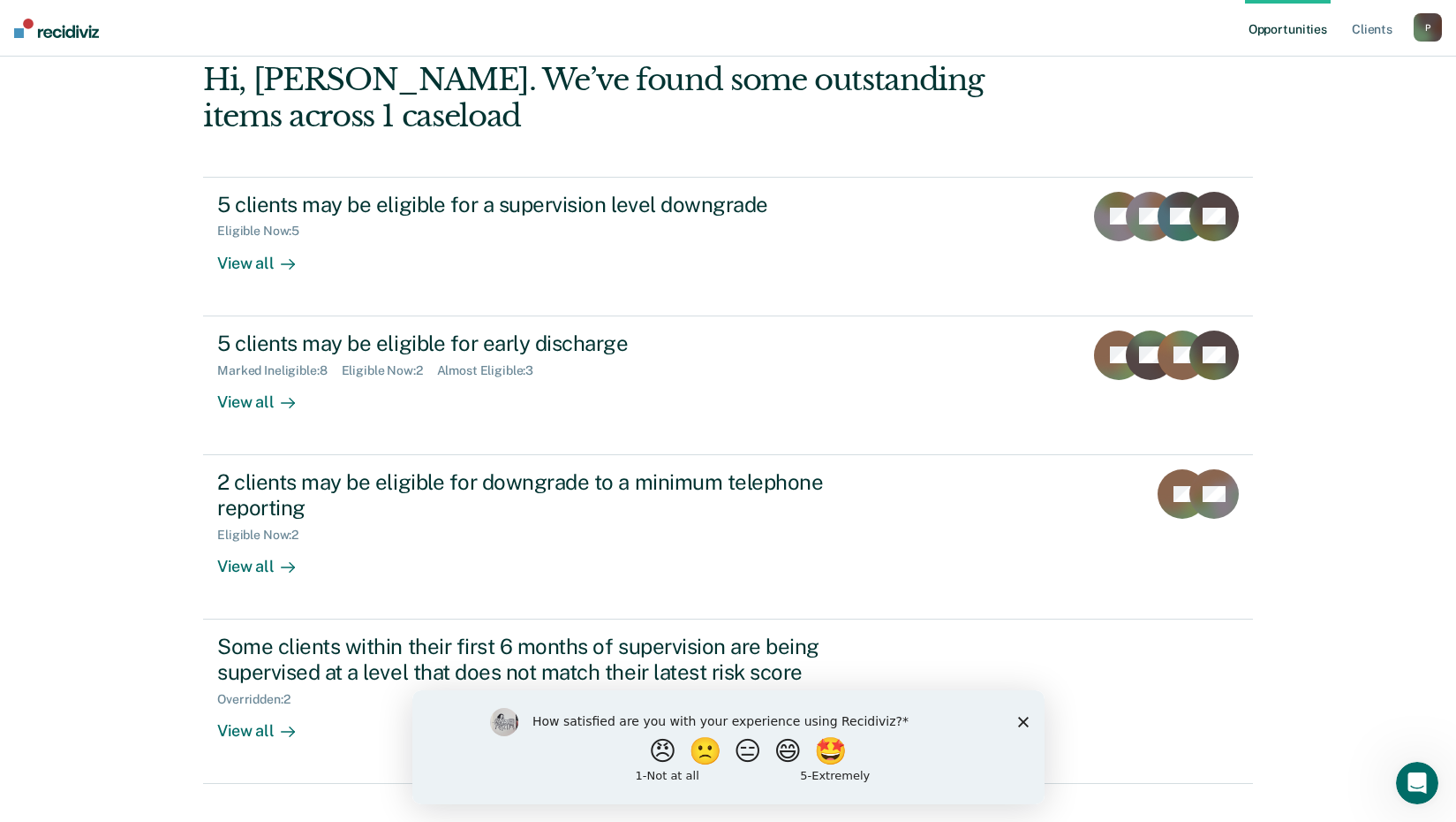
scroll to position [121, 0]
